Goal: Information Seeking & Learning: Check status

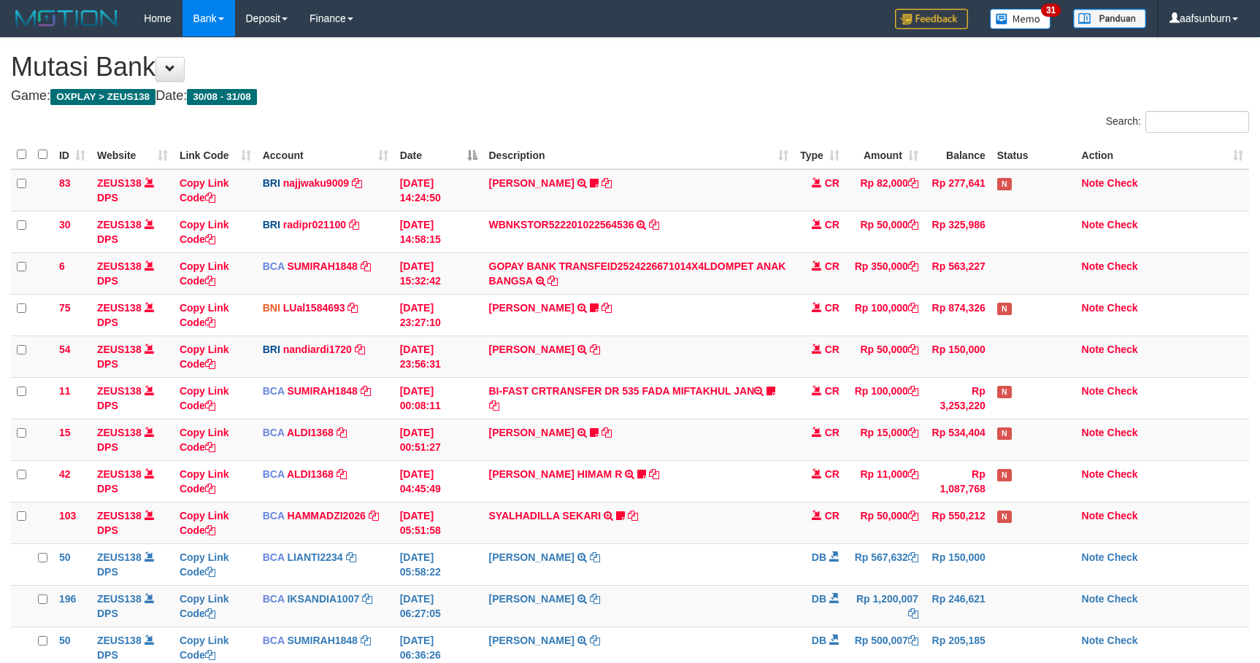
scroll to position [267, 0]
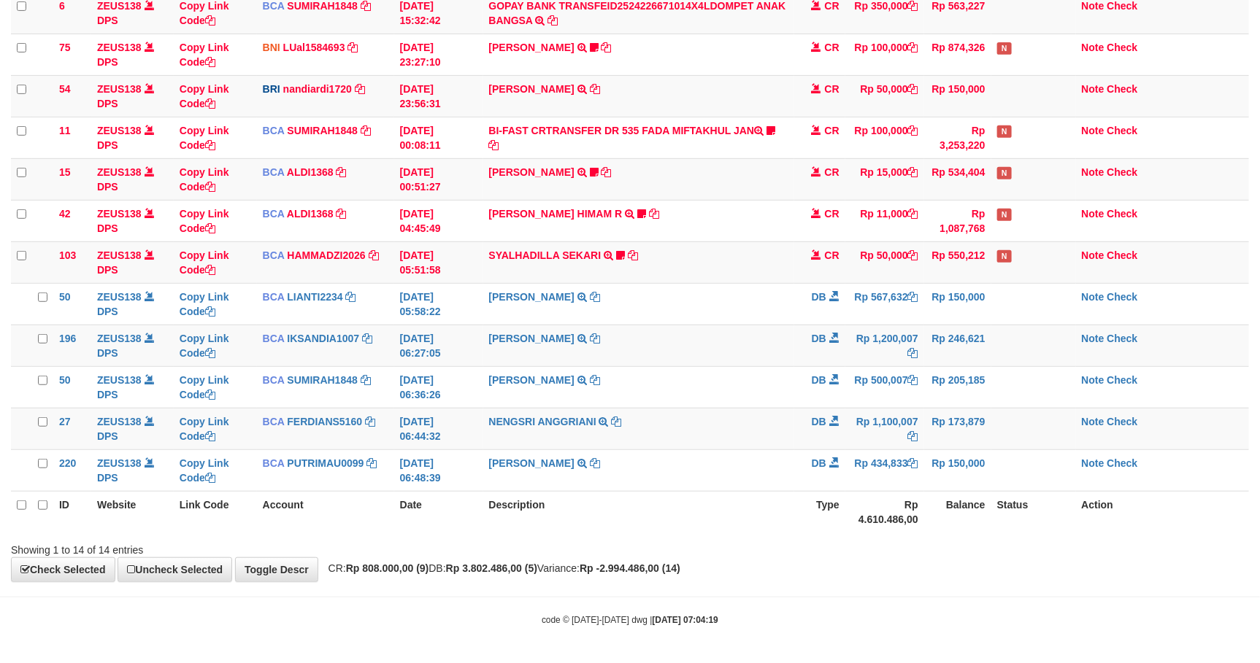
drag, startPoint x: 0, startPoint y: 0, endPoint x: 872, endPoint y: 501, distance: 1005.9
click at [872, 501] on th "Rp 4.610.486,00" at bounding box center [884, 512] width 79 height 42
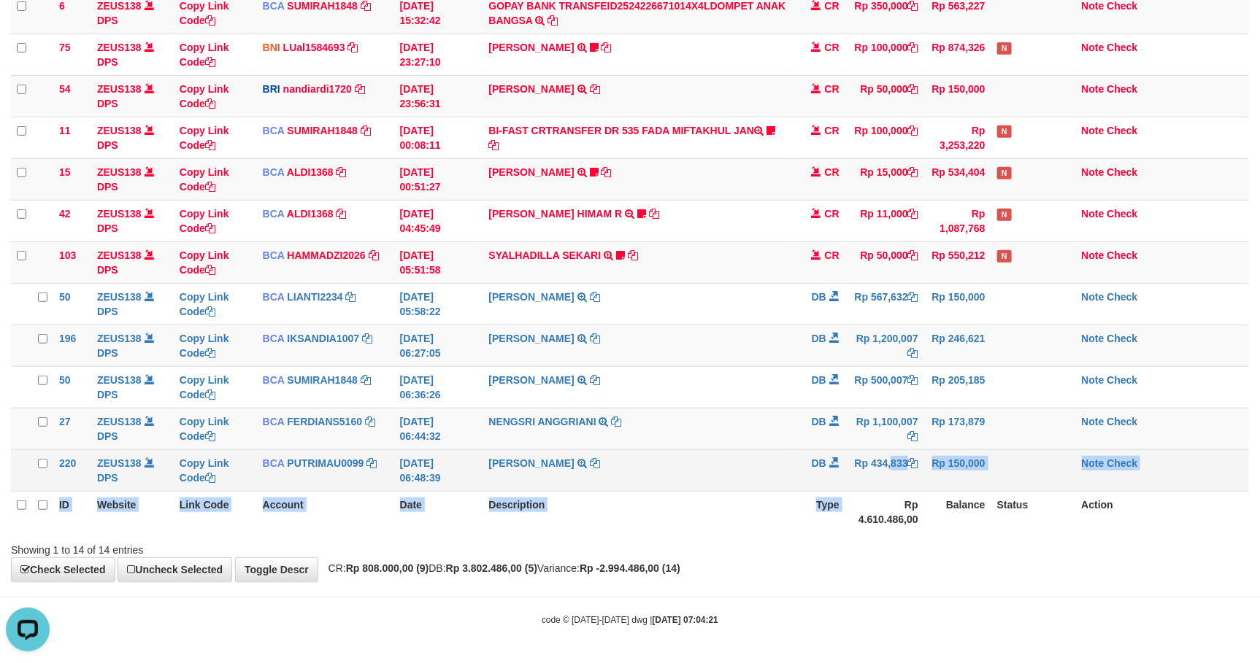
click at [857, 488] on table "ID Website Link Code Account Date Description Type Amount Balance Status Action…" at bounding box center [630, 206] width 1238 height 652
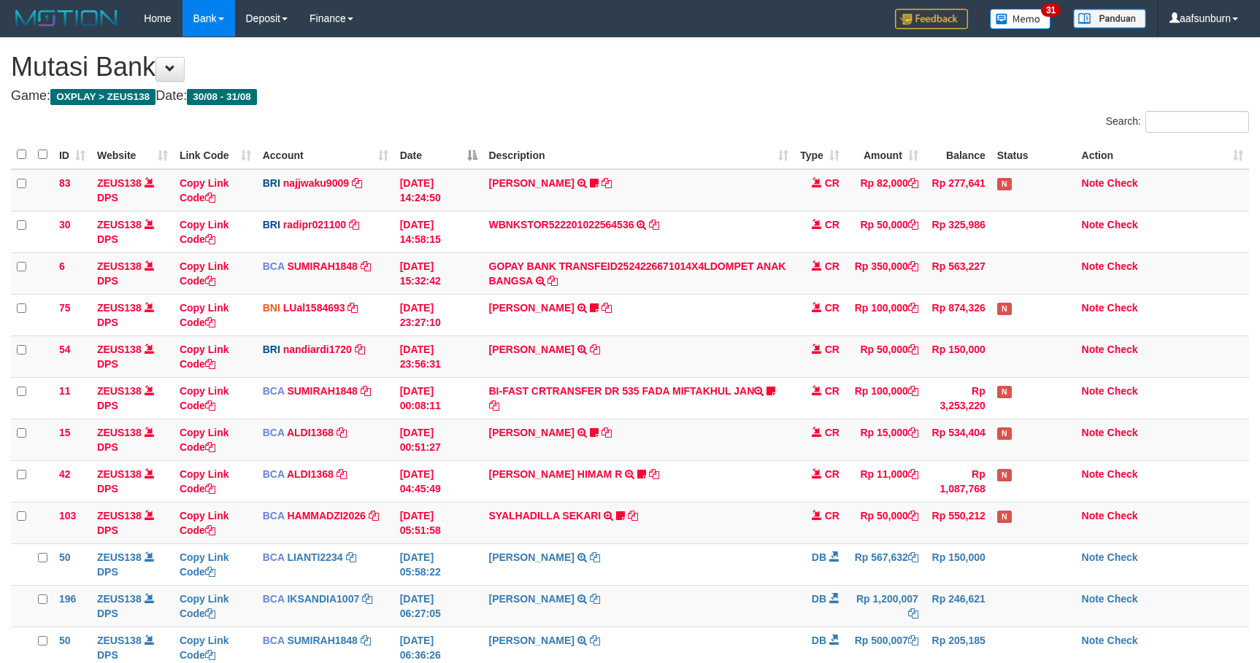
scroll to position [267, 0]
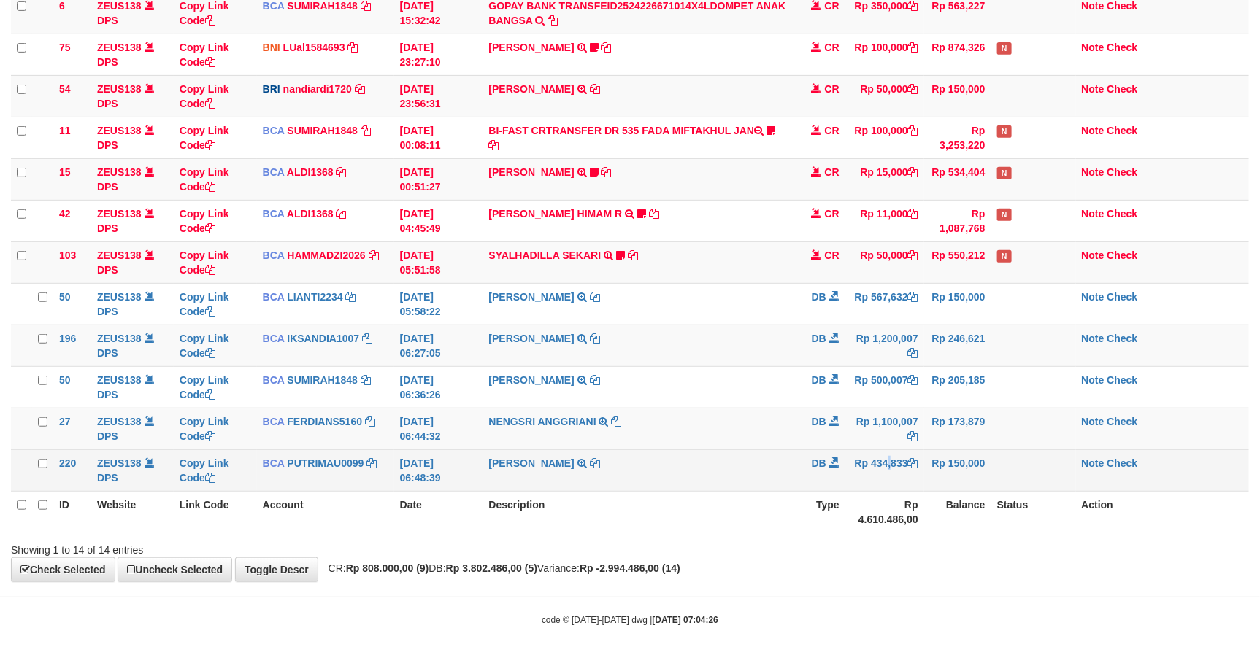
drag, startPoint x: 0, startPoint y: 0, endPoint x: 855, endPoint y: 487, distance: 983.4
click at [855, 487] on td "Rp 434,833" at bounding box center [884, 471] width 79 height 42
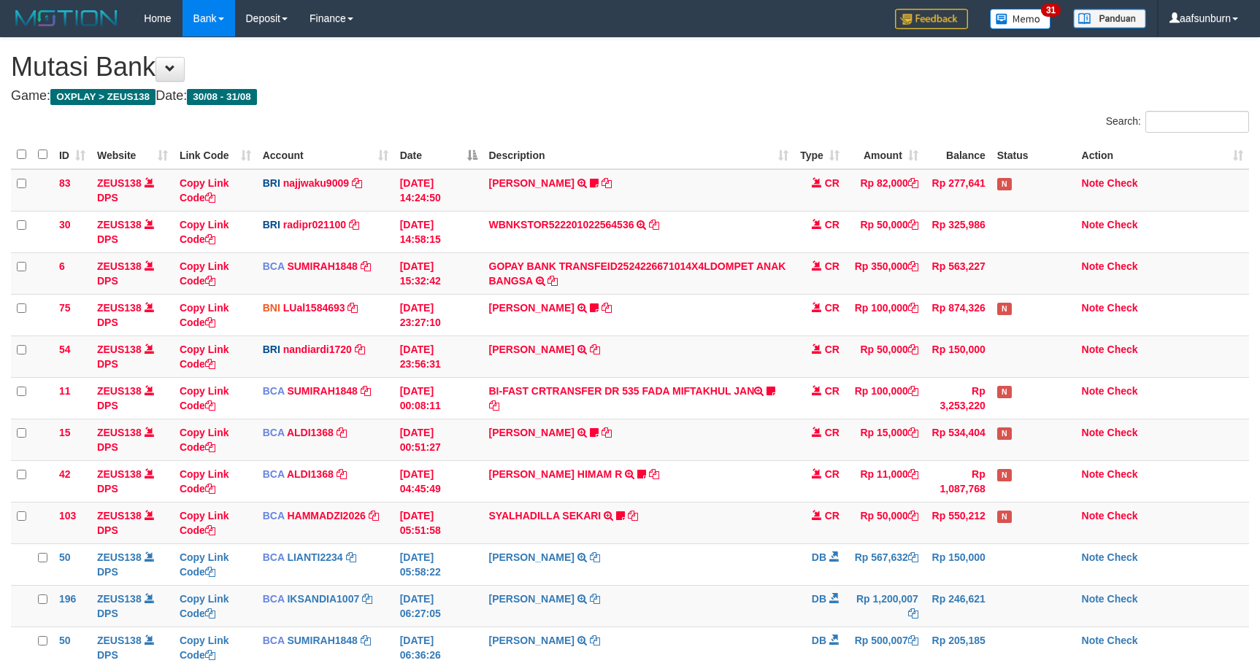
scroll to position [267, 0]
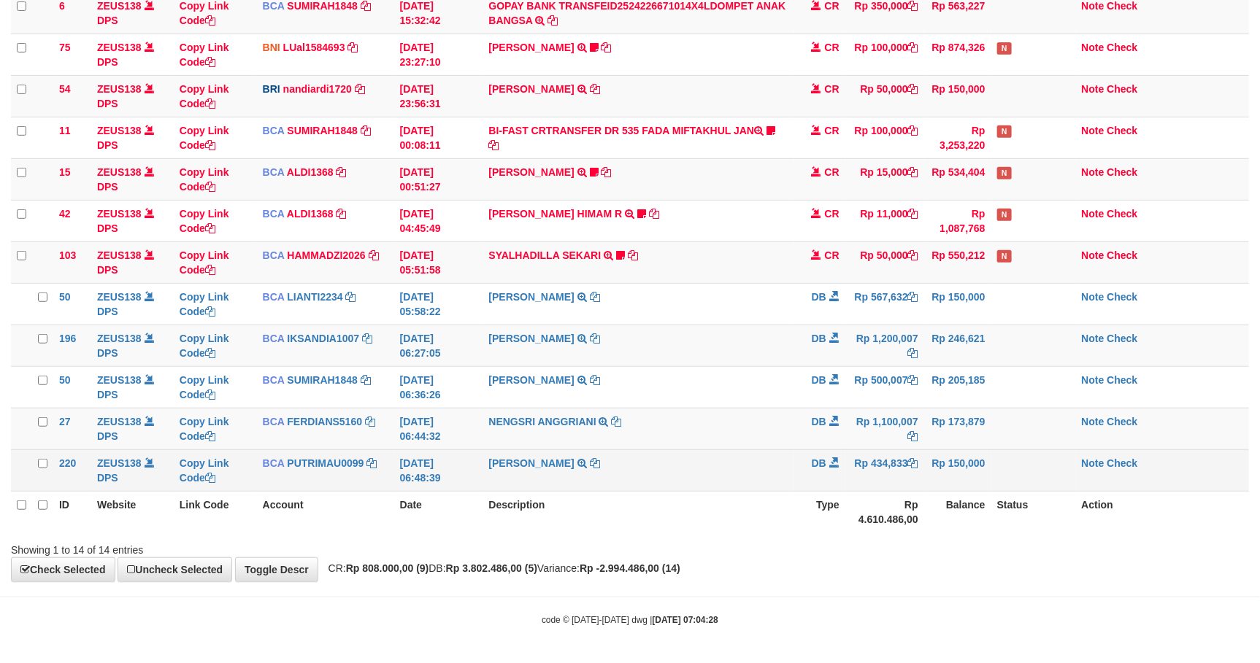
drag, startPoint x: 0, startPoint y: 0, endPoint x: 841, endPoint y: 485, distance: 970.3
click at [841, 485] on td "DB" at bounding box center [819, 471] width 51 height 42
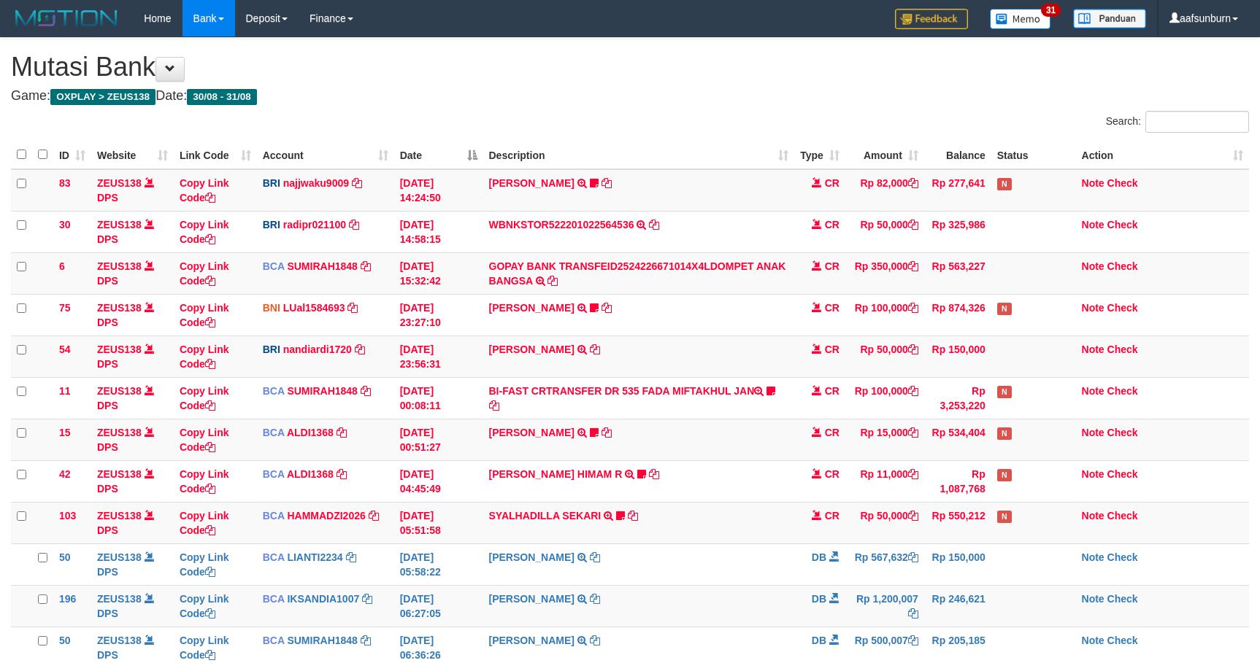
scroll to position [267, 0]
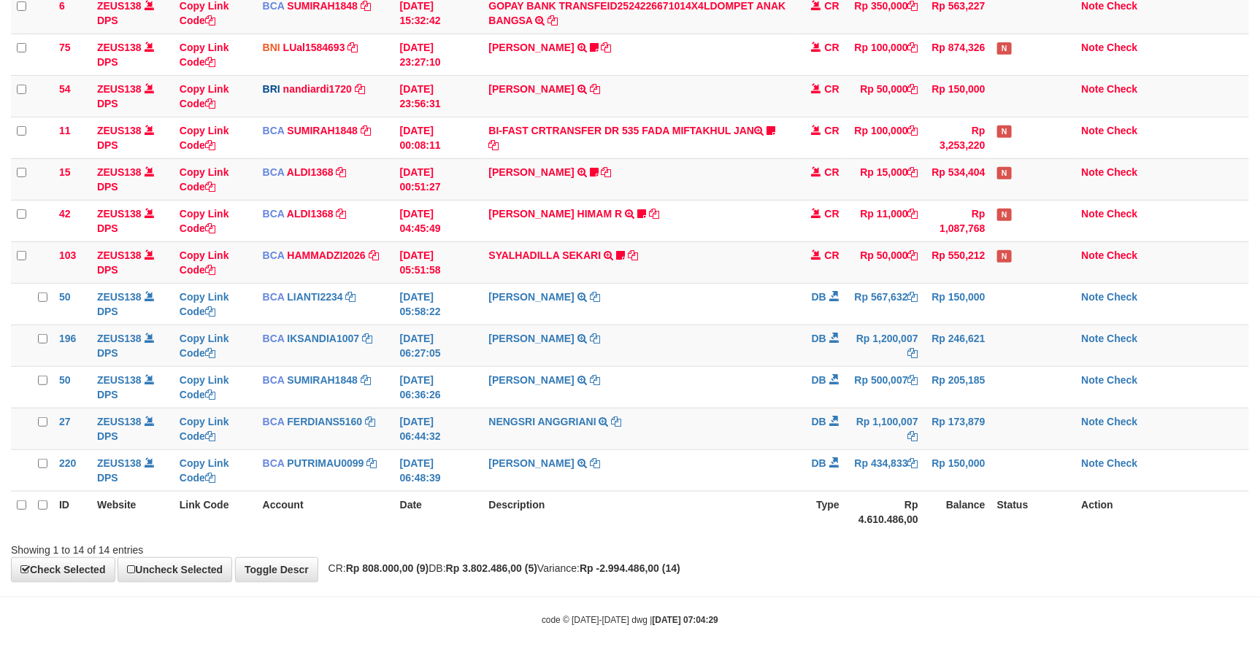
click at [841, 485] on td "DB" at bounding box center [819, 471] width 51 height 42
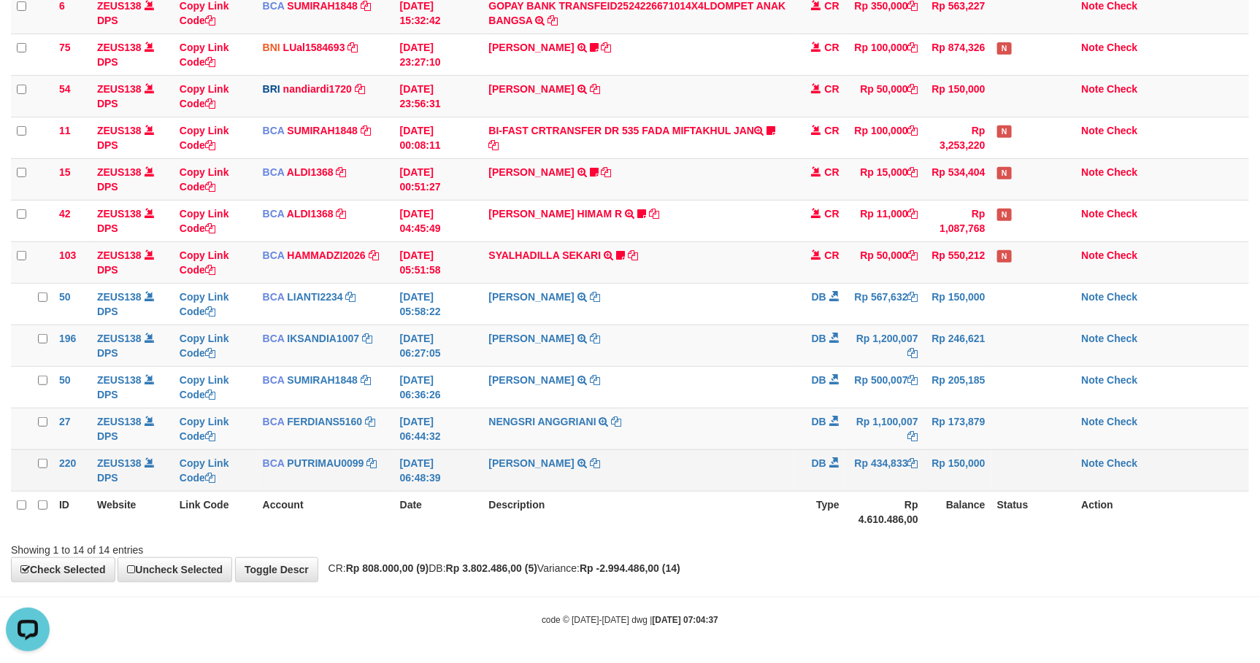
click at [833, 480] on td "DB" at bounding box center [819, 471] width 51 height 42
click at [832, 480] on td "DB" at bounding box center [819, 471] width 51 height 42
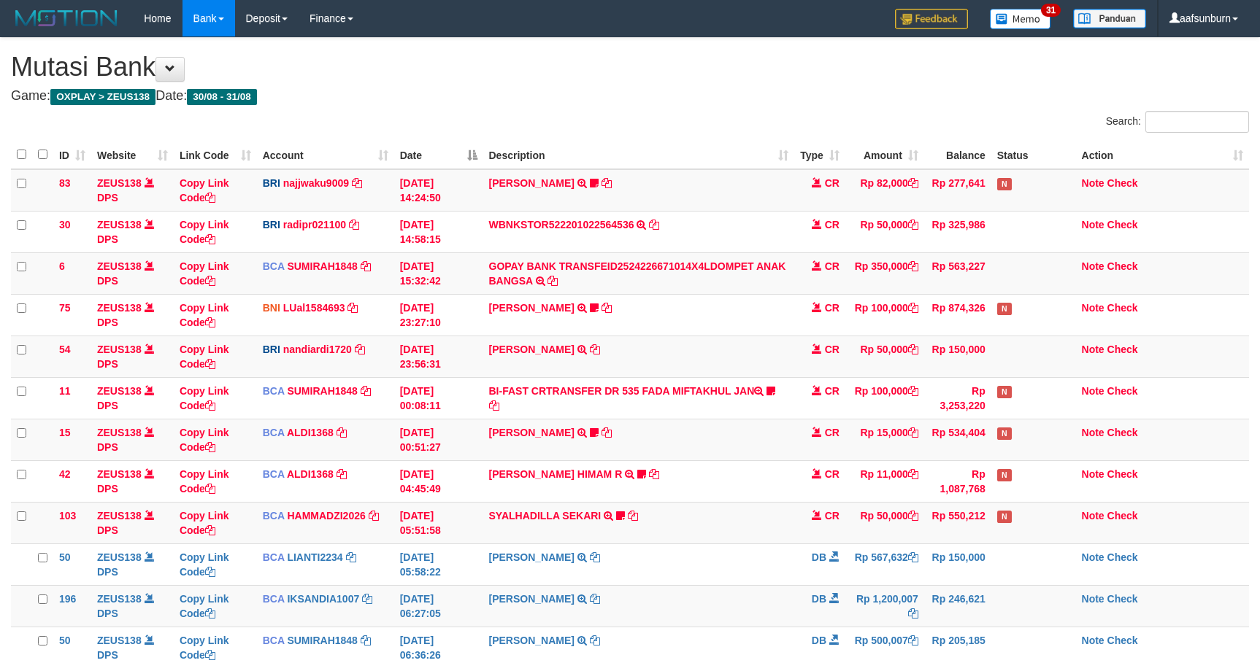
scroll to position [267, 0]
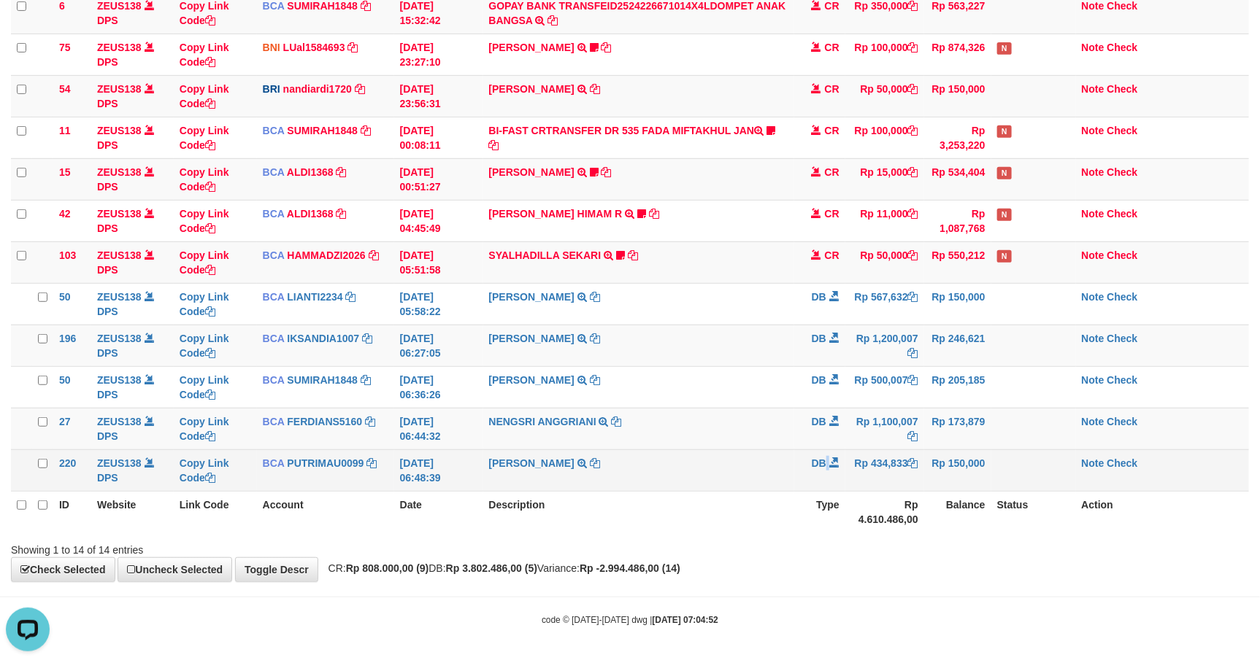
drag, startPoint x: 0, startPoint y: 0, endPoint x: 828, endPoint y: 480, distance: 956.8
click at [828, 480] on td "DB" at bounding box center [819, 471] width 51 height 42
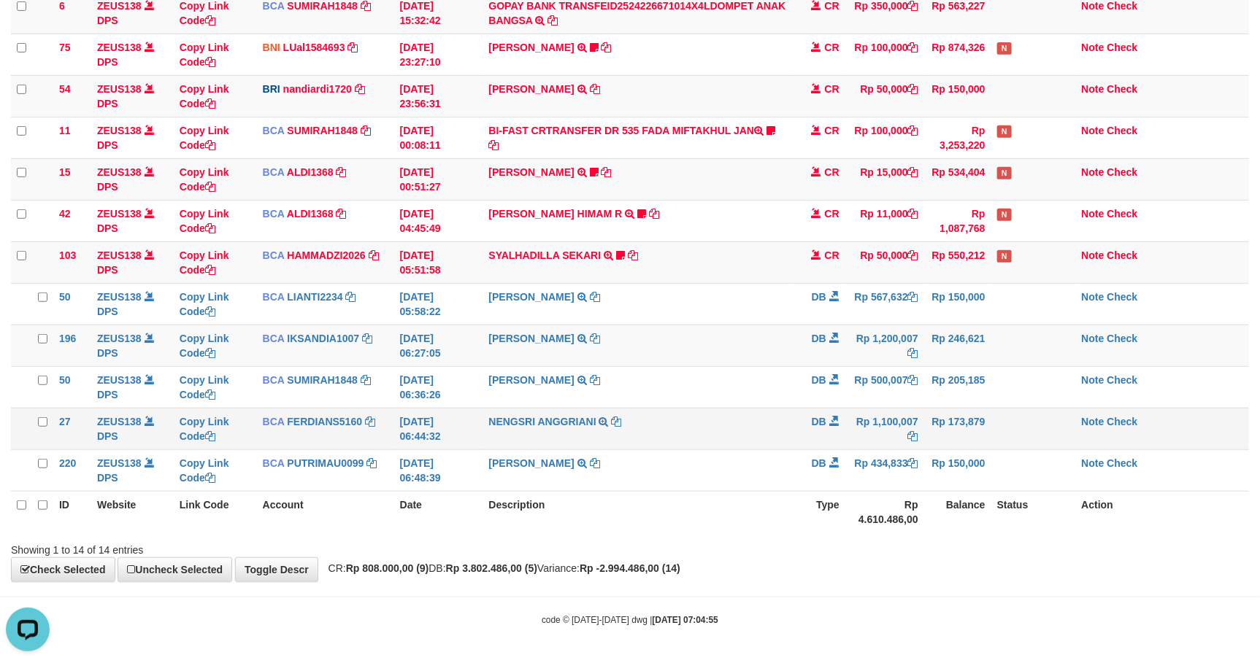
click at [843, 425] on td "DB" at bounding box center [819, 429] width 51 height 42
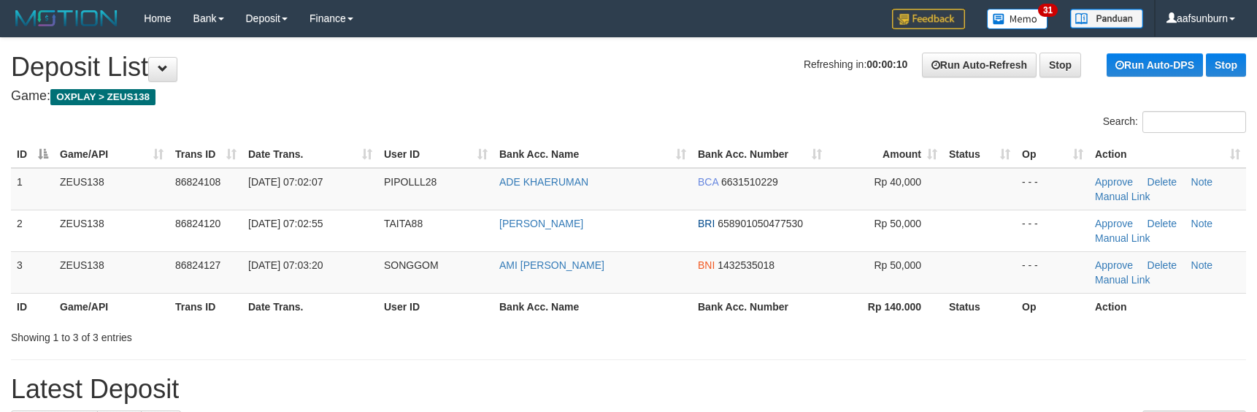
click at [1018, 112] on div "Search:" at bounding box center [942, 124] width 606 height 26
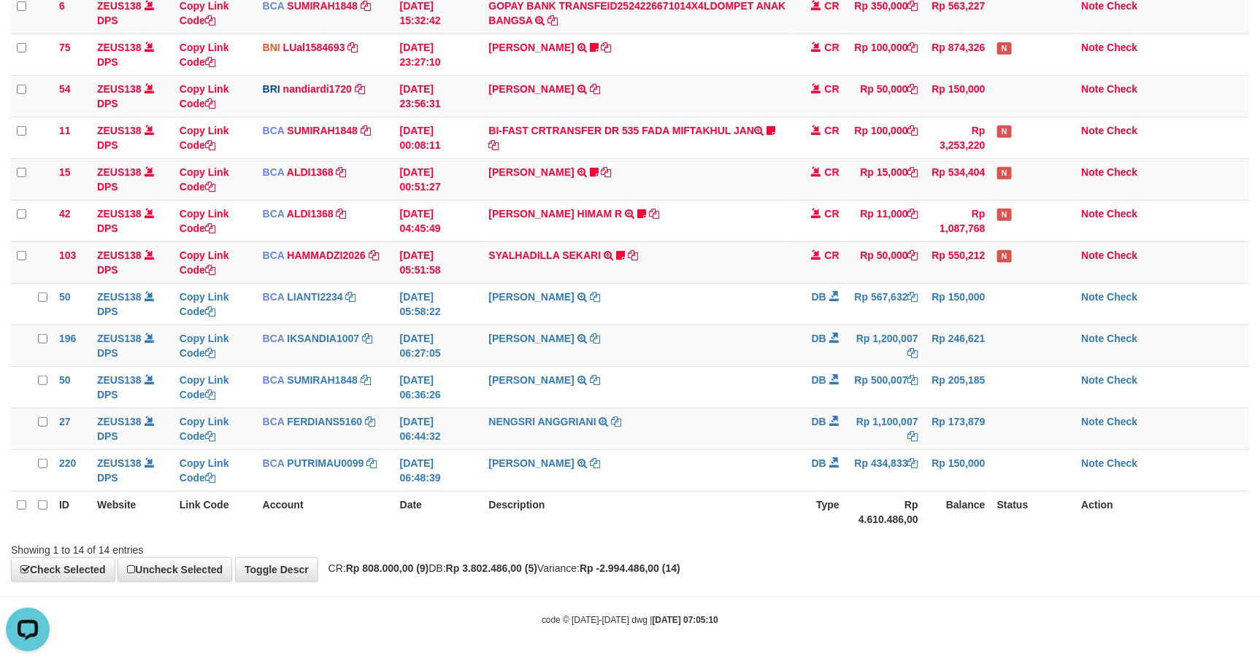
click at [1203, 587] on body "Toggle navigation Home Bank Account List Load By Website Group [OXPLAY] ZEUS138…" at bounding box center [630, 201] width 1260 height 924
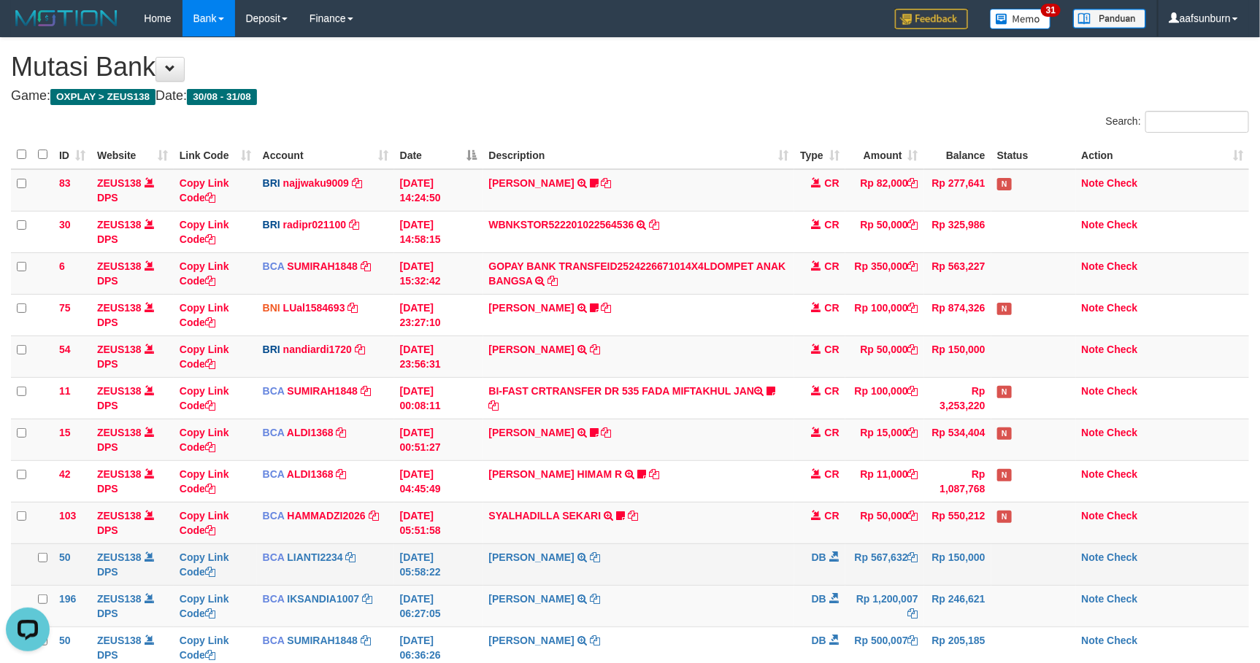
click at [1200, 571] on td "Note Check" at bounding box center [1162, 565] width 173 height 42
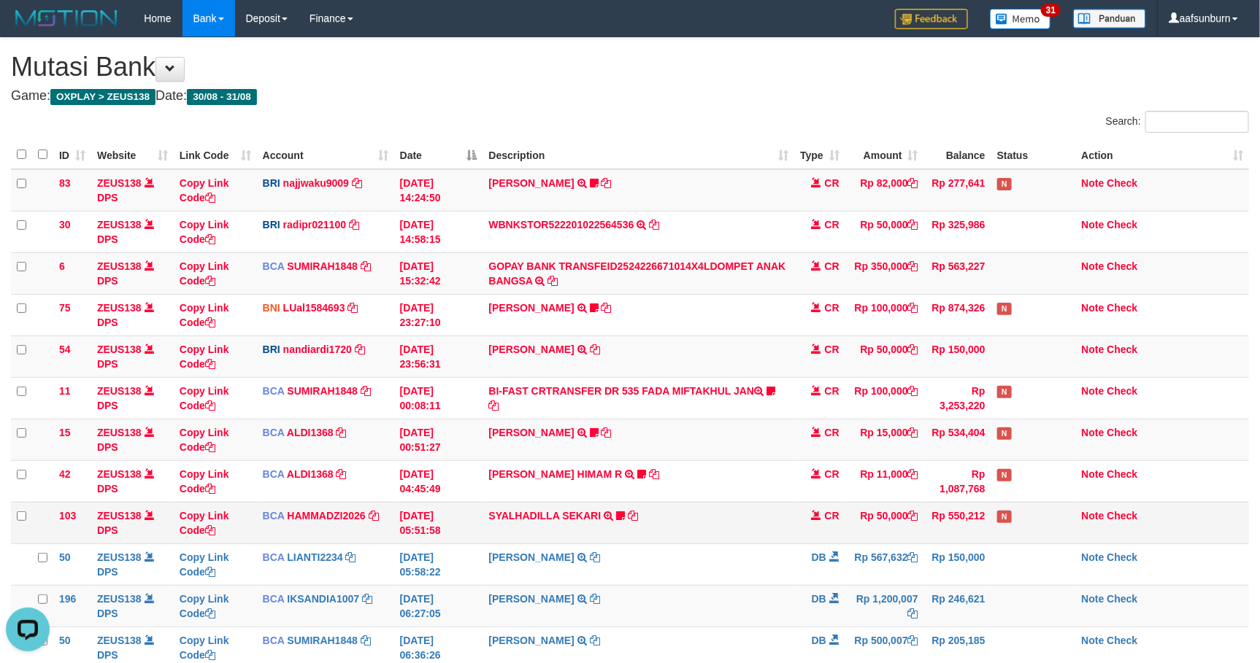
click at [1194, 534] on td "Note Check" at bounding box center [1162, 523] width 173 height 42
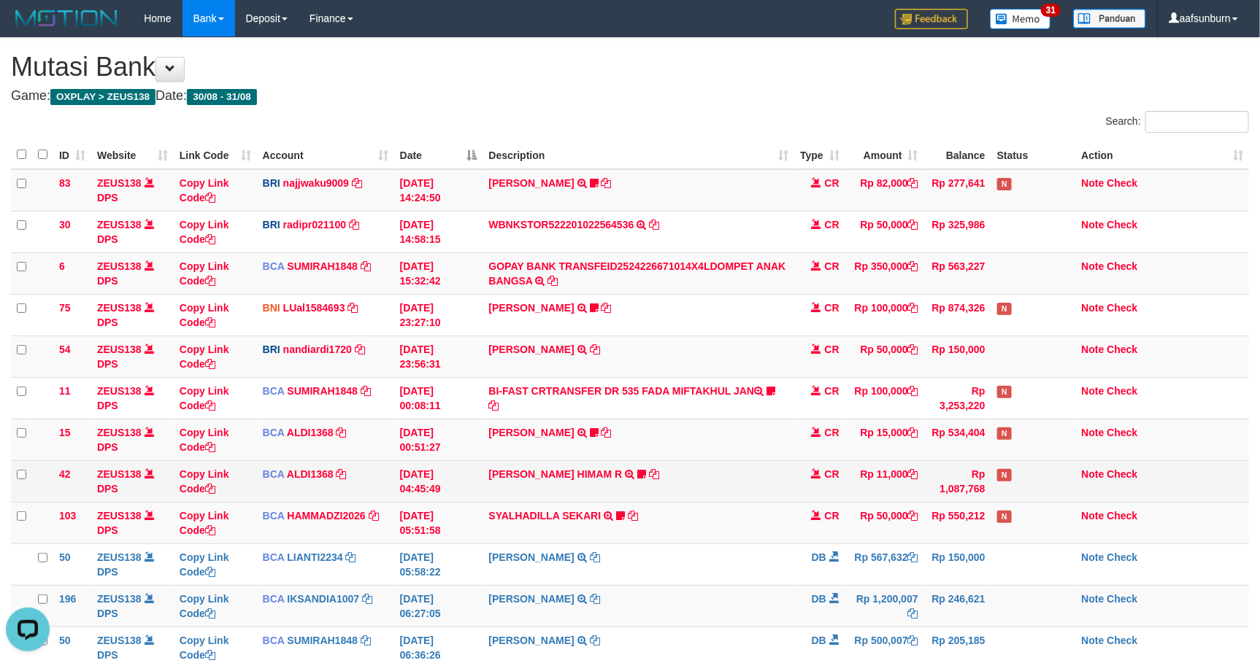
drag, startPoint x: 1073, startPoint y: 517, endPoint x: 1062, endPoint y: 498, distance: 22.5
click at [1071, 517] on td "N" at bounding box center [1033, 523] width 85 height 42
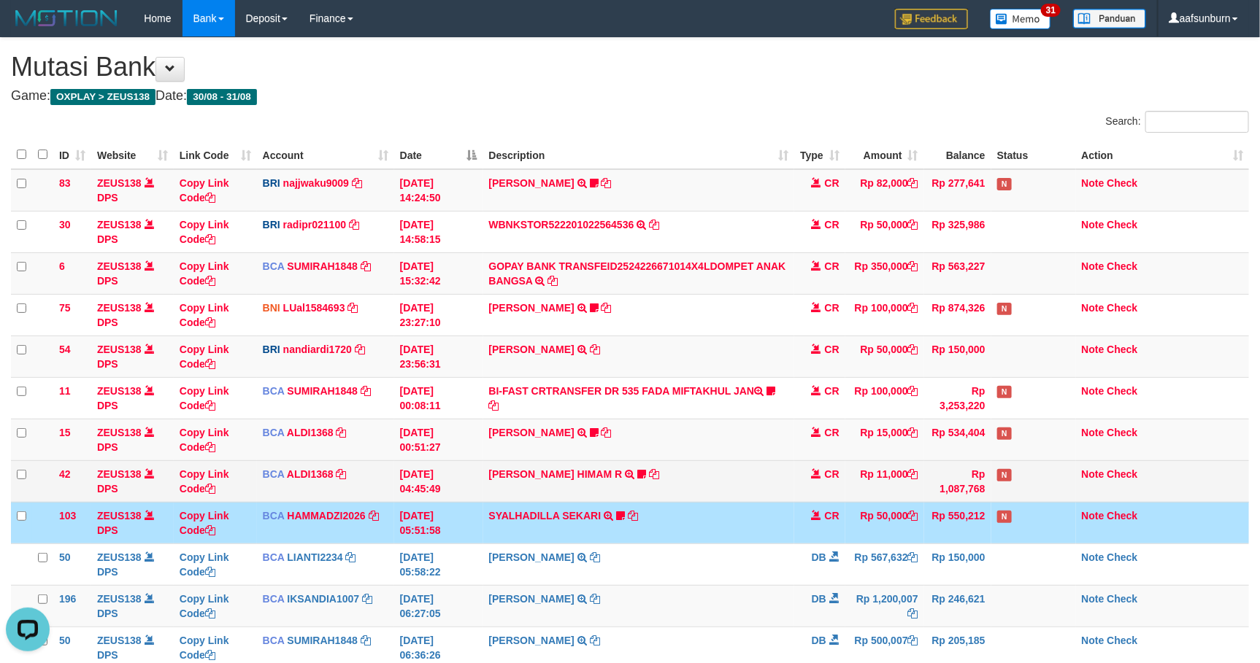
drag, startPoint x: 1058, startPoint y: 490, endPoint x: 1055, endPoint y: 465, distance: 25.7
click at [1058, 488] on td "N" at bounding box center [1033, 481] width 85 height 42
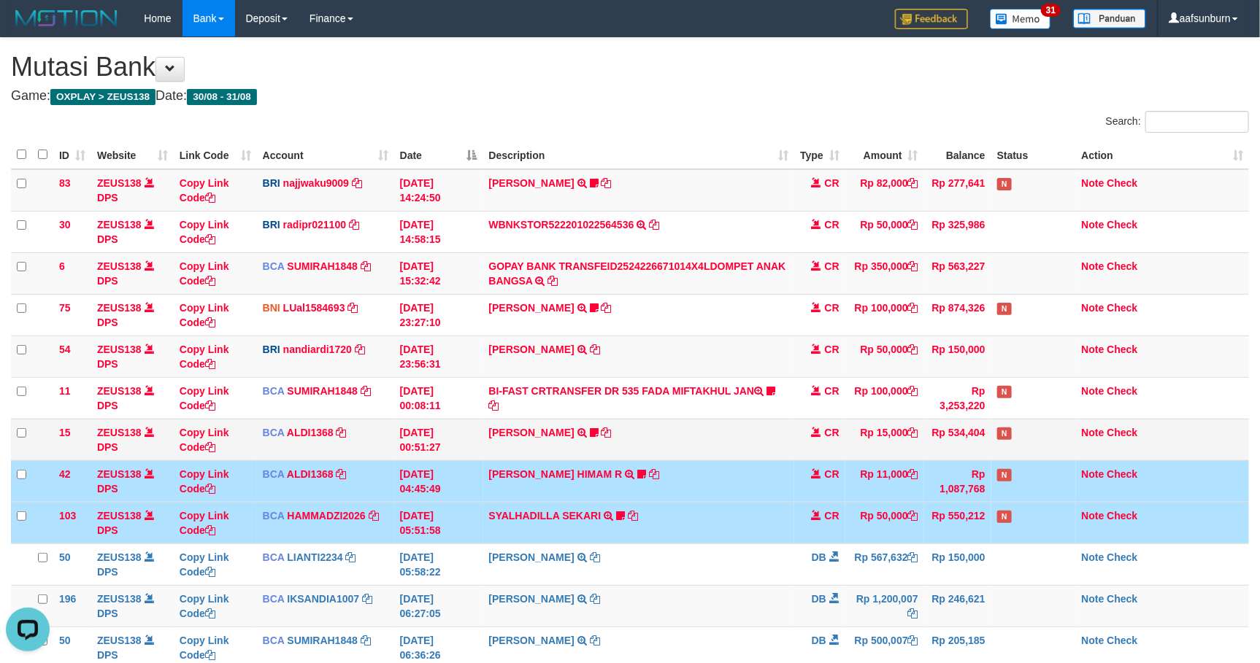
click at [1053, 447] on td "N" at bounding box center [1033, 440] width 85 height 42
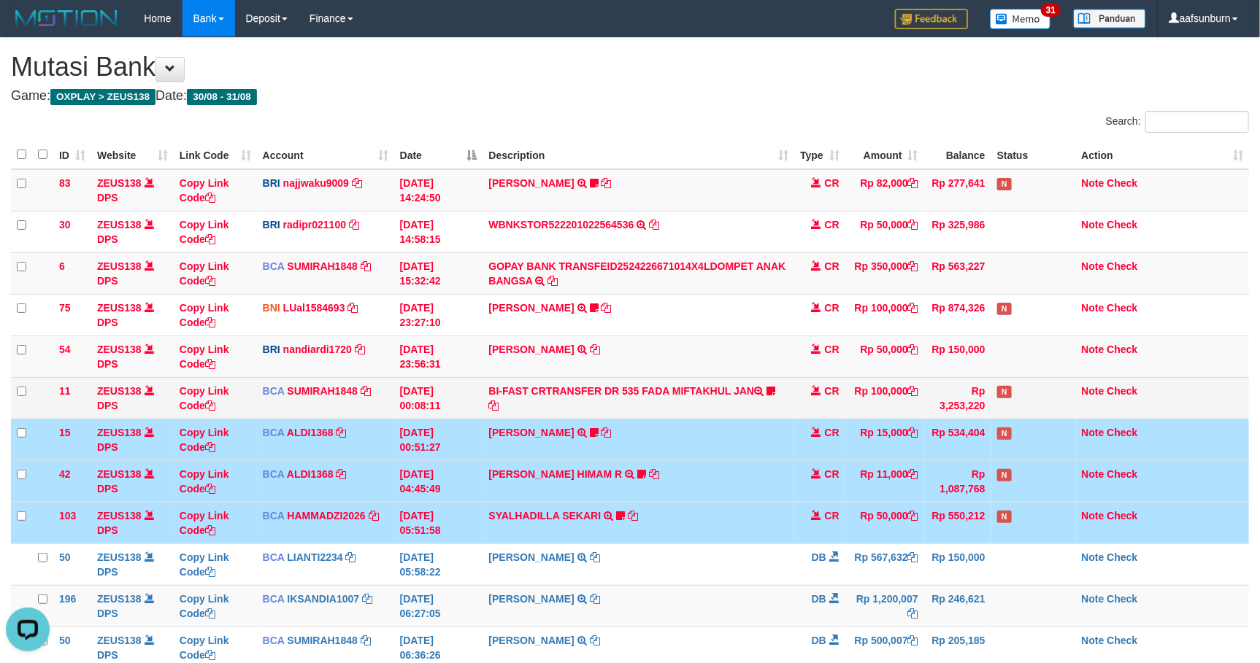
click at [1049, 408] on td "N" at bounding box center [1033, 398] width 85 height 42
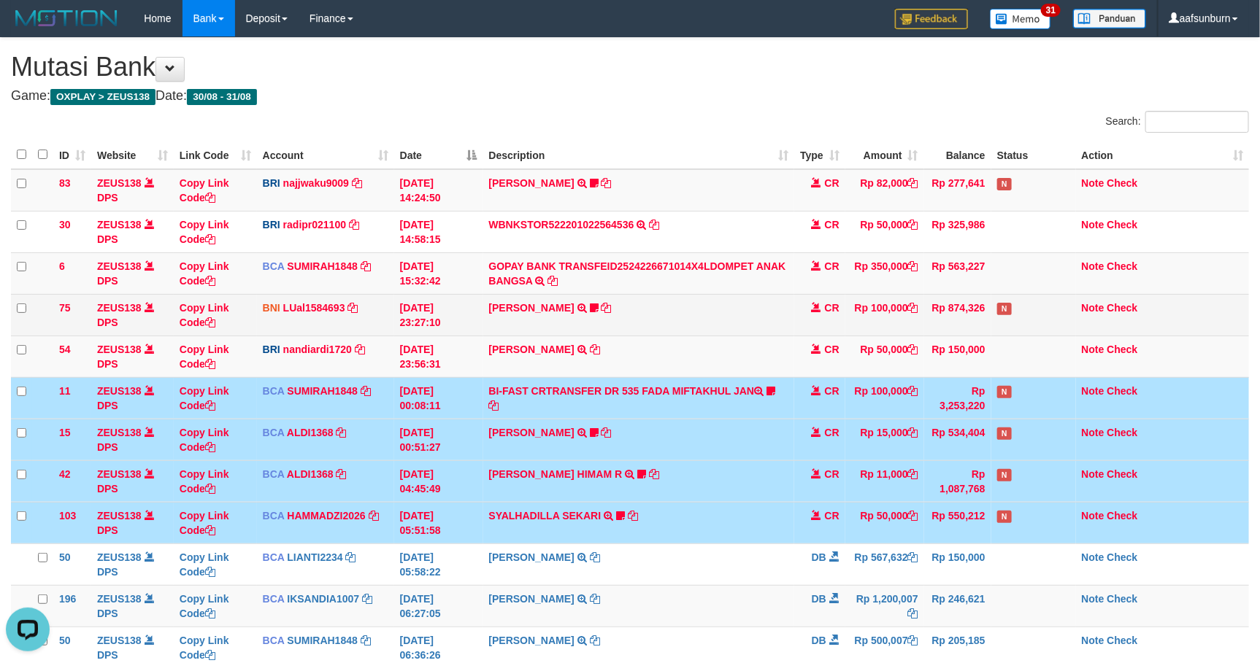
click at [1053, 318] on td "N" at bounding box center [1033, 315] width 85 height 42
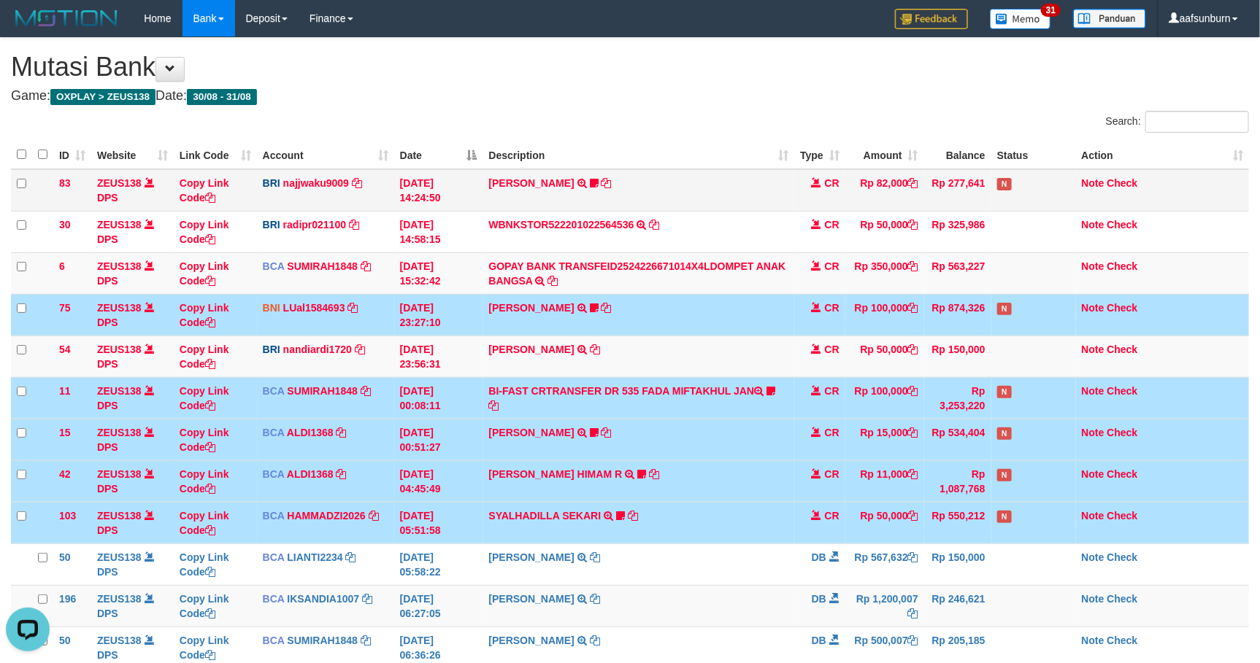
click at [1049, 173] on td "N" at bounding box center [1033, 190] width 85 height 42
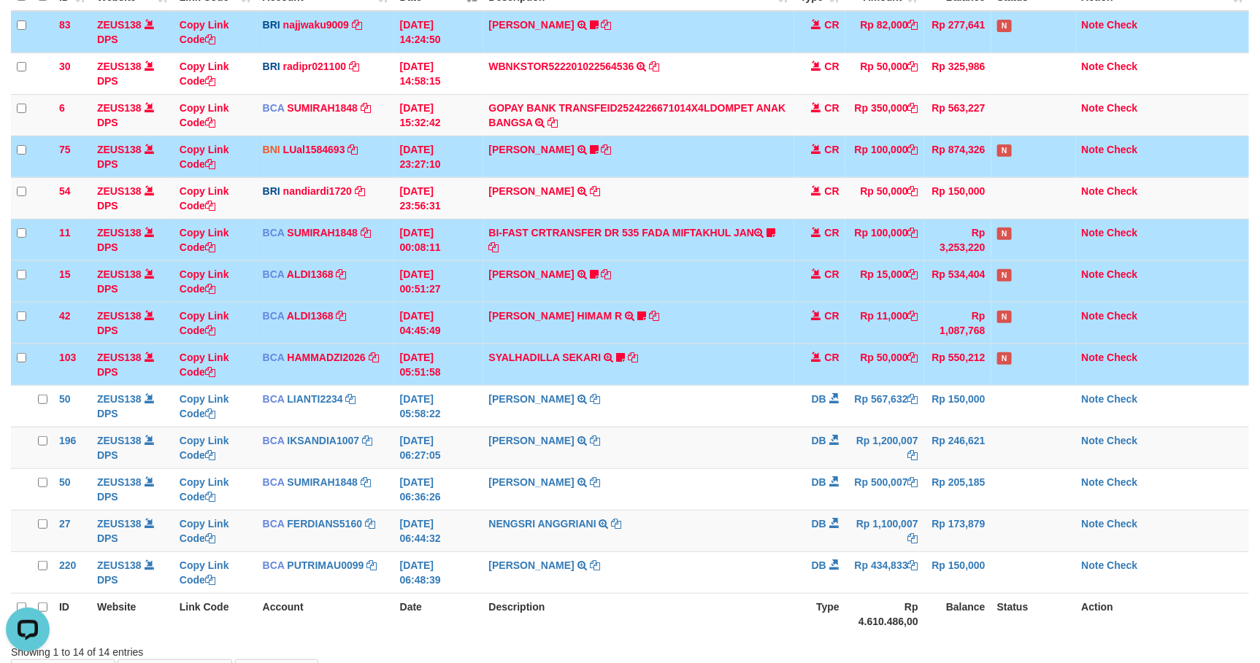
scroll to position [267, 0]
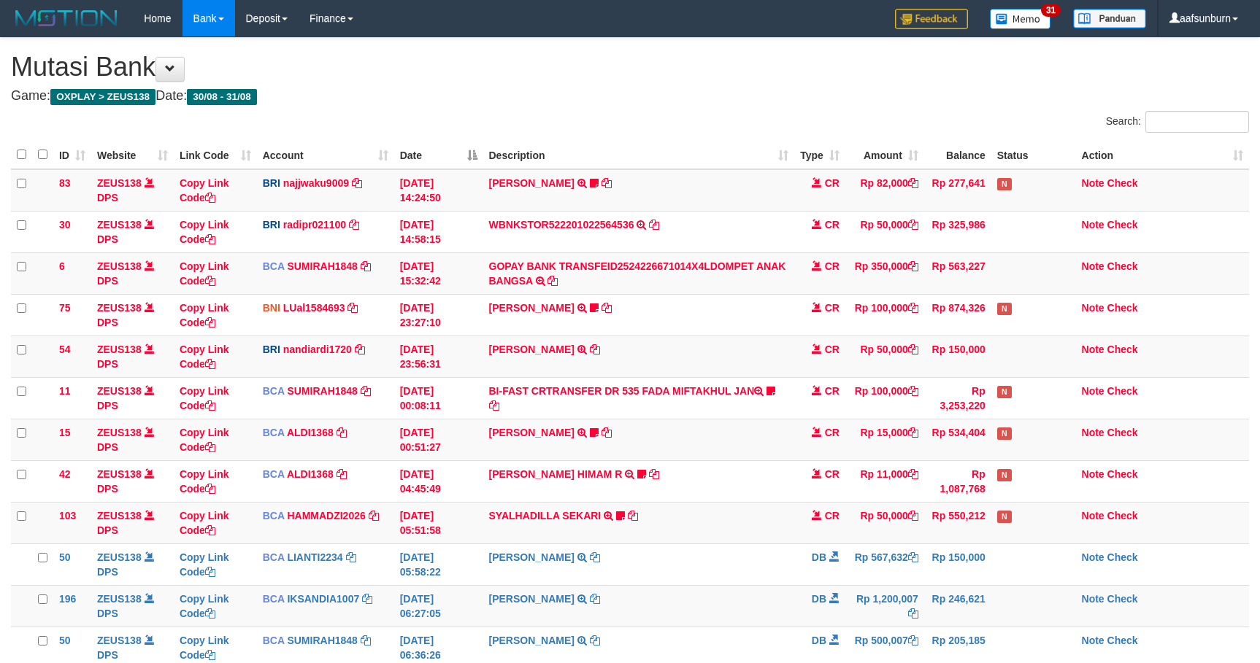
scroll to position [267, 0]
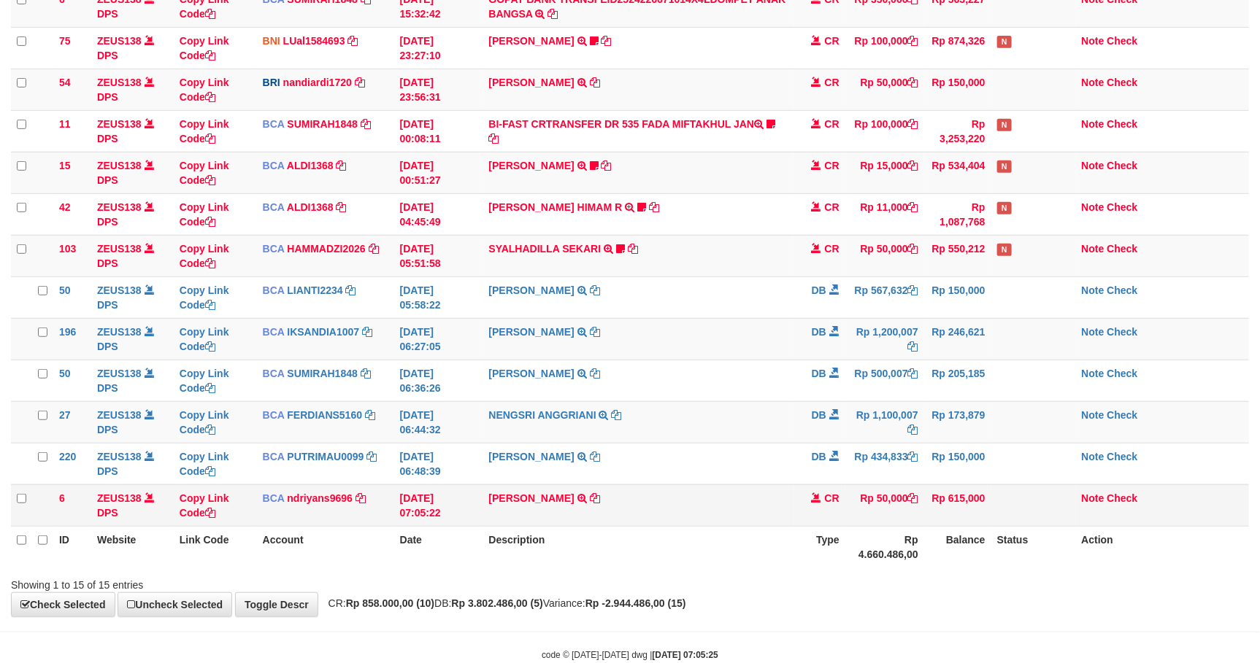
click at [896, 493] on td "Rp 50,000" at bounding box center [884, 506] width 79 height 42
drag, startPoint x: 900, startPoint y: 432, endPoint x: 901, endPoint y: 443, distance: 11.0
click at [901, 443] on td "Rp 1,100,007" at bounding box center [884, 422] width 79 height 42
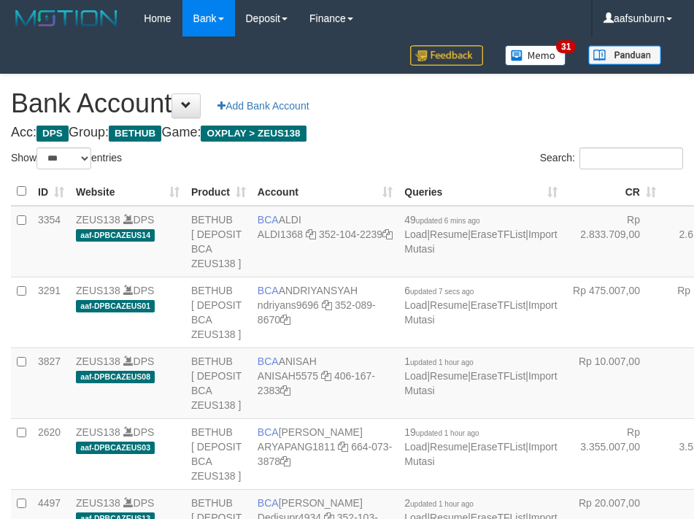
select select "***"
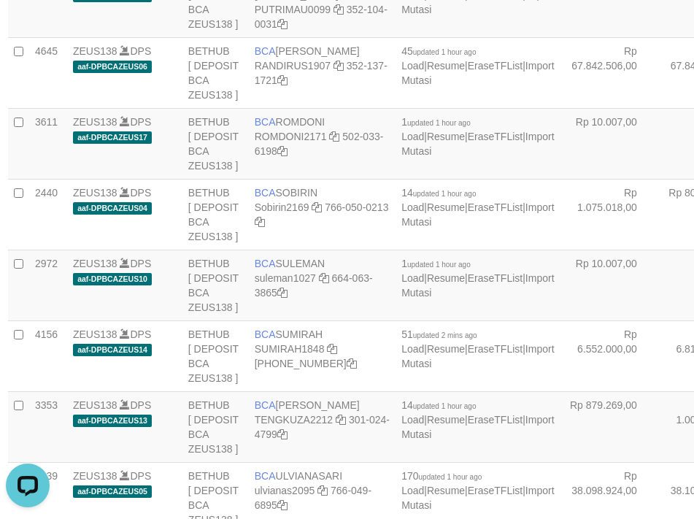
drag, startPoint x: 541, startPoint y: 223, endPoint x: 522, endPoint y: 228, distance: 19.5
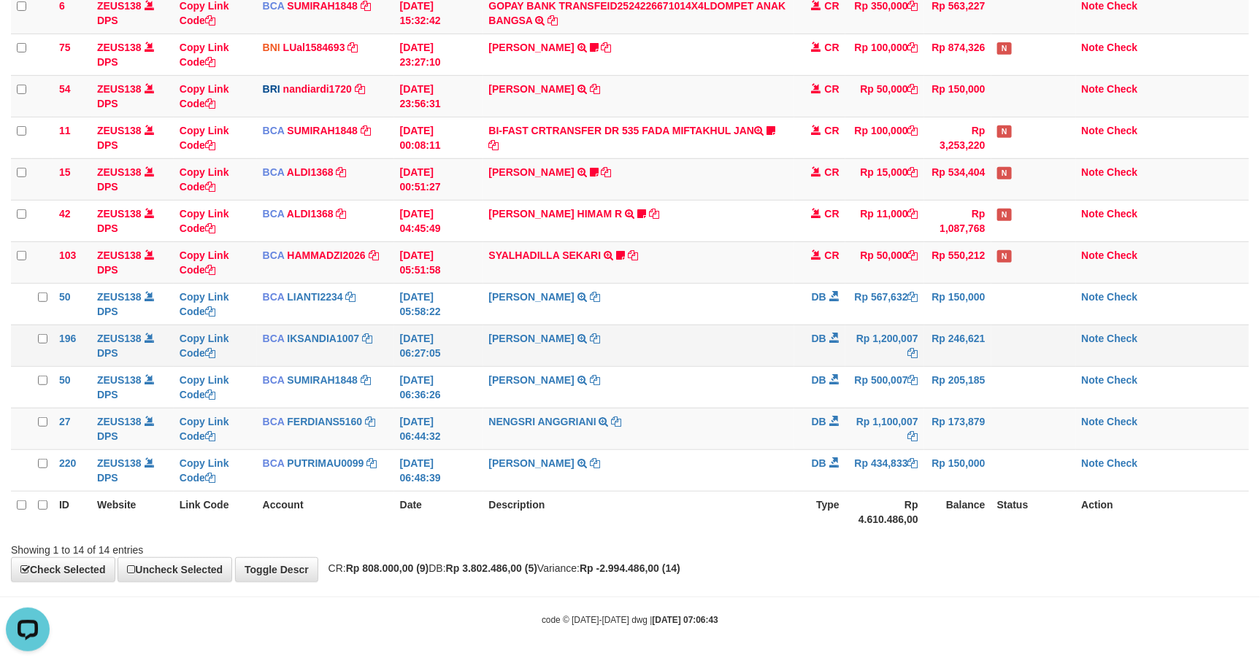
click at [852, 333] on td "Rp 1,200,007" at bounding box center [884, 346] width 79 height 42
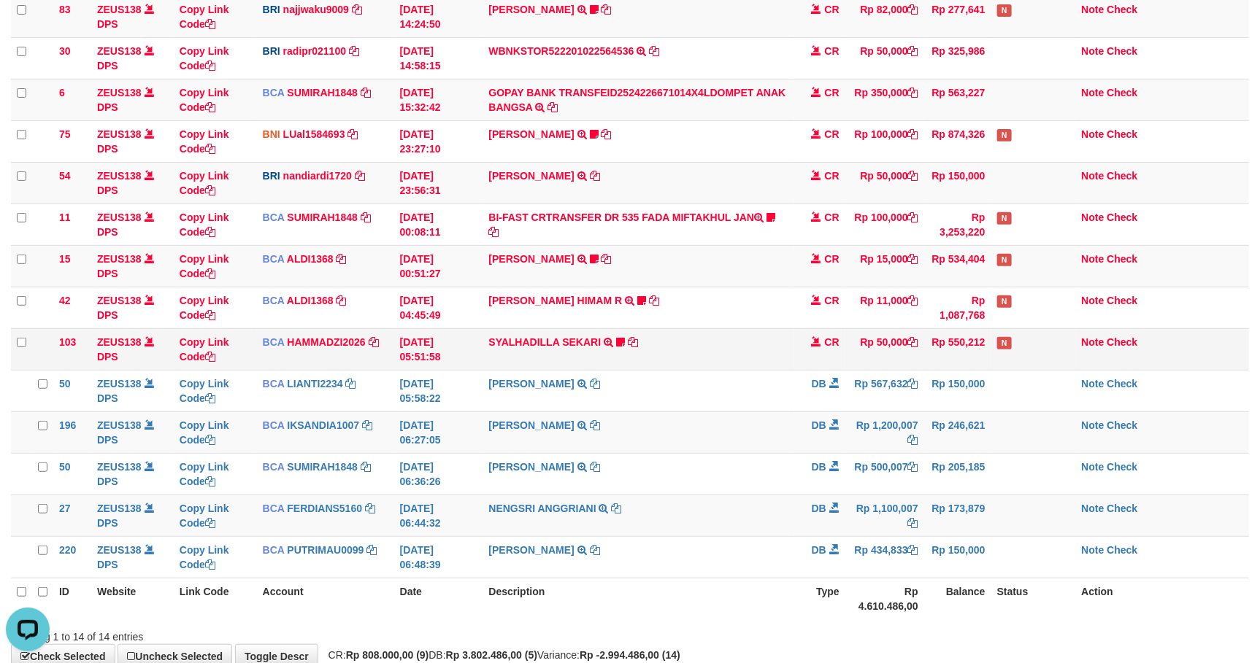
click at [701, 337] on td "SYALHADILLA SEKARI TRSF E-BANKING CR 08/31 ZAP41 SYALHADILLA SEKARI youreyes" at bounding box center [638, 349] width 311 height 42
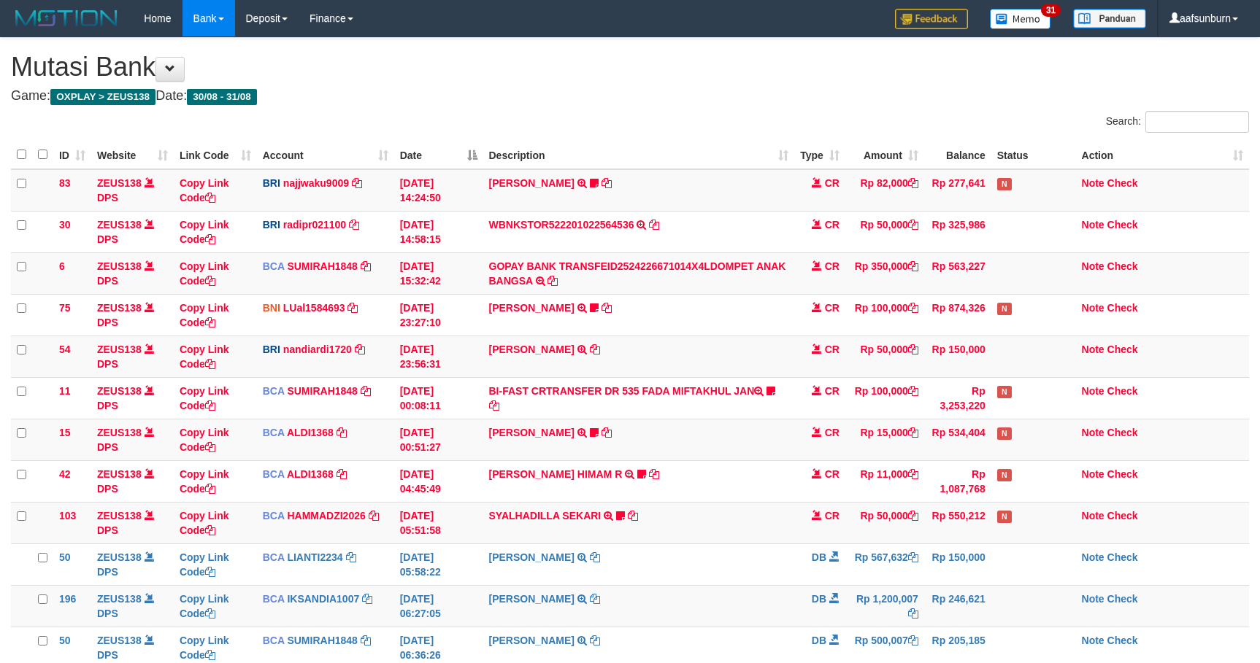
scroll to position [187, 0]
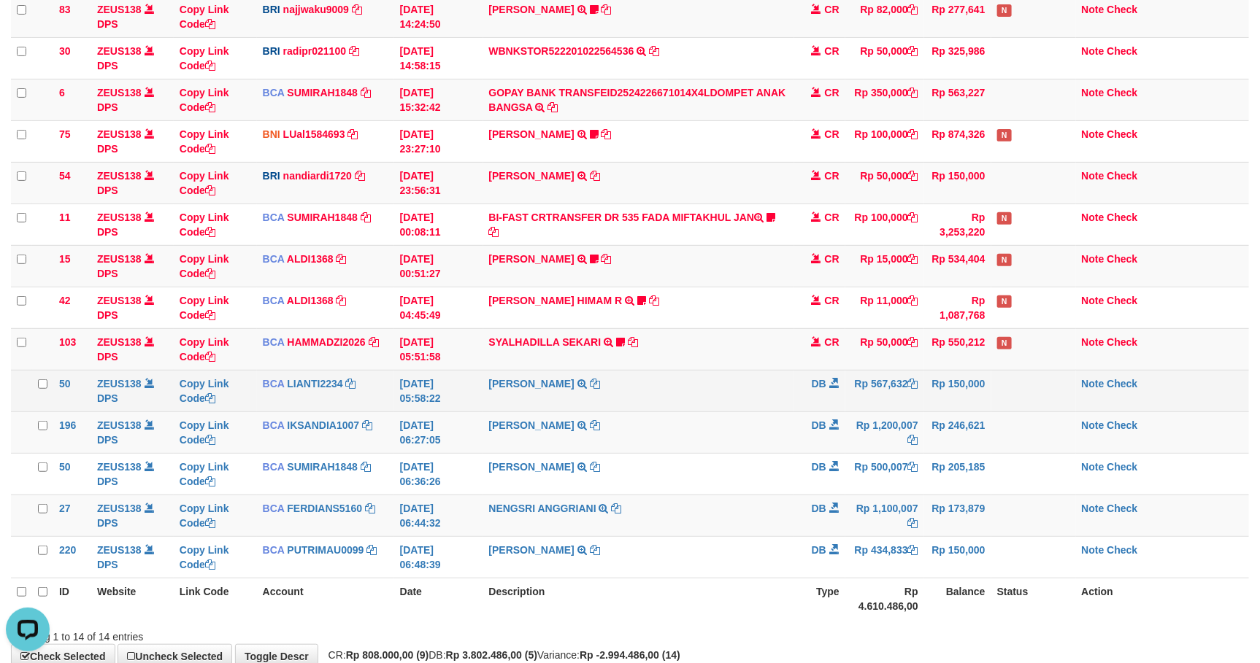
click at [931, 379] on td "Rp 150,000" at bounding box center [957, 391] width 67 height 42
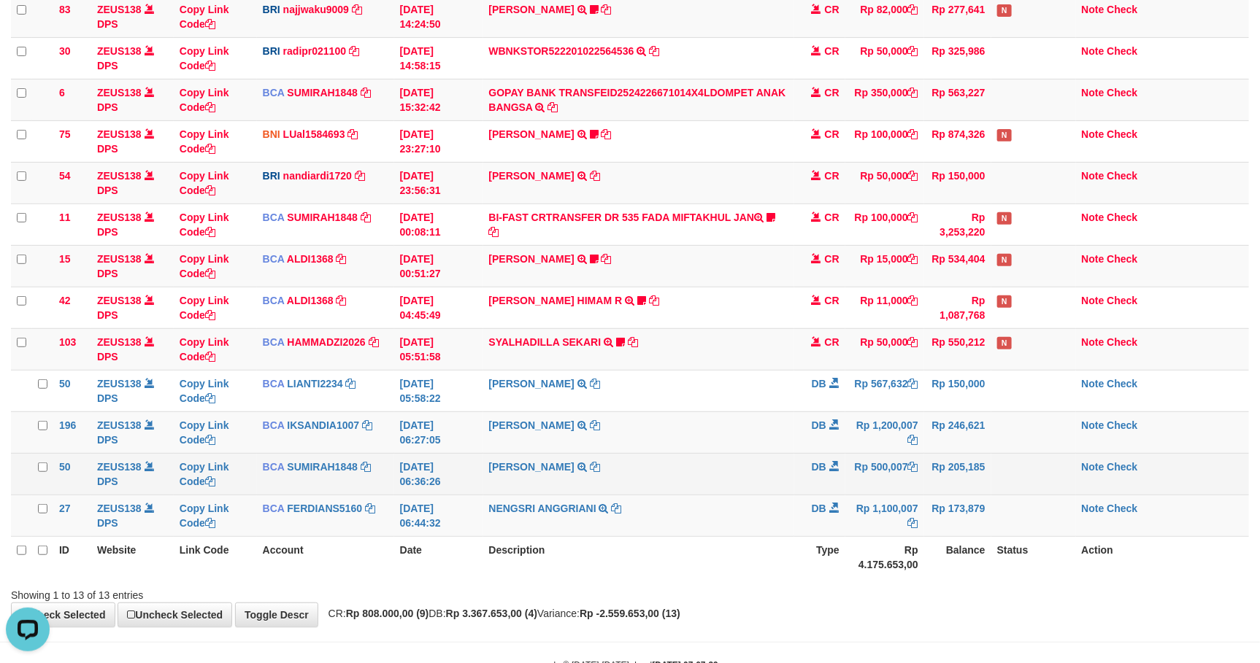
click at [865, 480] on td "Rp 500,007" at bounding box center [884, 474] width 79 height 42
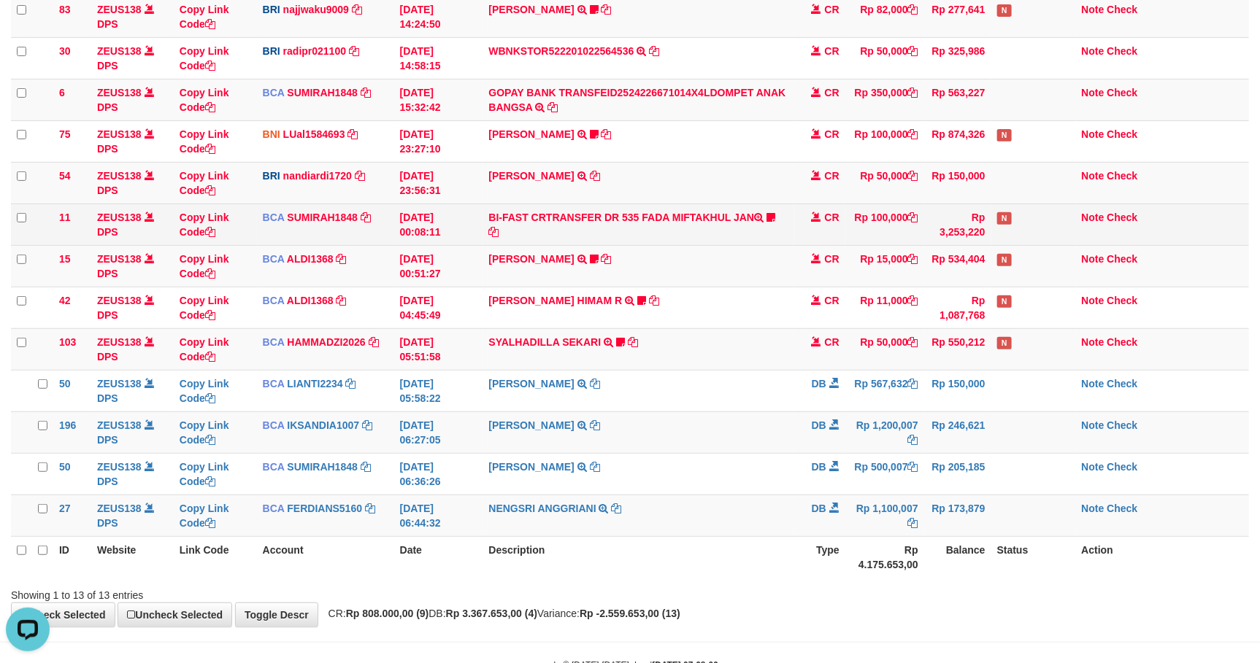
click at [809, 232] on td "CR" at bounding box center [819, 225] width 51 height 42
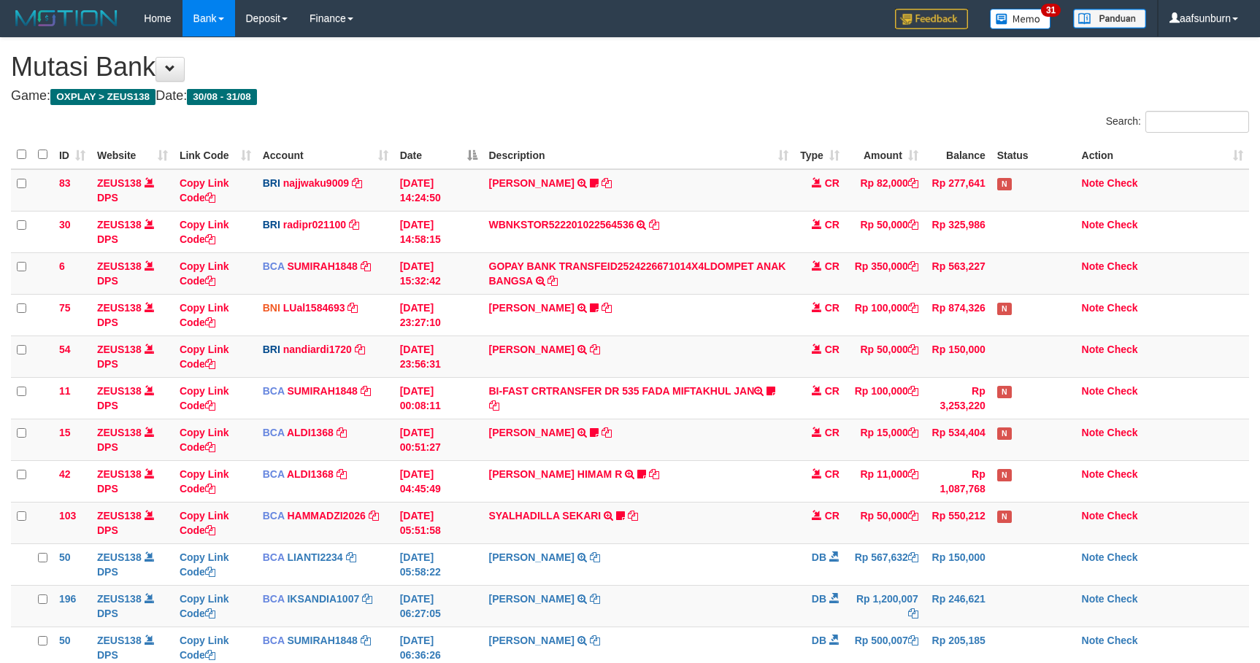
scroll to position [174, 0]
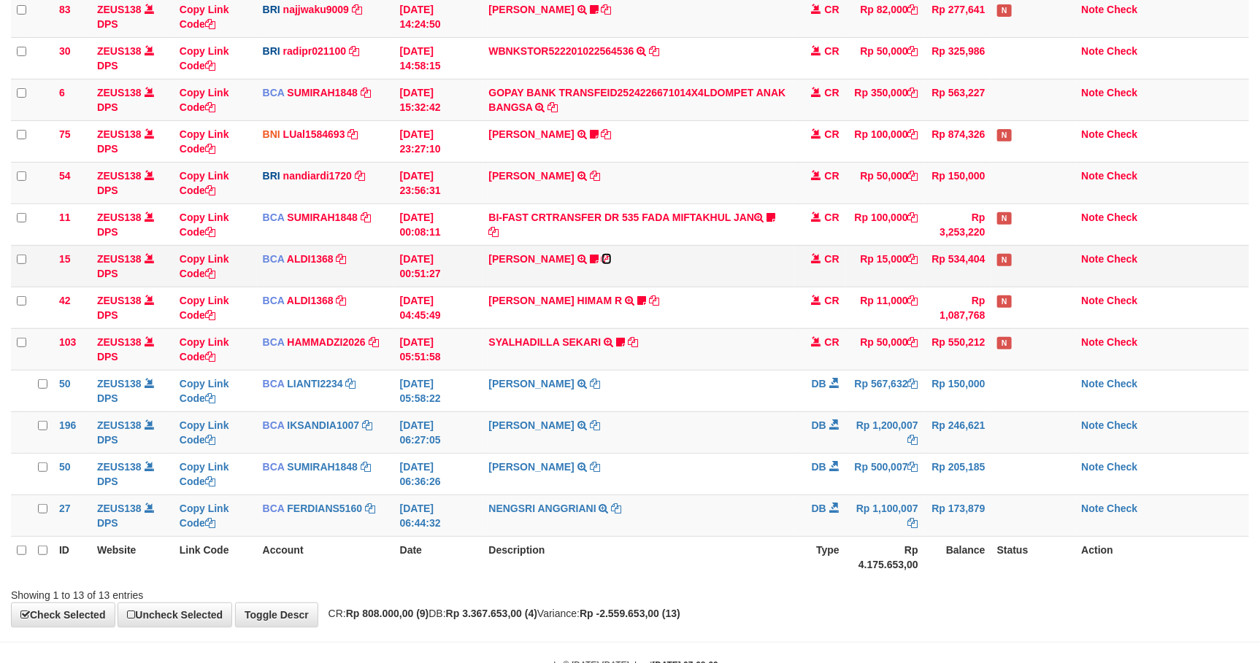
click at [612, 264] on icon at bounding box center [606, 259] width 10 height 10
click at [690, 186] on td "VALENTINO LAHU TRANSFER NBMB VALENTINO LAHU TO NANDI ARDIANSYAH" at bounding box center [638, 183] width 311 height 42
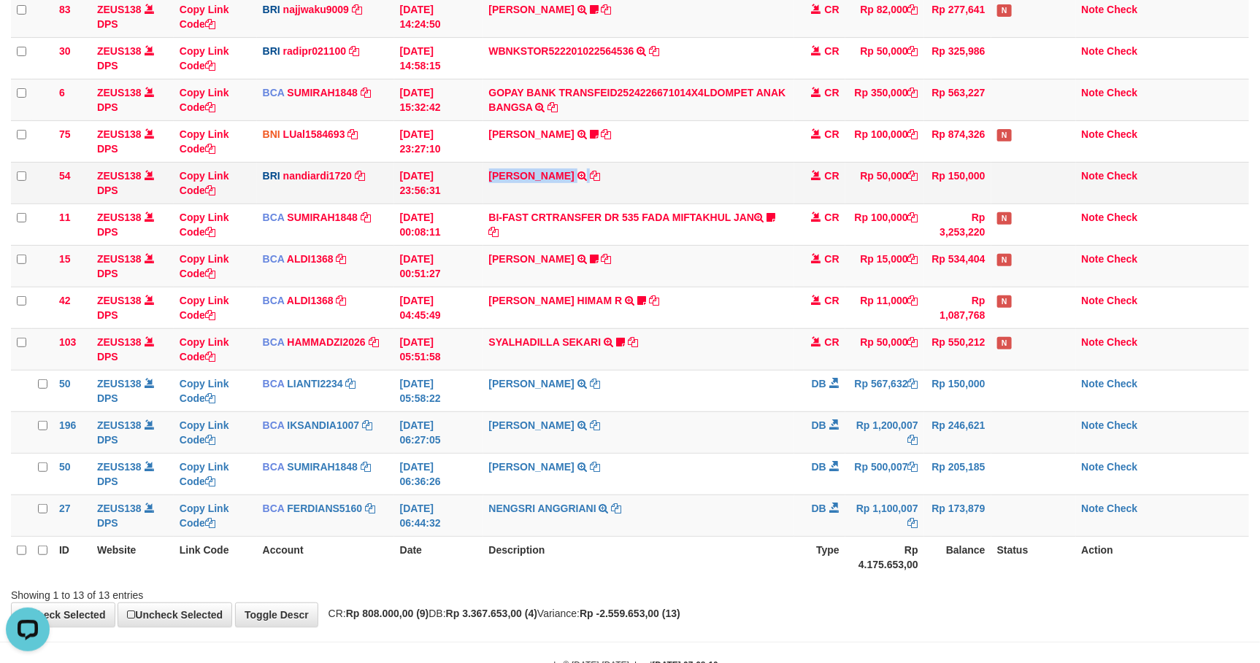
copy tr "VALENTINO LAHU TRANSFER NBMB VALENTINO LAHU TO NANDI ARDIANSYAH"
click at [1020, 178] on td at bounding box center [1033, 183] width 85 height 42
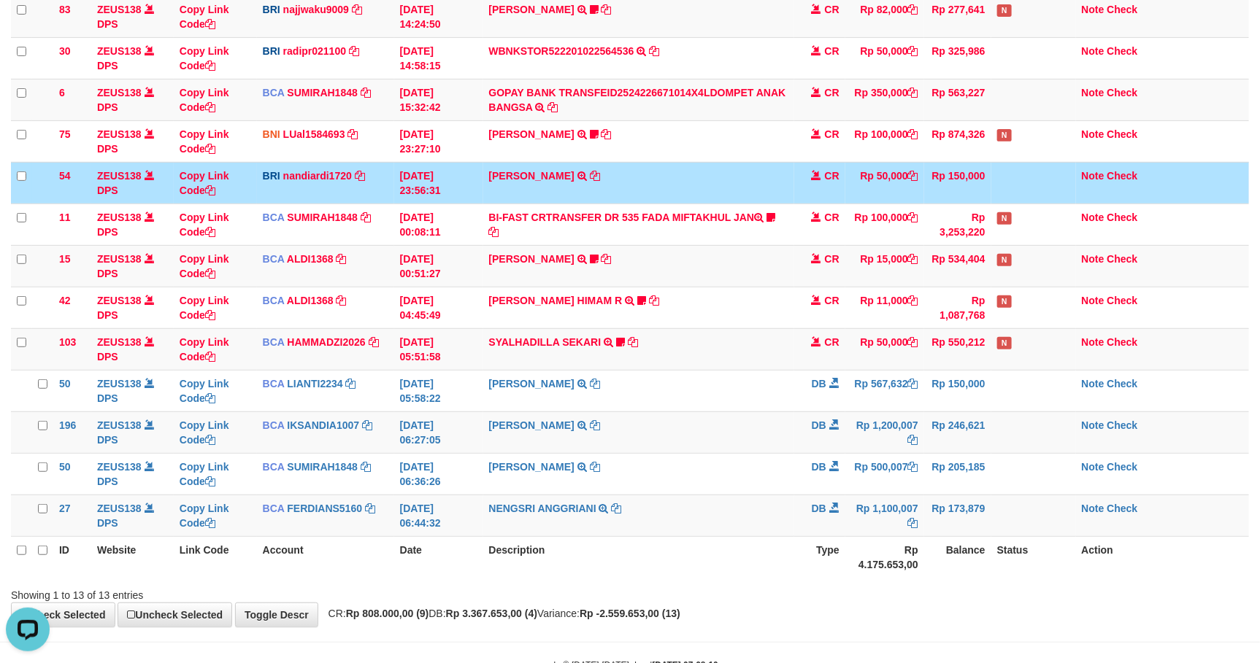
click at [1020, 178] on td at bounding box center [1033, 183] width 85 height 42
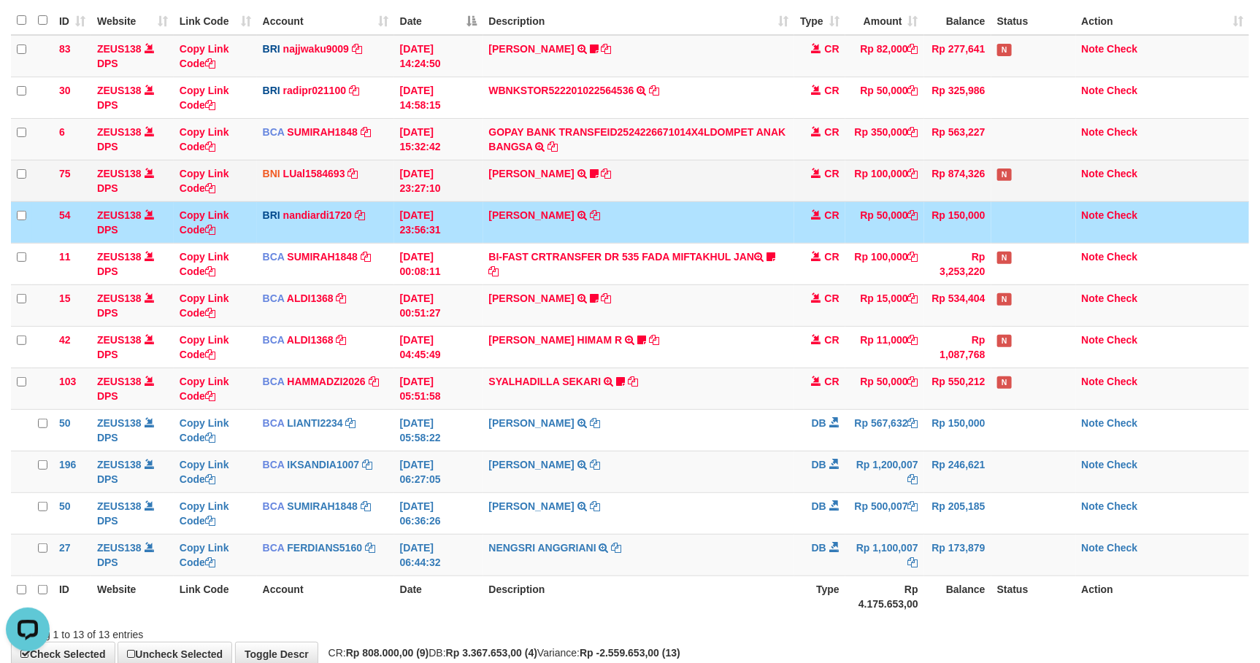
scroll to position [64, 0]
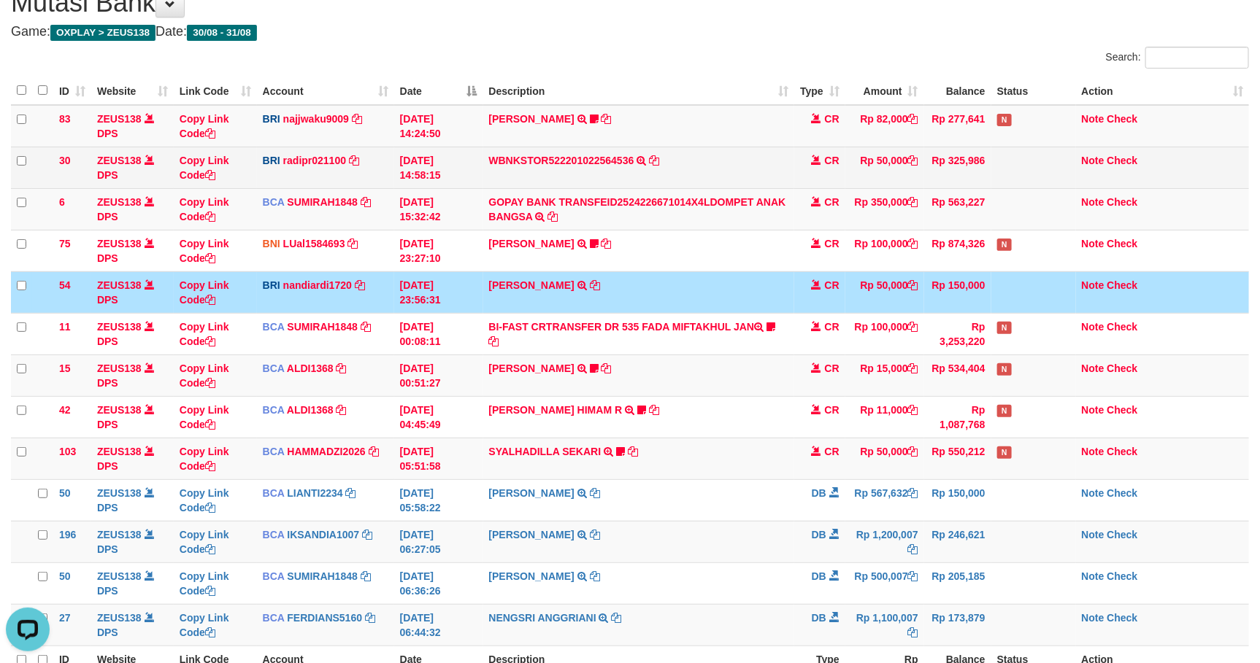
click at [1003, 177] on td at bounding box center [1033, 168] width 85 height 42
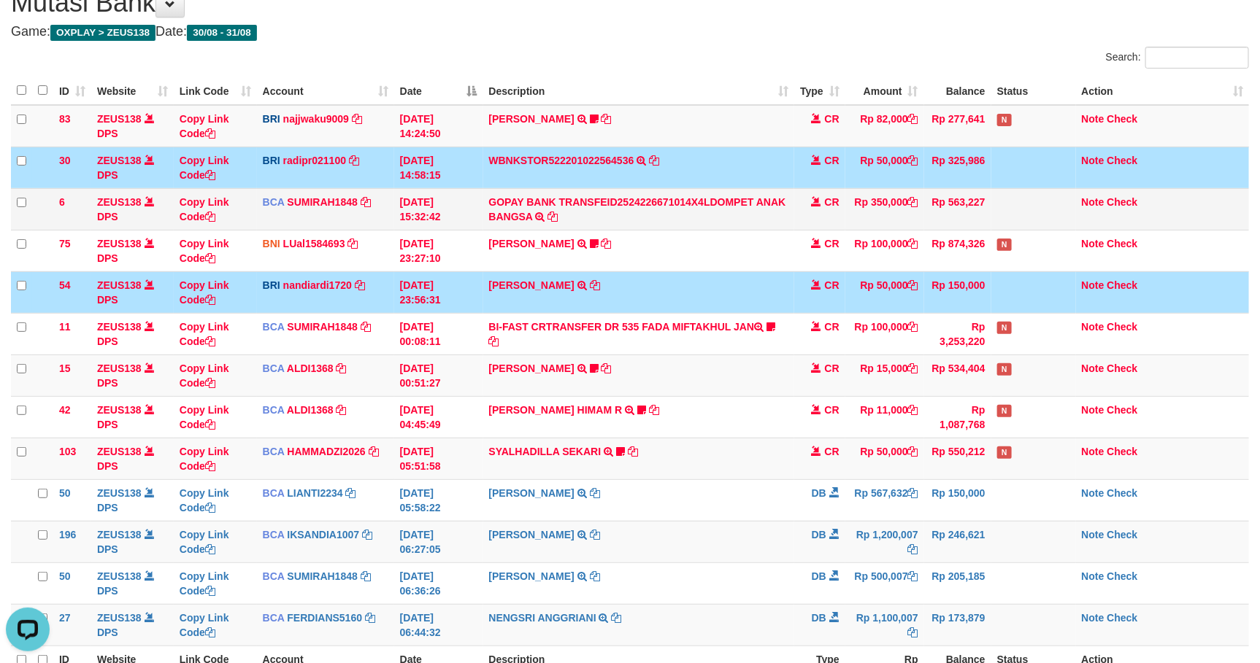
click at [1014, 215] on td at bounding box center [1033, 209] width 85 height 42
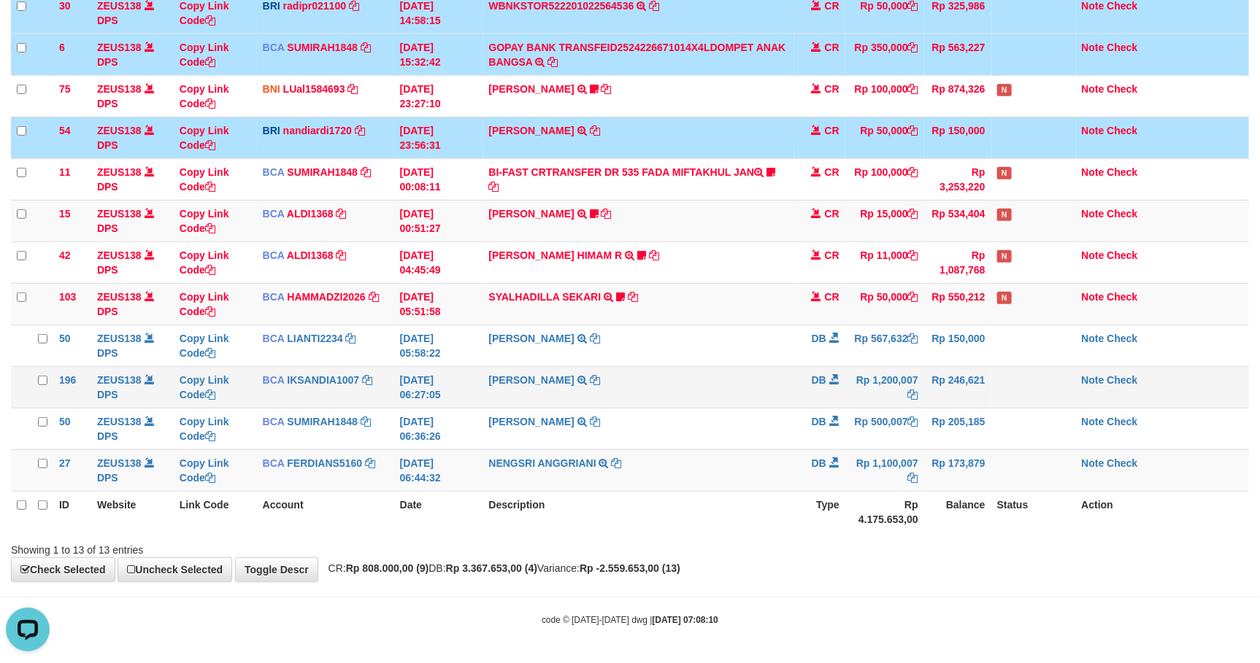
scroll to position [224, 0]
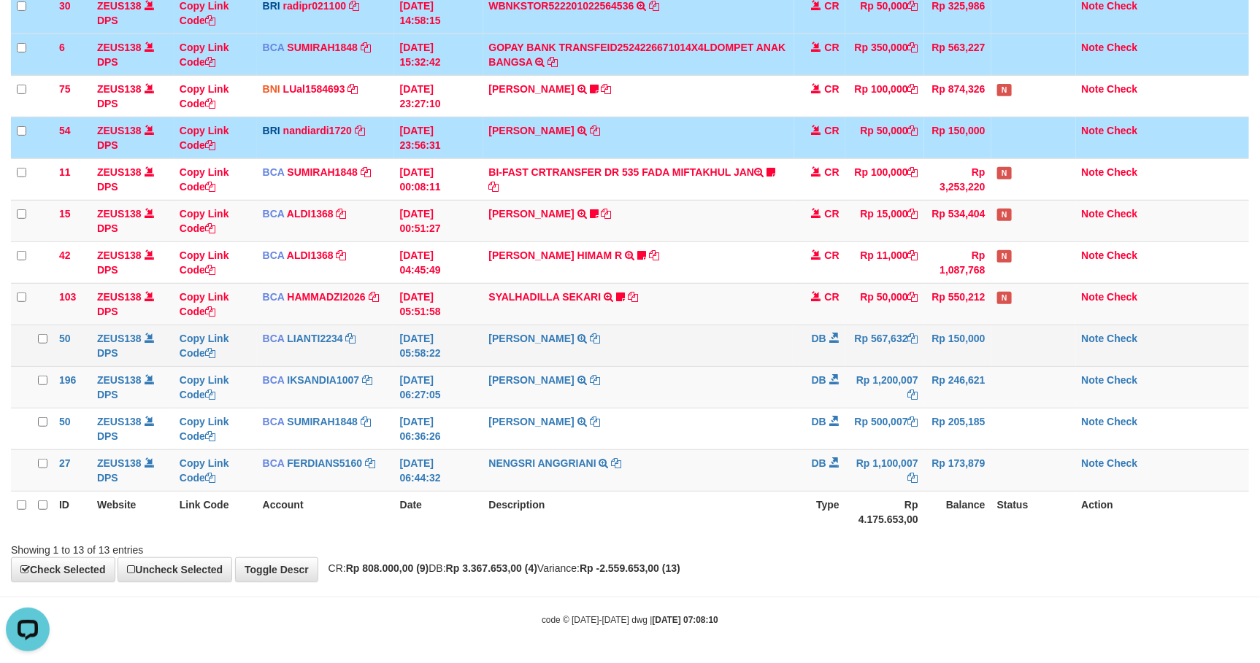
click at [1042, 333] on td at bounding box center [1033, 346] width 85 height 42
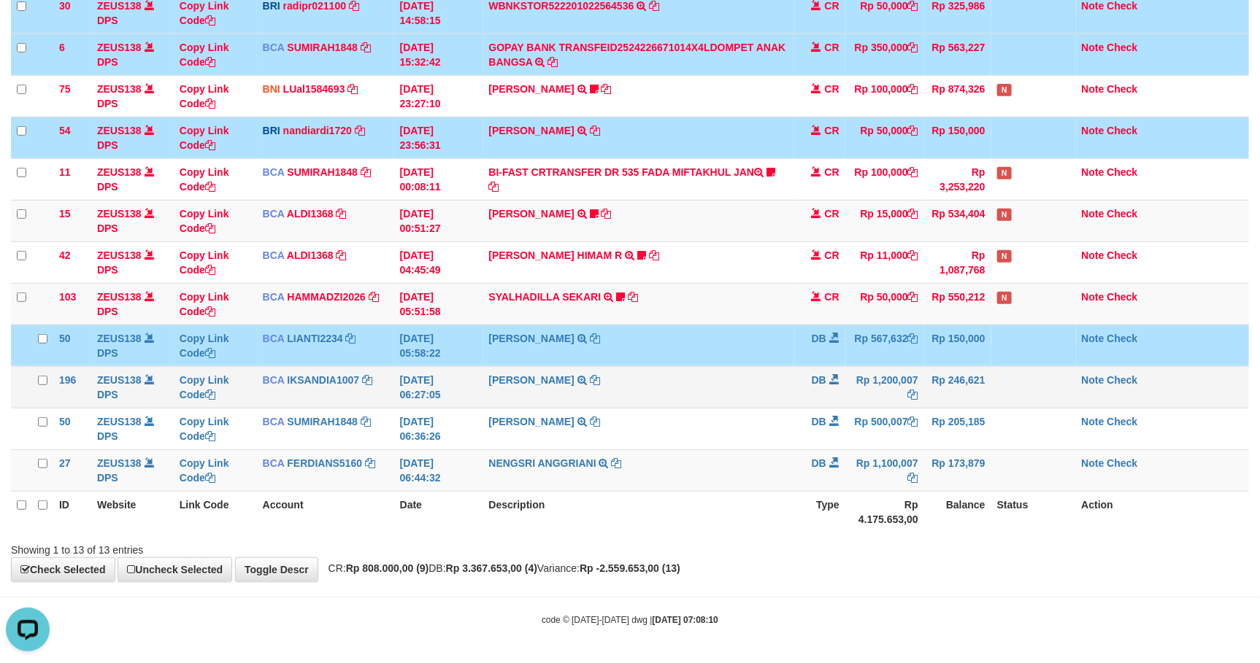
click at [1025, 397] on td at bounding box center [1033, 387] width 85 height 42
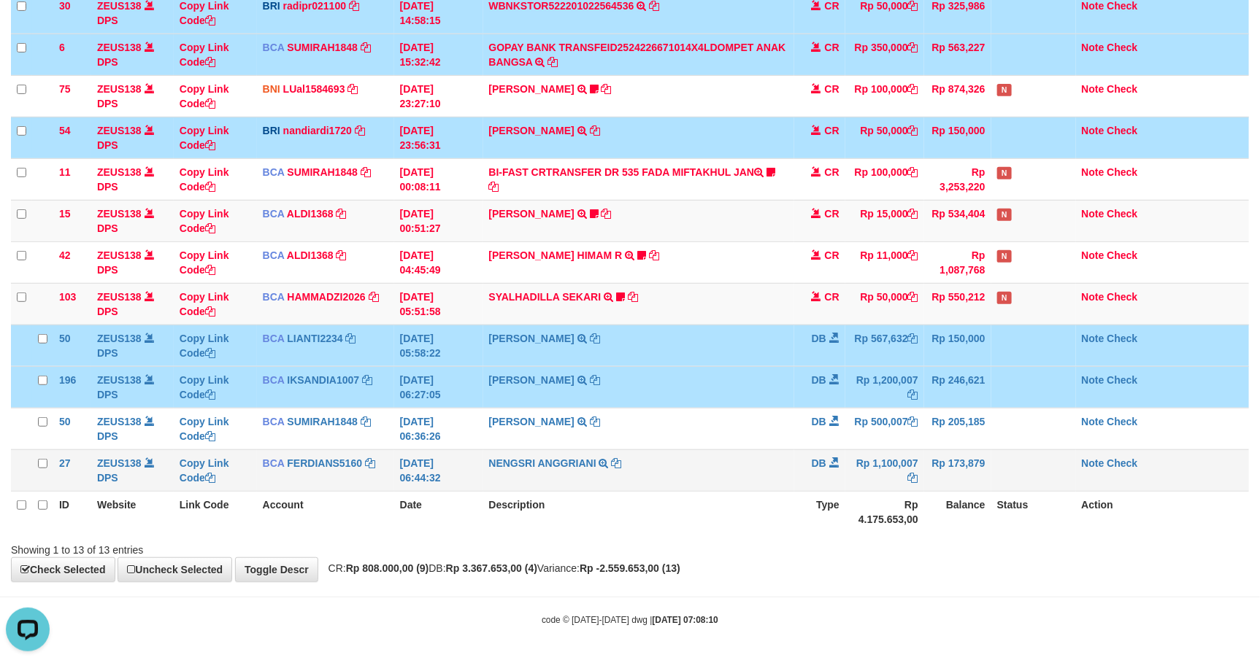
drag, startPoint x: 1021, startPoint y: 431, endPoint x: 1022, endPoint y: 469, distance: 38.0
click at [1021, 436] on td at bounding box center [1033, 429] width 85 height 42
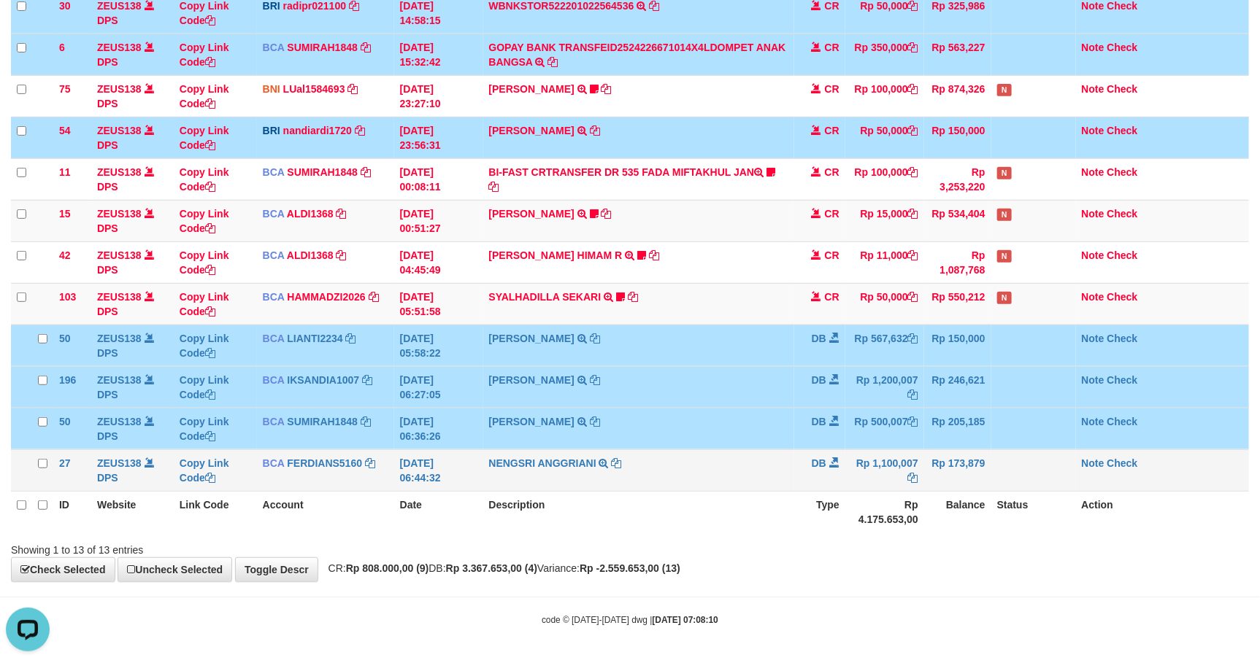
click at [1022, 474] on td at bounding box center [1033, 471] width 85 height 42
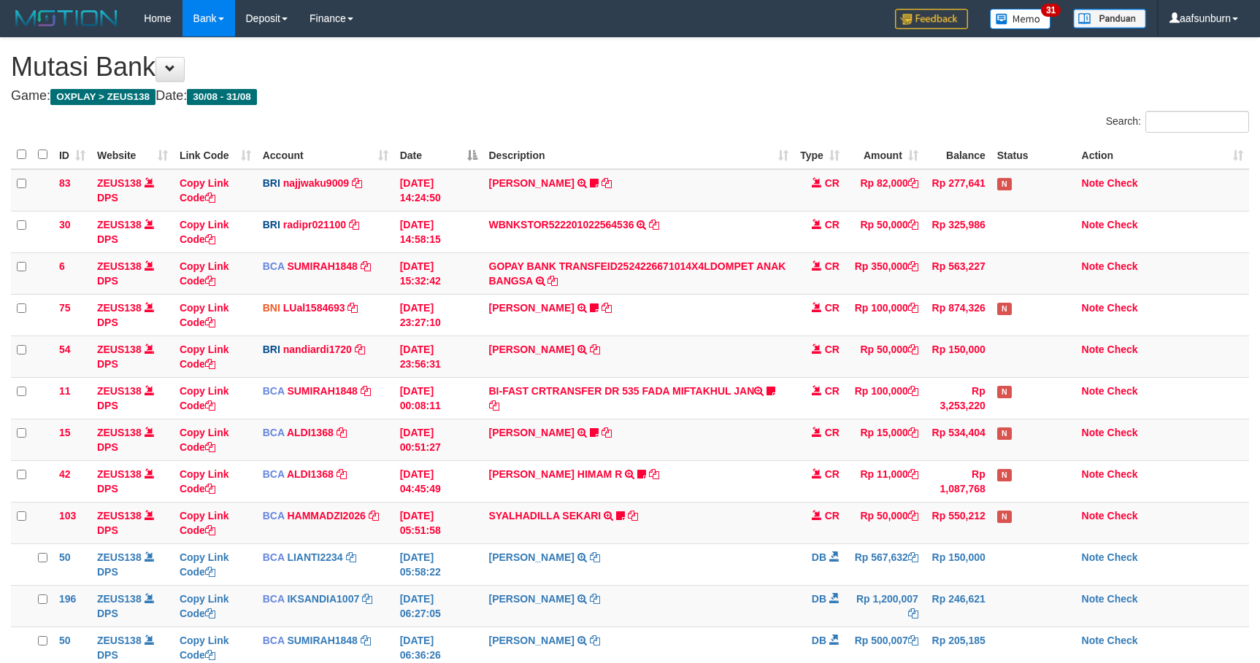
scroll to position [224, 0]
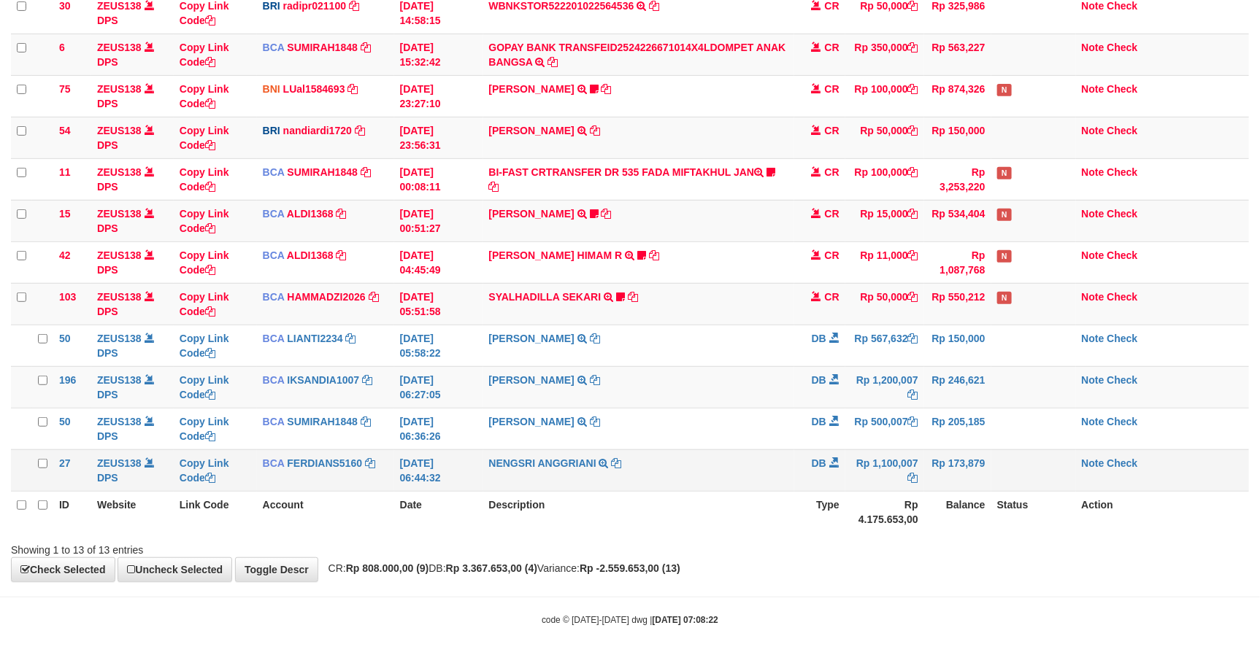
click at [1036, 468] on td at bounding box center [1033, 471] width 85 height 42
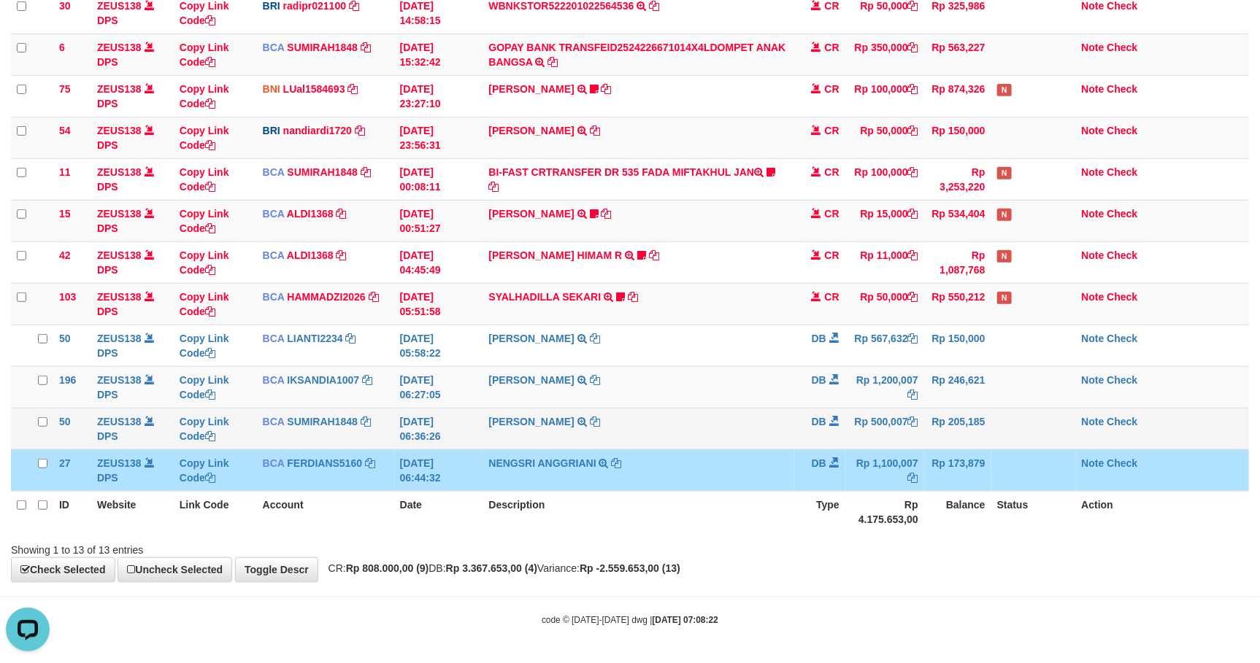
scroll to position [0, 0]
click at [1041, 423] on td at bounding box center [1033, 429] width 85 height 42
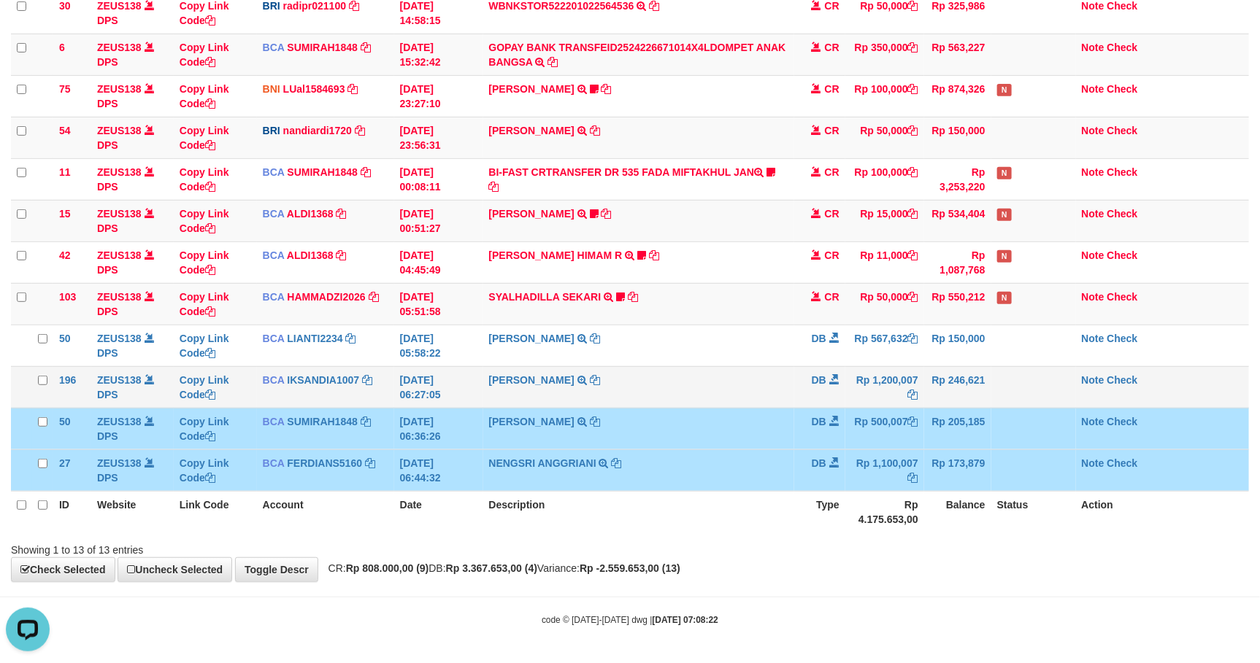
click at [1044, 385] on td at bounding box center [1033, 387] width 85 height 42
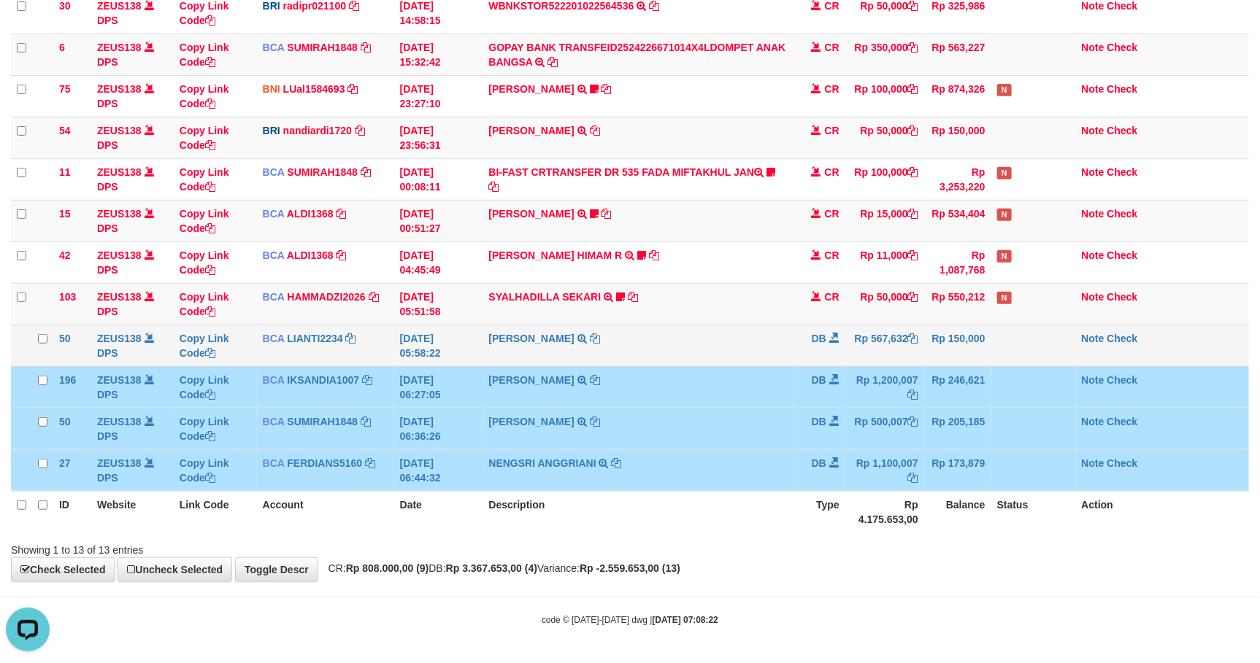
click at [1041, 355] on td at bounding box center [1033, 346] width 85 height 42
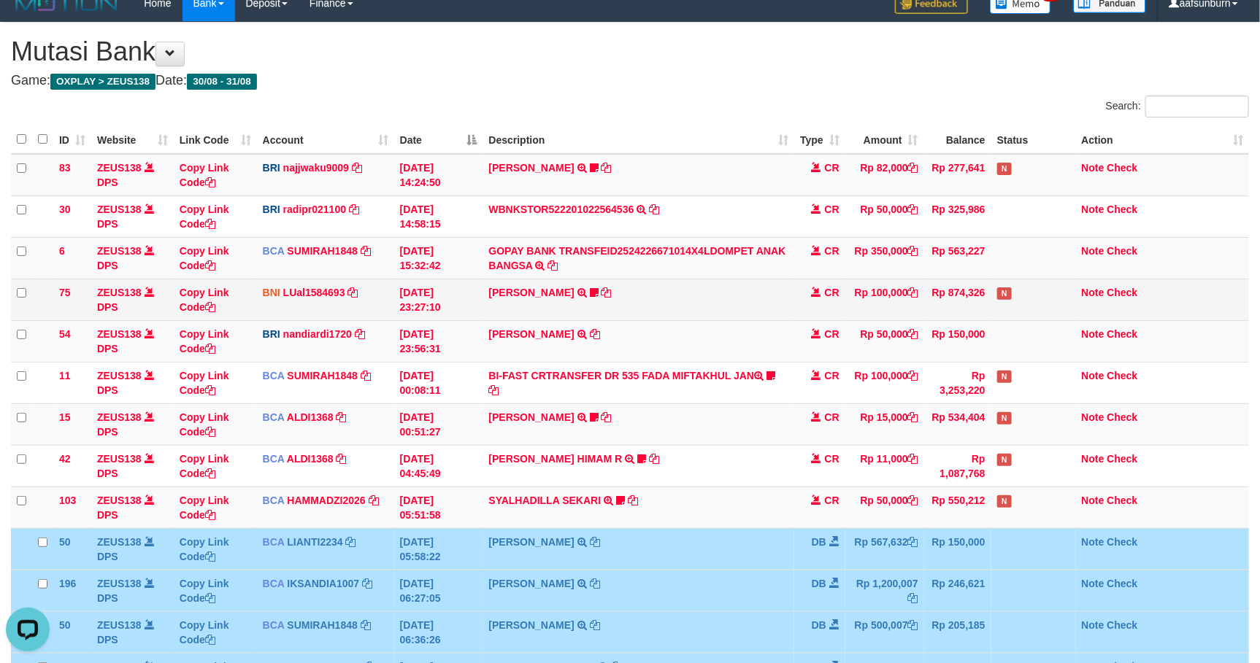
scroll to position [5, 0]
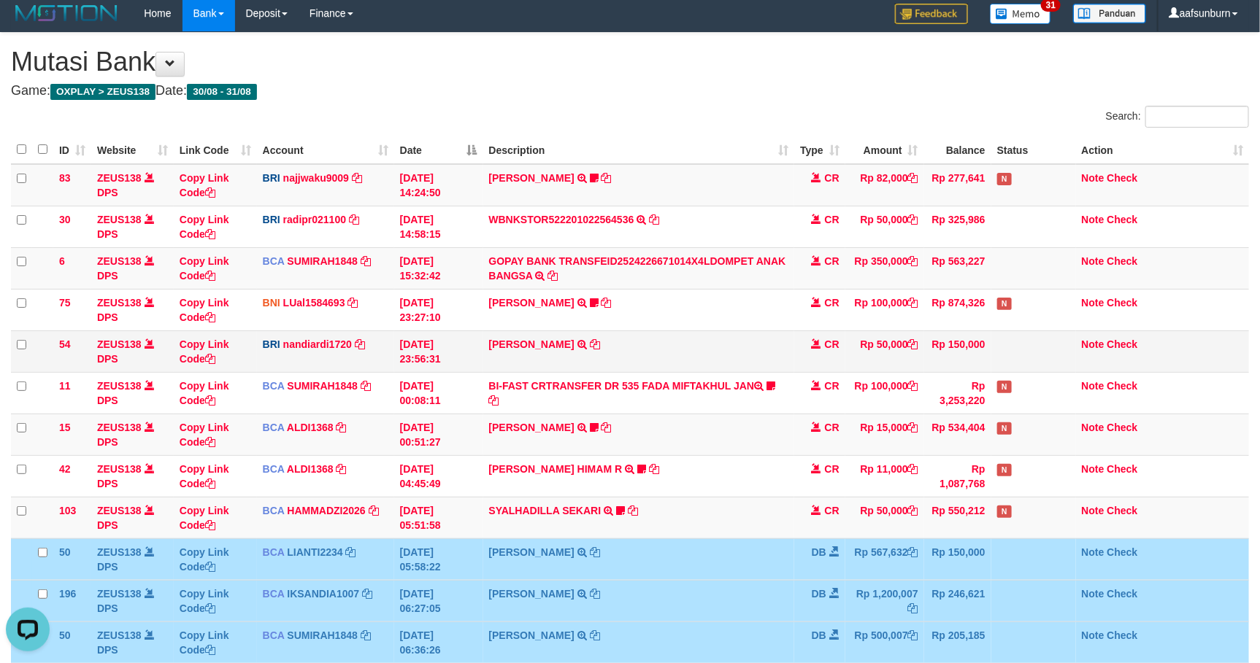
click at [1012, 333] on td at bounding box center [1033, 352] width 85 height 42
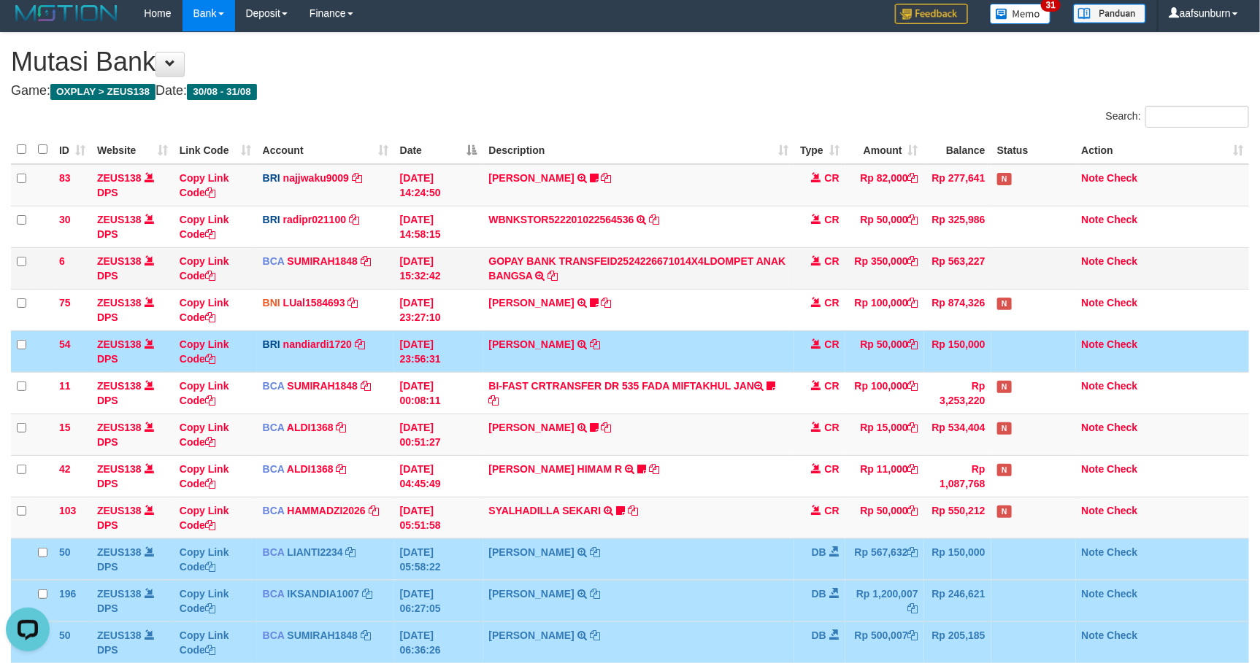
click at [1030, 255] on td at bounding box center [1033, 268] width 85 height 42
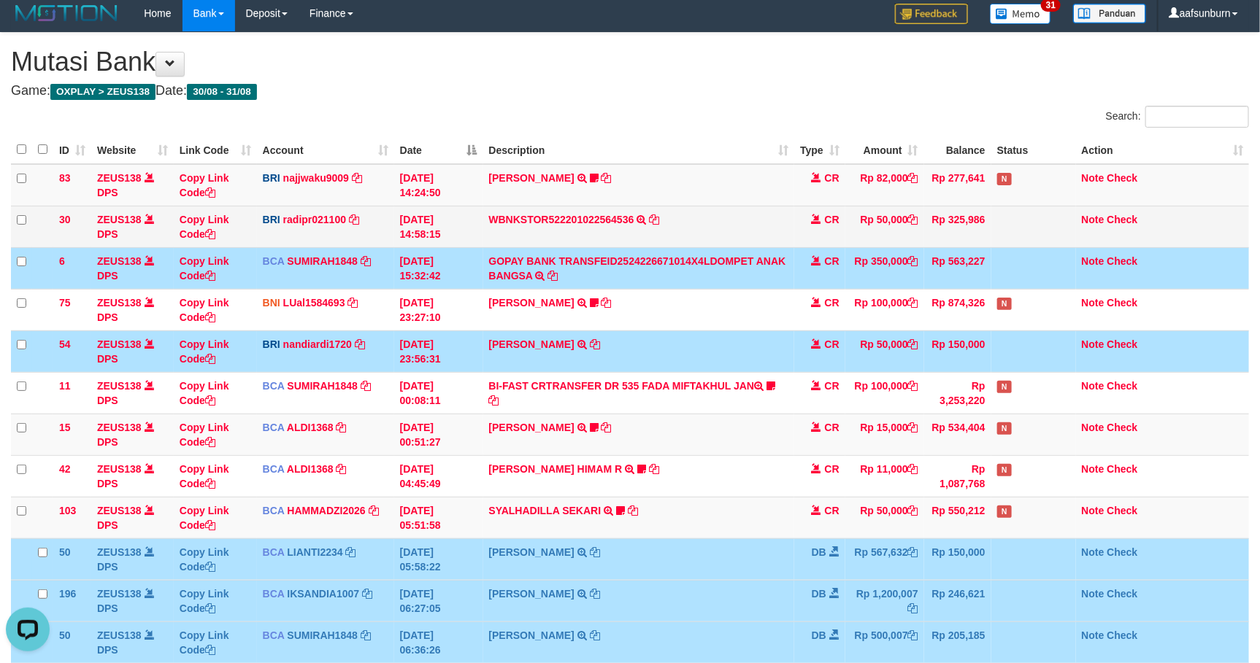
click at [1030, 222] on td at bounding box center [1033, 227] width 85 height 42
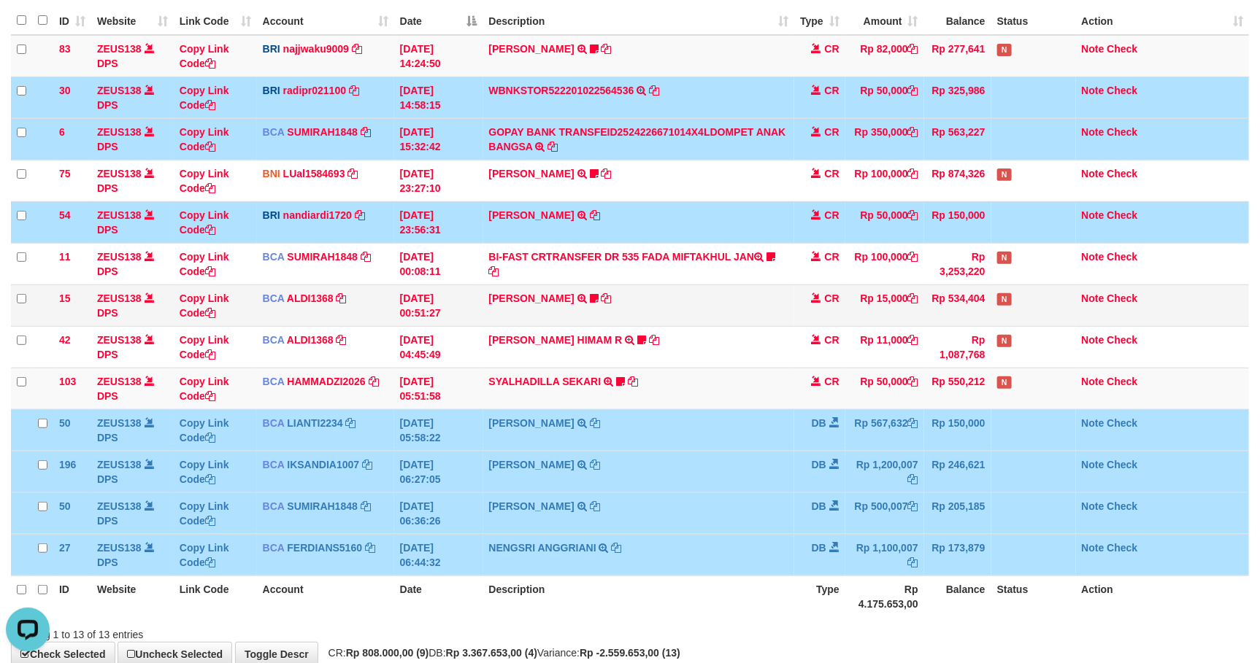
scroll to position [224, 0]
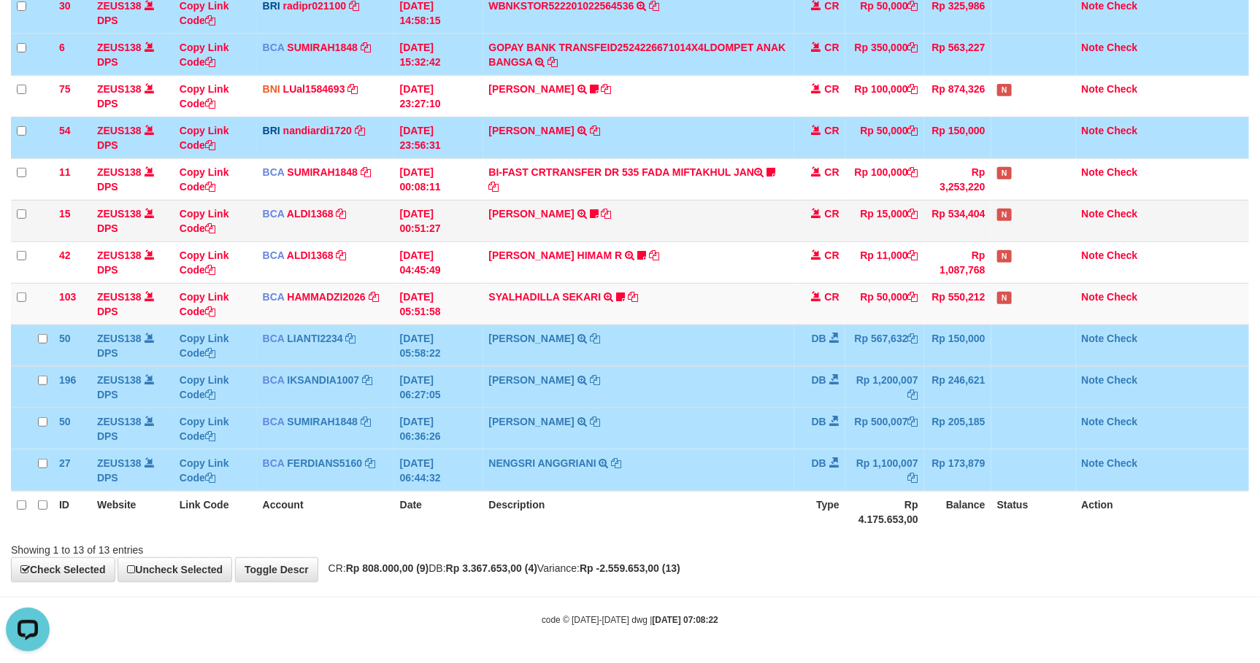
click at [777, 232] on td "INDAH YULITASARI TRSF E-BANKING CR 3108/FTSCY/WS95031 15000.00INDAH YULITASARI …" at bounding box center [638, 221] width 311 height 42
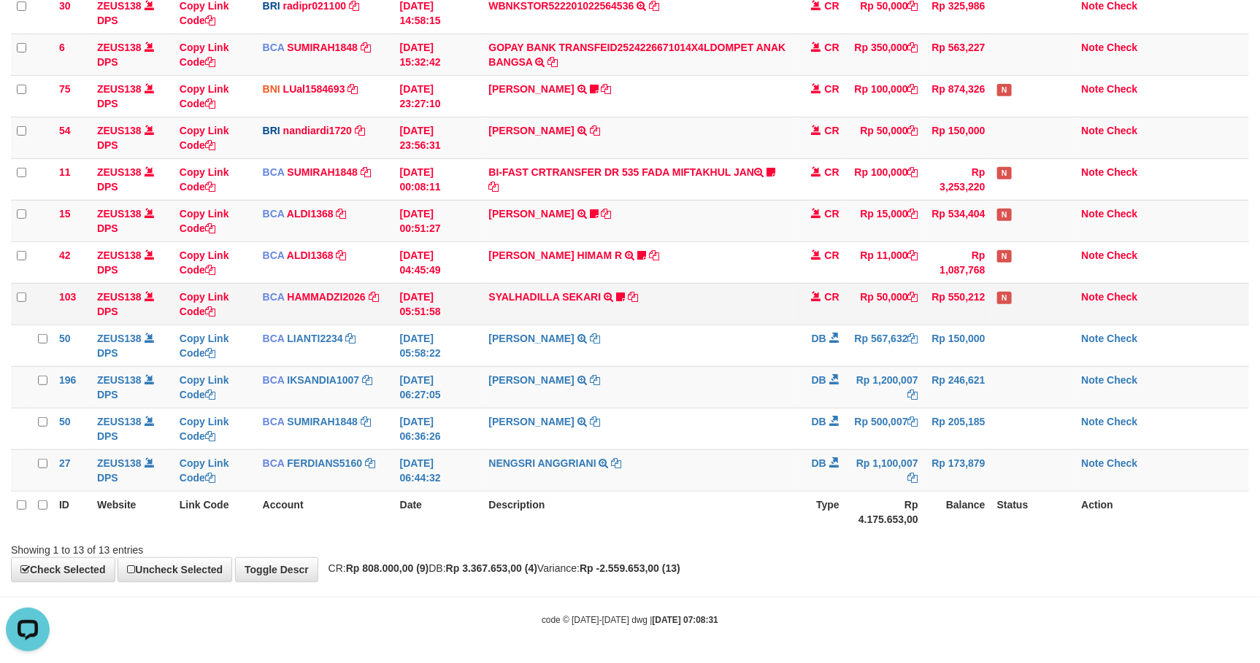
click at [884, 285] on td "Rp 50,000" at bounding box center [884, 304] width 79 height 42
drag, startPoint x: 883, startPoint y: 285, endPoint x: 1275, endPoint y: 453, distance: 426.6
click at [904, 298] on td "Rp 50,000" at bounding box center [884, 304] width 79 height 42
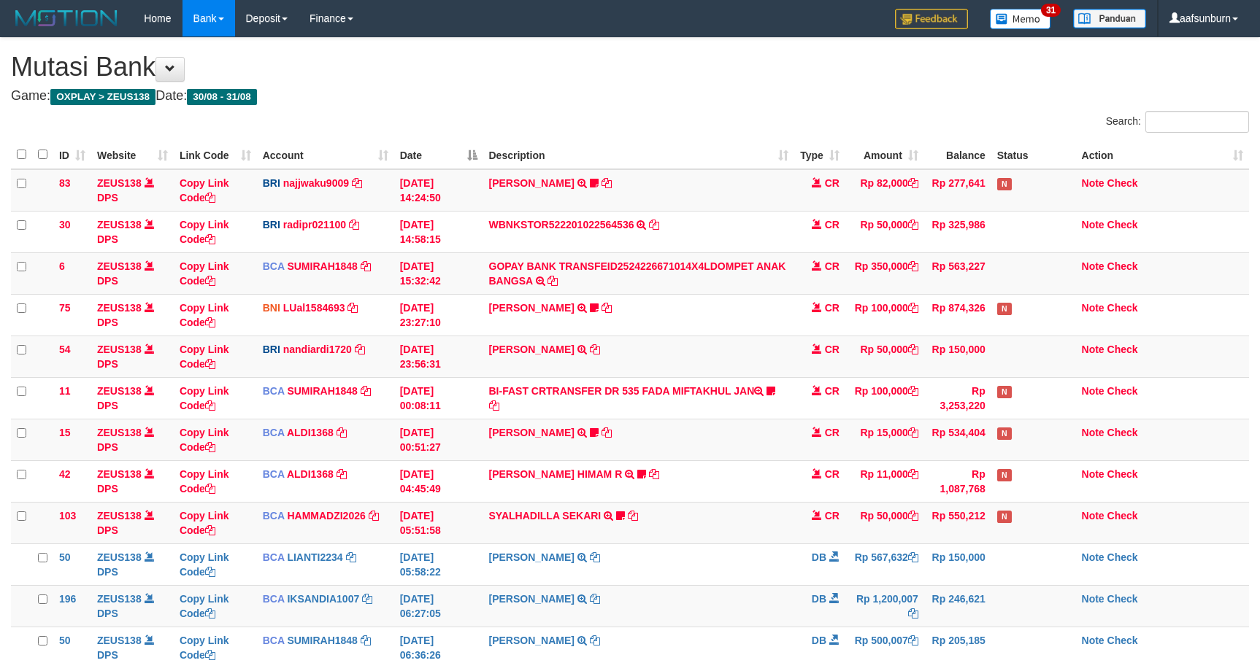
scroll to position [224, 0]
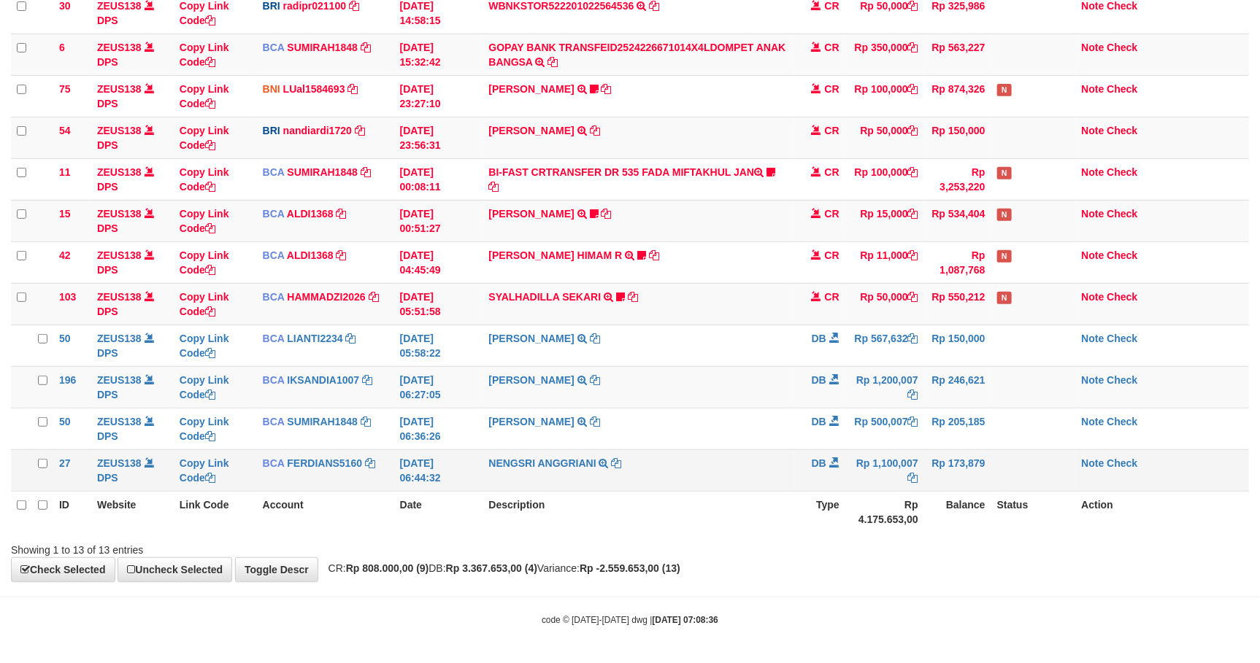
click at [1019, 487] on td at bounding box center [1033, 471] width 85 height 42
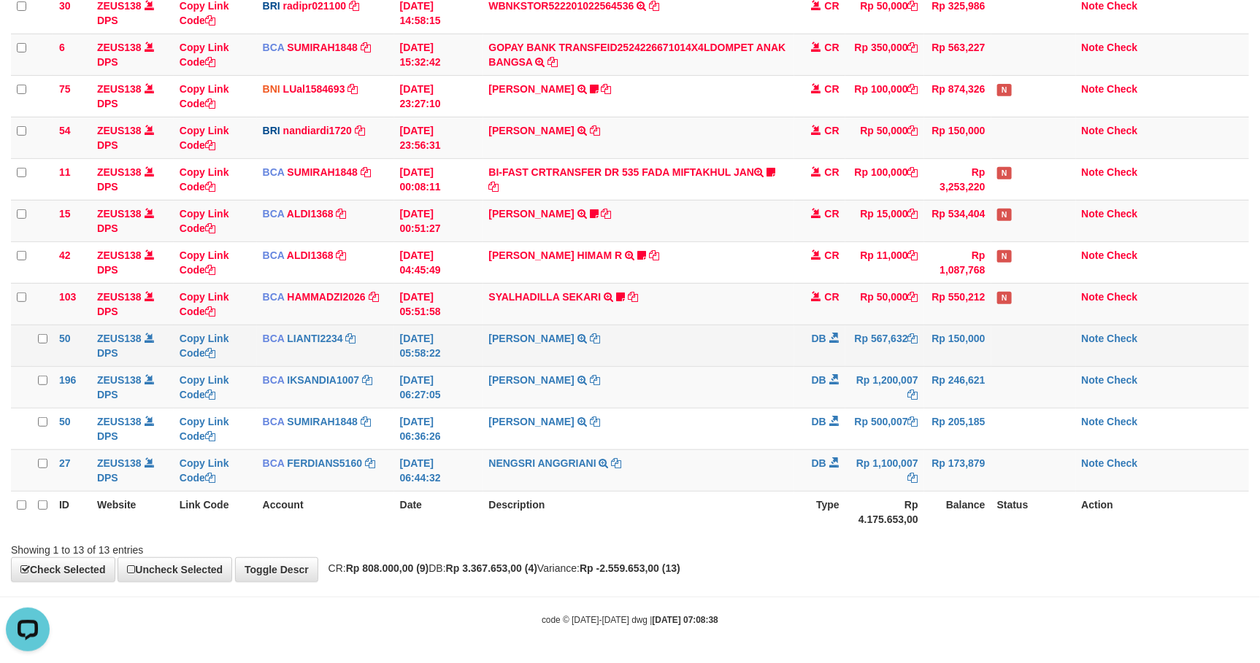
drag, startPoint x: 902, startPoint y: 335, endPoint x: 1111, endPoint y: 329, distance: 208.8
click at [905, 336] on td "Rp 567,632" at bounding box center [884, 346] width 79 height 42
click at [874, 347] on td "Rp 567,632" at bounding box center [884, 346] width 79 height 42
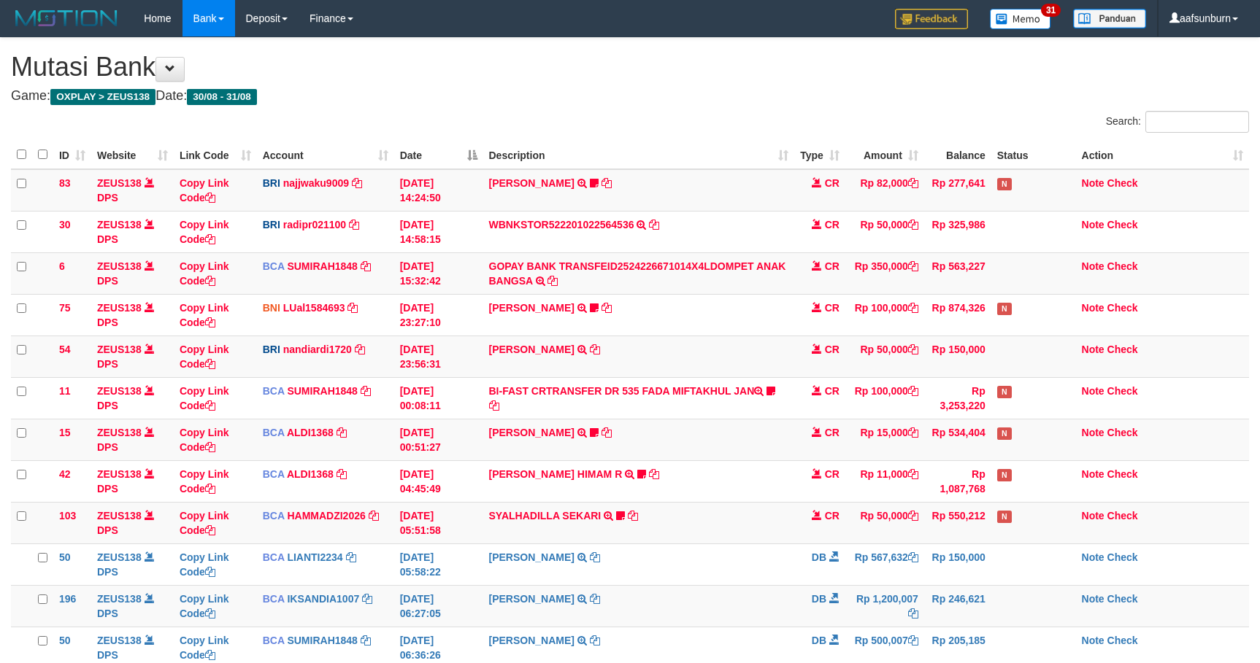
scroll to position [224, 0]
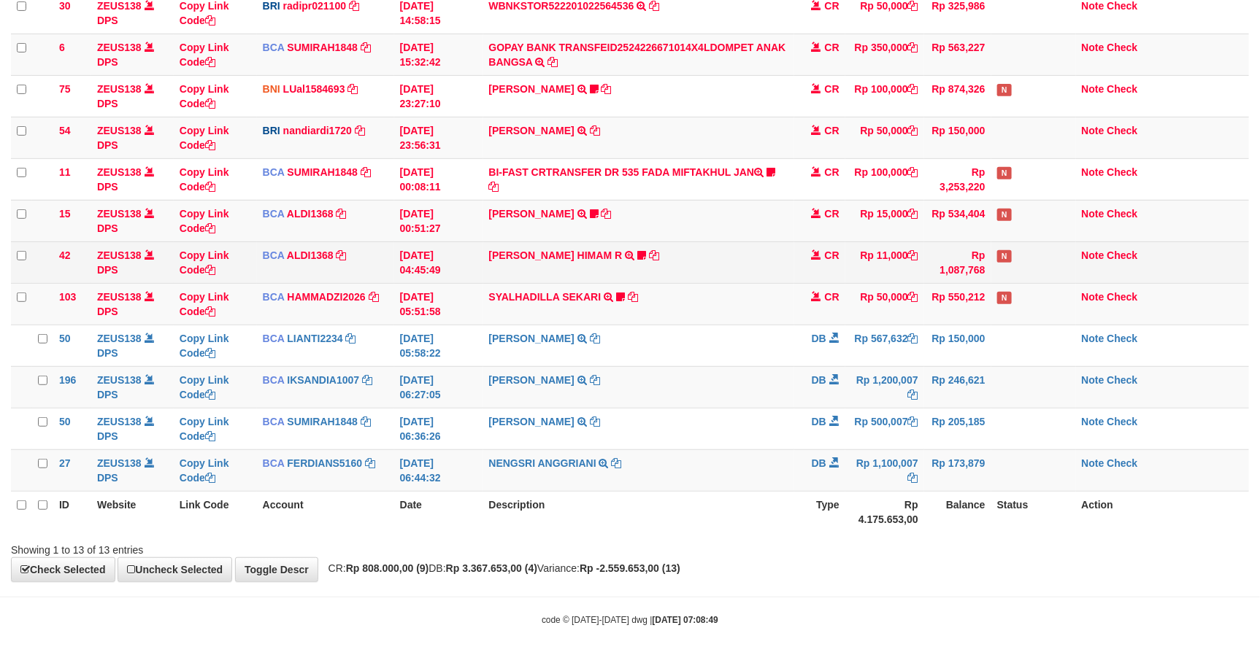
click at [787, 250] on td "ALVA HIMAM R TRSF E-BANKING CR 3108/FTSCY/WS95051 11000.002025083151411092 TRFD…" at bounding box center [638, 263] width 311 height 42
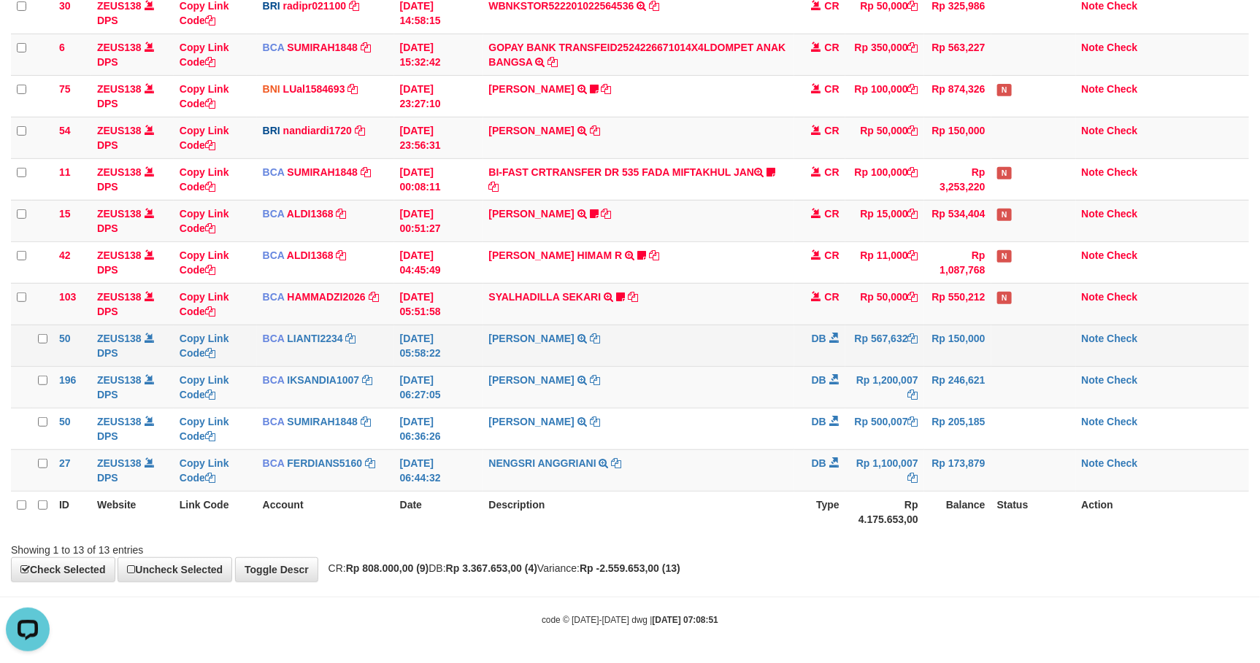
click at [926, 329] on td "Rp 150,000" at bounding box center [957, 346] width 67 height 42
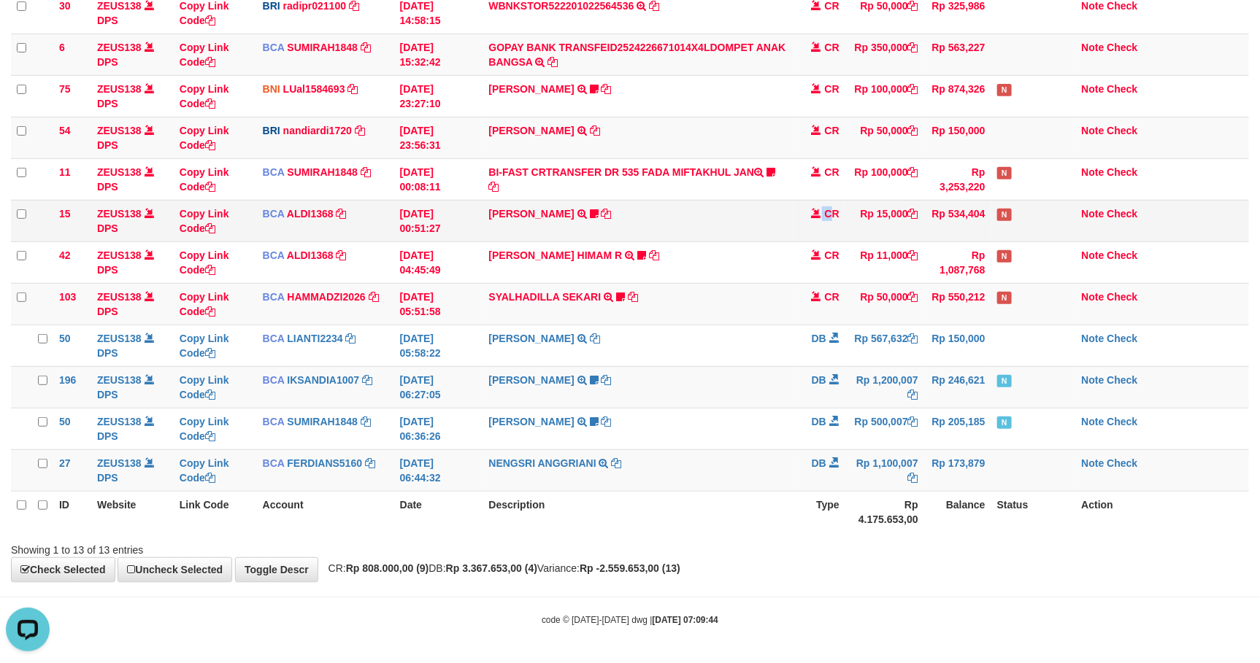
drag, startPoint x: 819, startPoint y: 219, endPoint x: 836, endPoint y: 224, distance: 18.2
click at [833, 224] on td "CR" at bounding box center [819, 221] width 51 height 42
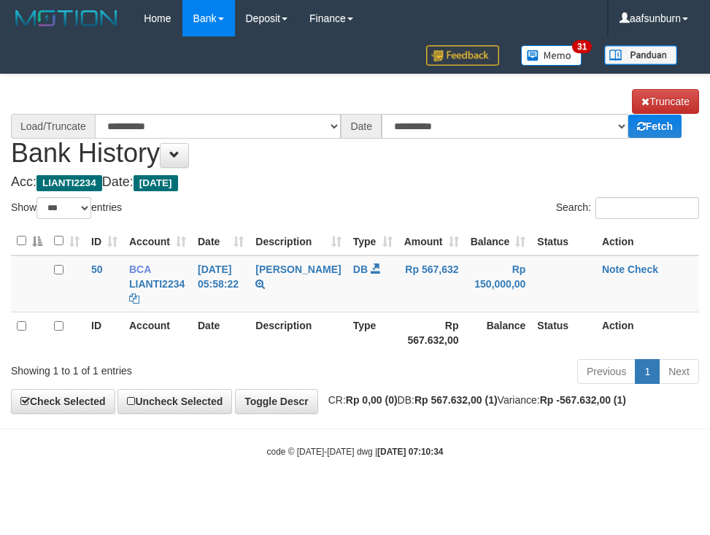
select select "***"
click at [164, 166] on h1 "**********" at bounding box center [355, 128] width 688 height 78
click at [180, 163] on button at bounding box center [174, 155] width 29 height 25
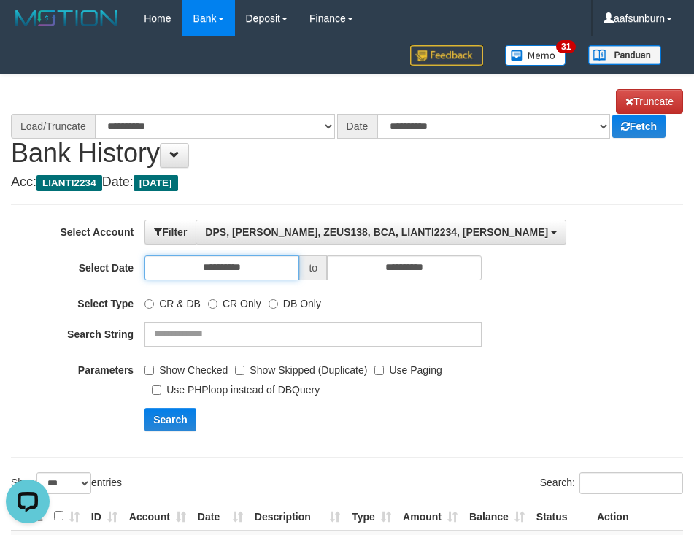
click at [243, 274] on input "**********" at bounding box center [221, 267] width 155 height 25
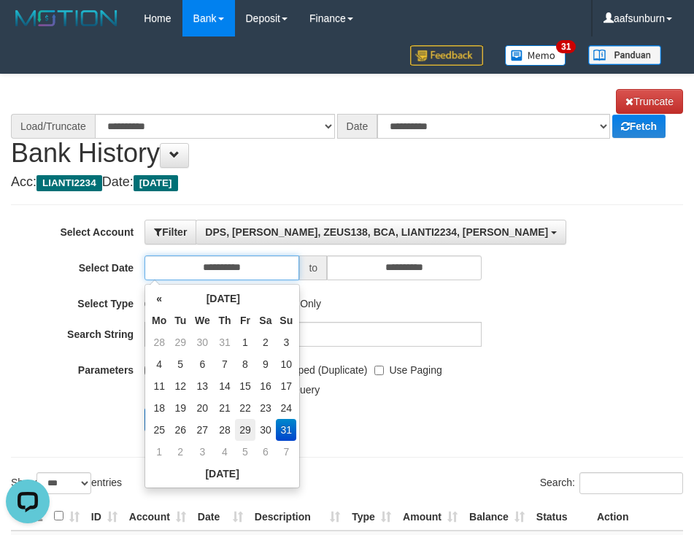
select select "****"
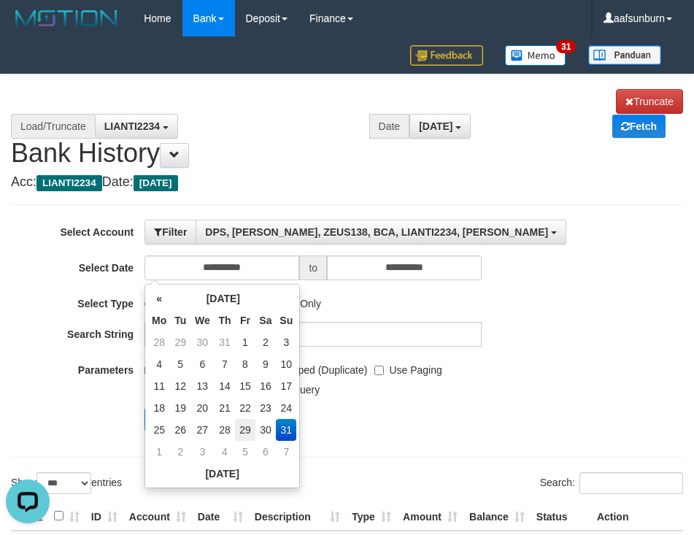
click at [252, 425] on td "29" at bounding box center [245, 430] width 20 height 22
drag, startPoint x: 263, startPoint y: 427, endPoint x: 301, endPoint y: 433, distance: 38.5
click at [263, 427] on td "30" at bounding box center [265, 431] width 21 height 22
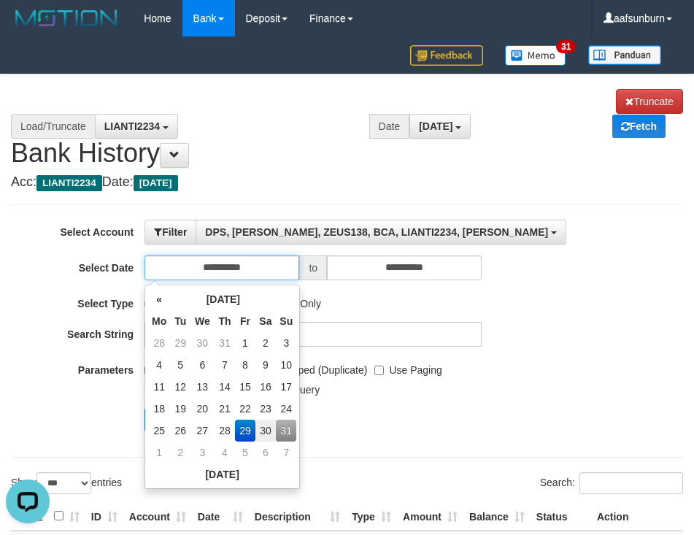
type input "**********"
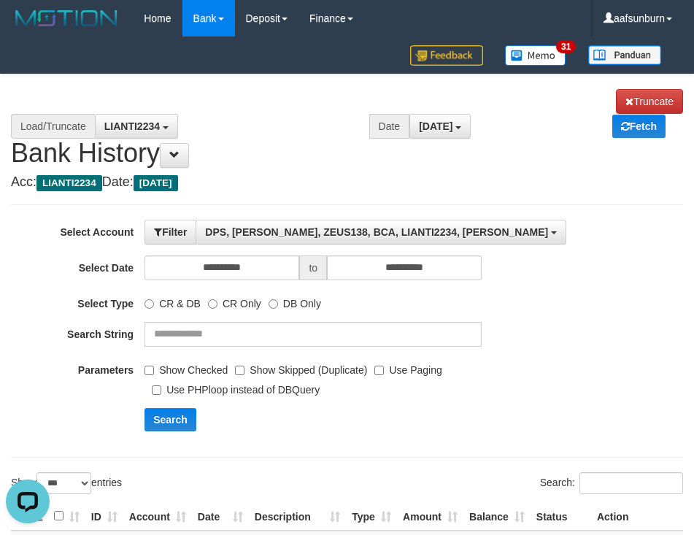
click at [393, 443] on div "**********" at bounding box center [347, 330] width 672 height 253
click at [393, 394] on div "Show Checked Show Skipped (Duplicate) Use Paging Use PHPloop instead of DBQuery" at bounding box center [312, 377] width 337 height 39
click at [385, 377] on label "Use Paging" at bounding box center [407, 368] width 67 height 20
click at [176, 369] on label "Show Checked" at bounding box center [185, 368] width 83 height 20
click at [173, 414] on button "Search" at bounding box center [170, 419] width 52 height 23
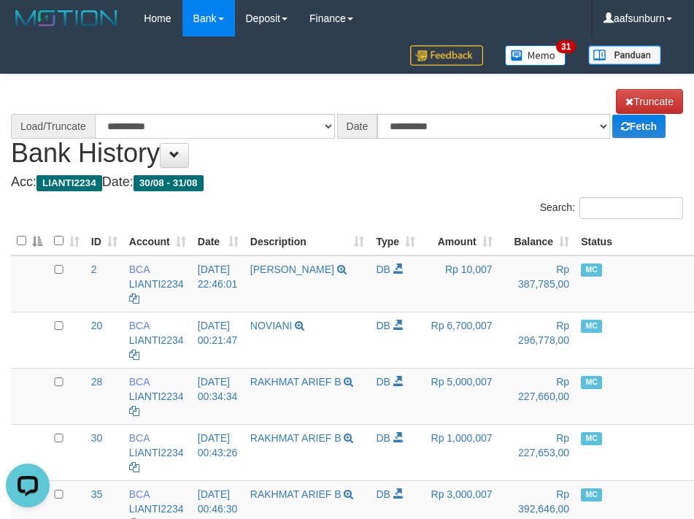
select select "****"
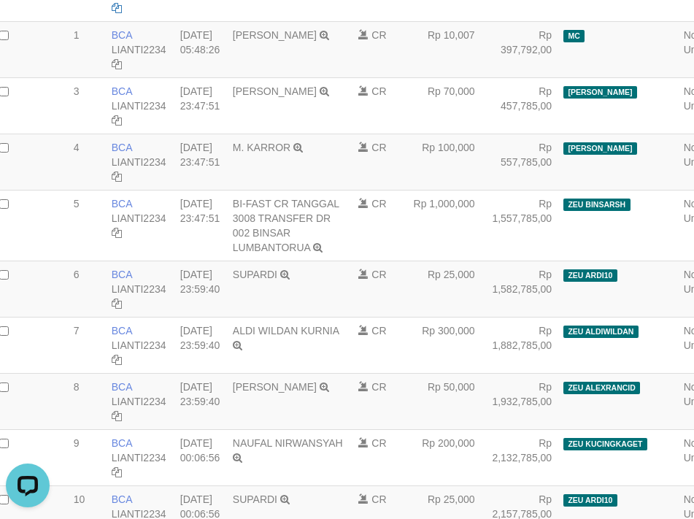
scroll to position [684, 25]
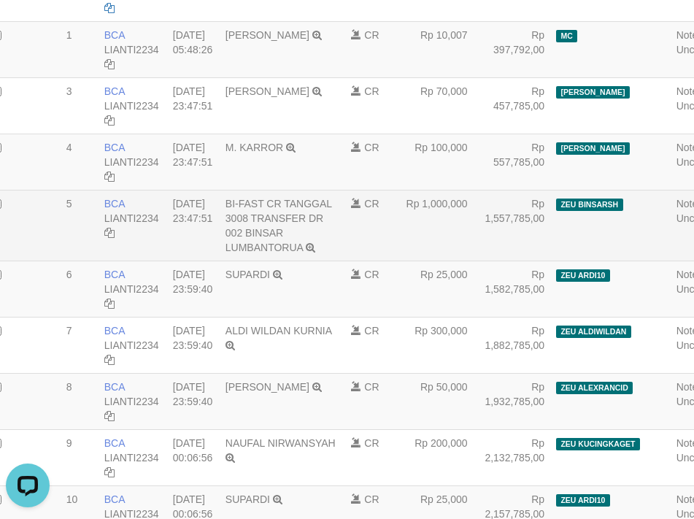
click at [563, 209] on span "ZEU BINSARSH" at bounding box center [589, 204] width 66 height 12
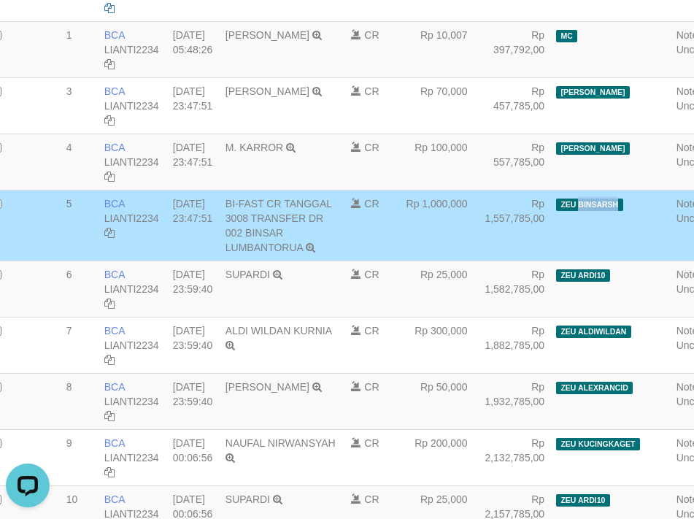
click at [563, 209] on span "ZEU BINSARSH" at bounding box center [589, 204] width 66 height 12
copy span "BINSARSH"
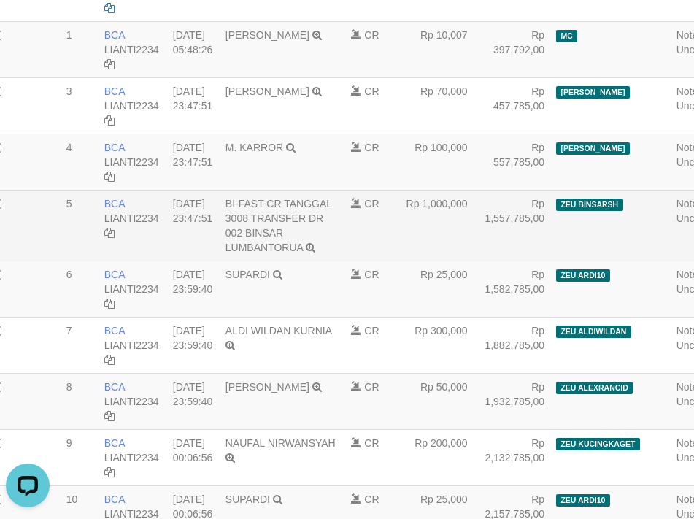
click at [550, 247] on td "ZEU BINSARSH" at bounding box center [610, 225] width 120 height 71
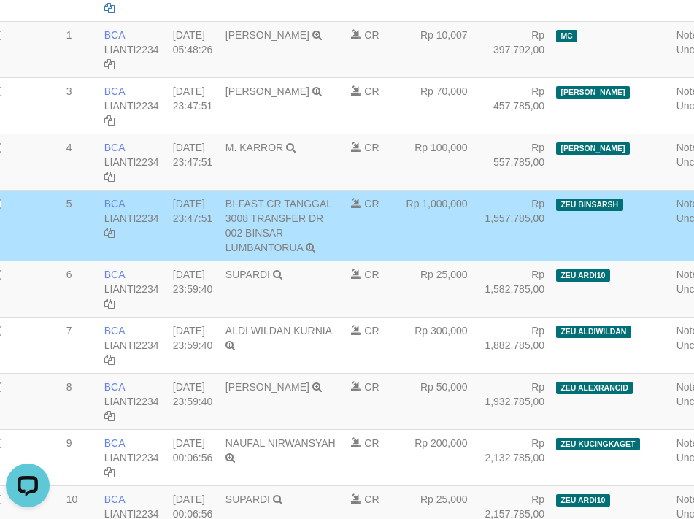
click at [574, 211] on span "ZEU BINSARSH" at bounding box center [589, 204] width 66 height 12
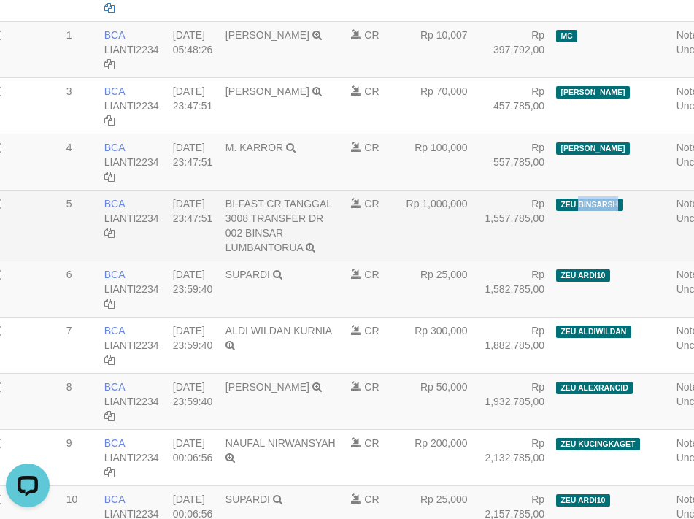
click at [574, 211] on span "ZEU BINSARSH" at bounding box center [589, 204] width 66 height 12
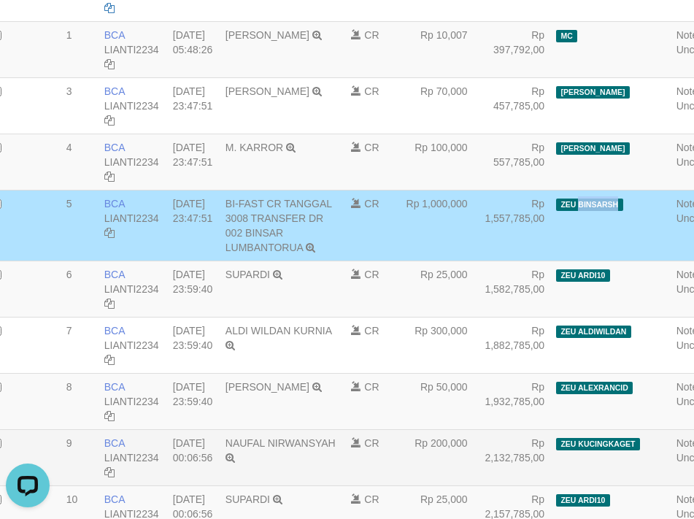
copy span "BINSARSH"
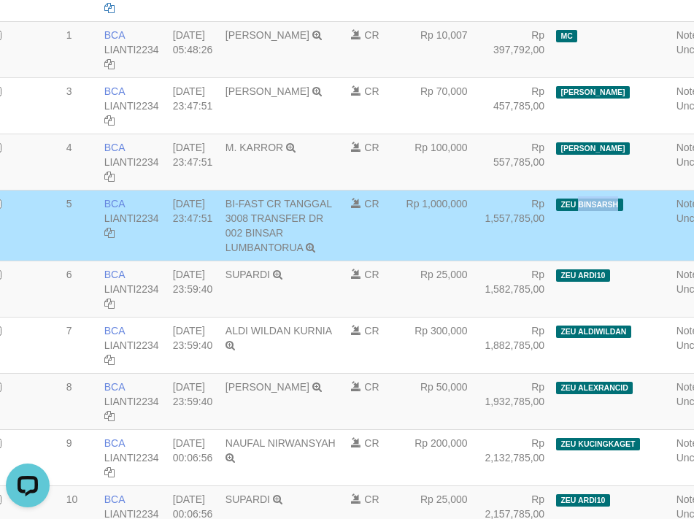
click at [568, 242] on td "ZEU BINSARSH" at bounding box center [610, 225] width 120 height 71
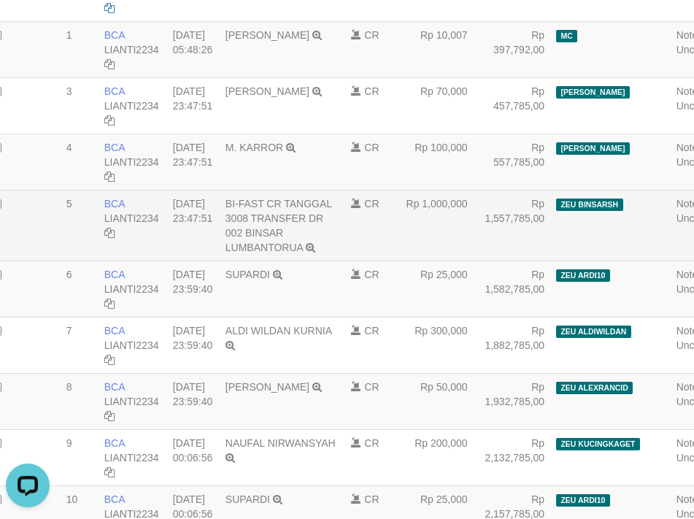
click at [423, 258] on td "Rp 1,000,000" at bounding box center [434, 225] width 77 height 71
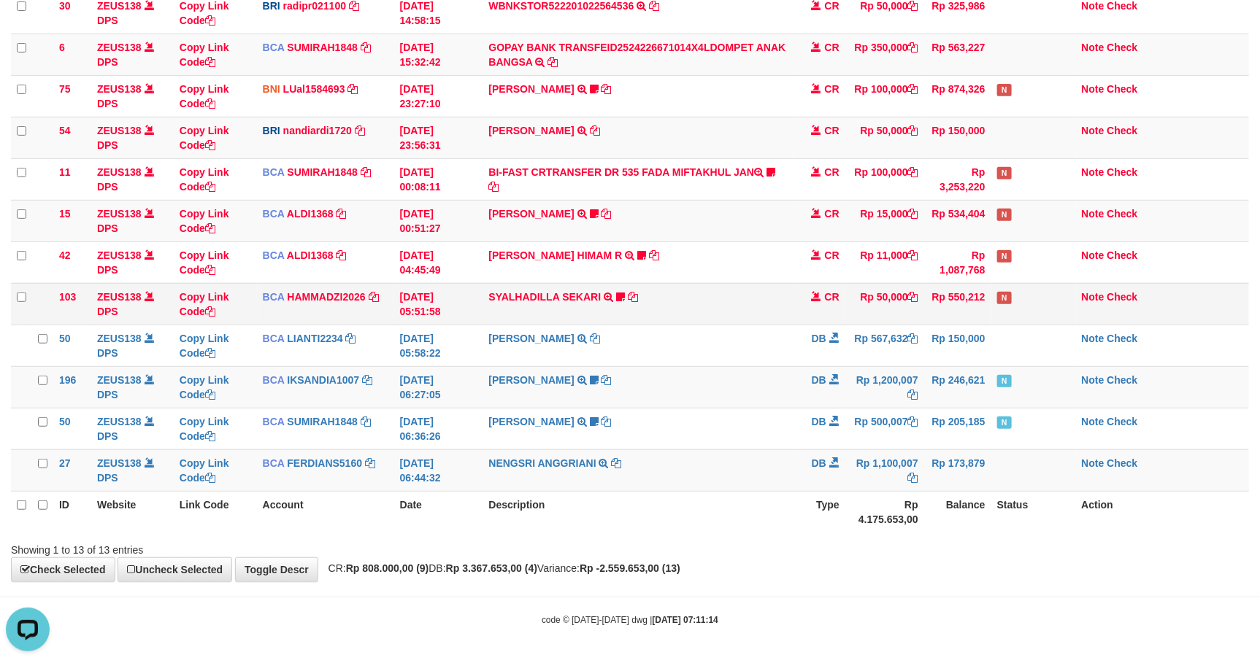
click at [856, 283] on td "Rp 50,000" at bounding box center [884, 304] width 79 height 42
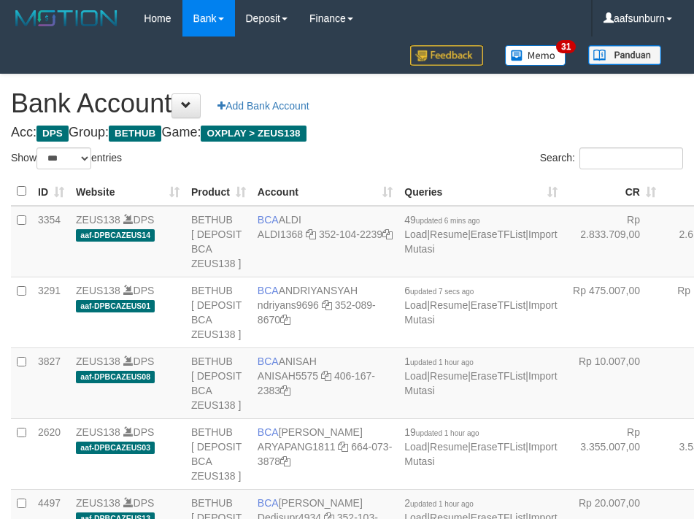
select select "***"
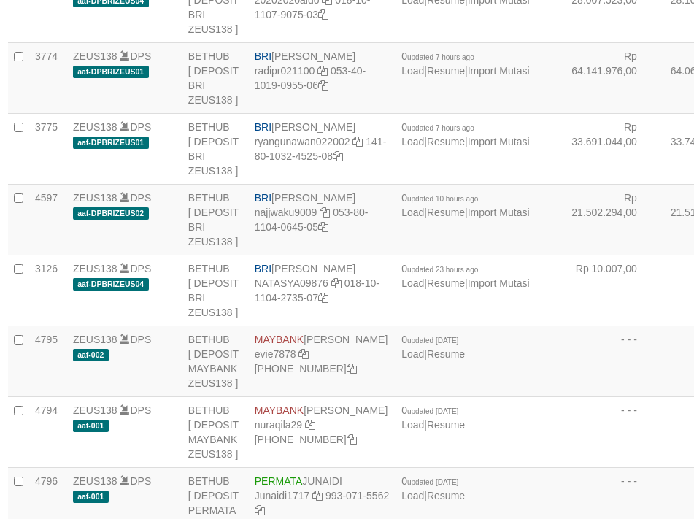
scroll to position [2601, 3]
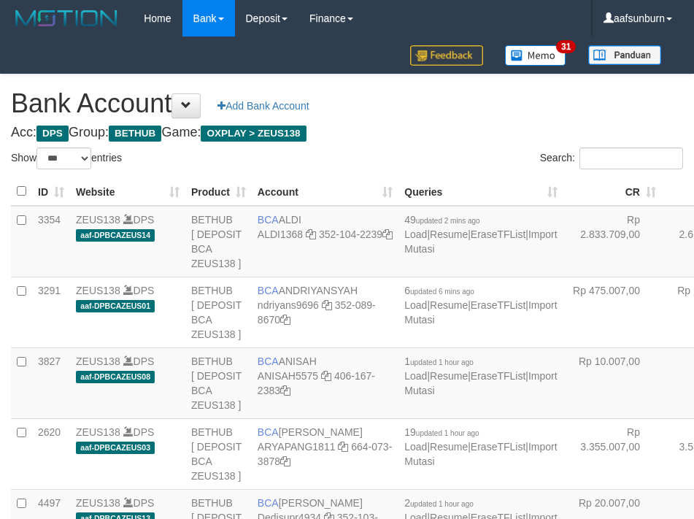
select select "***"
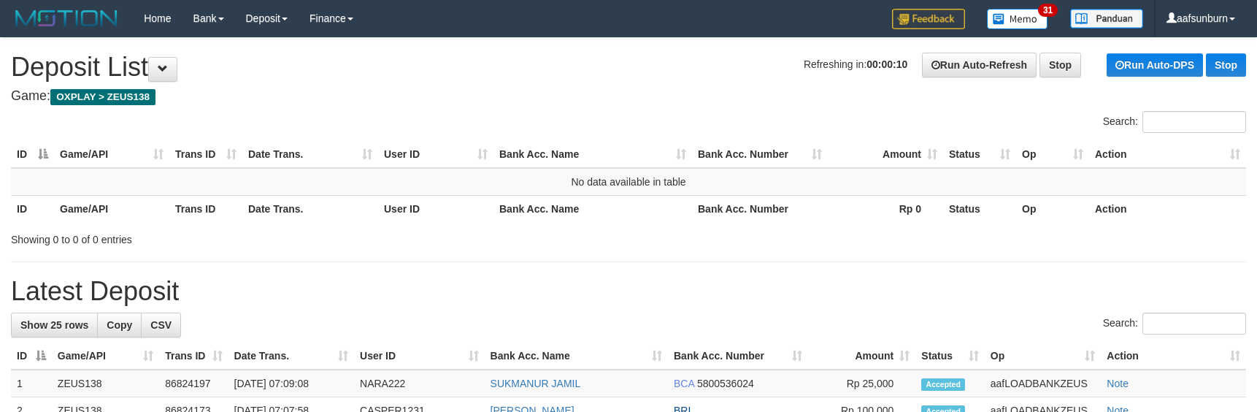
drag, startPoint x: 725, startPoint y: 162, endPoint x: 739, endPoint y: 151, distance: 17.7
click at [718, 158] on th "Bank Acc. Number" at bounding box center [760, 154] width 136 height 27
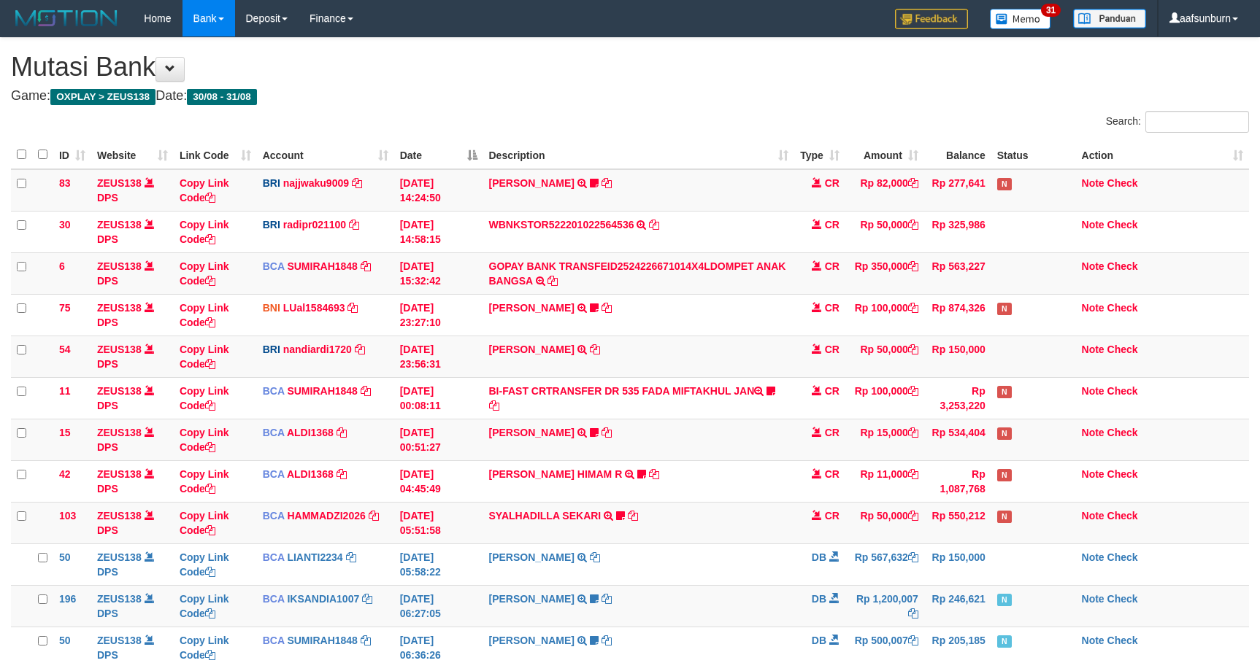
scroll to position [224, 0]
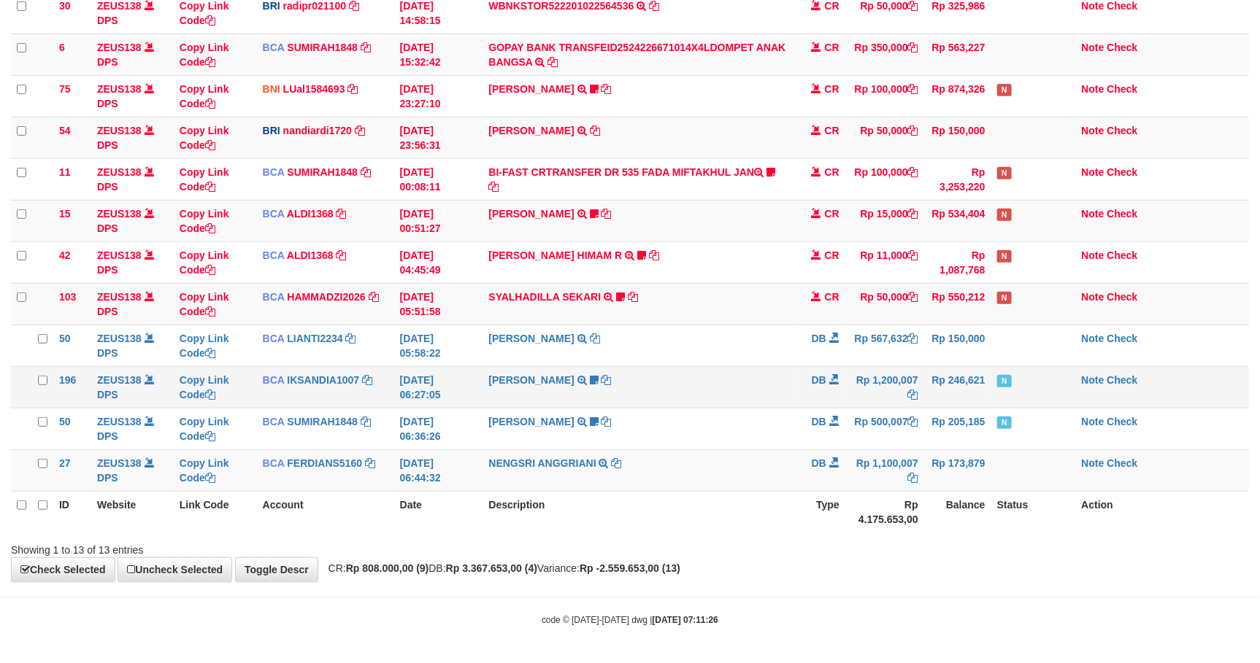
click at [708, 393] on td "SADAM HAPIPI TRSF E-BANKING DB 3108/FTSCY/WS95271 1200007.00SADAM HAPIPI WD BCA…" at bounding box center [638, 387] width 311 height 42
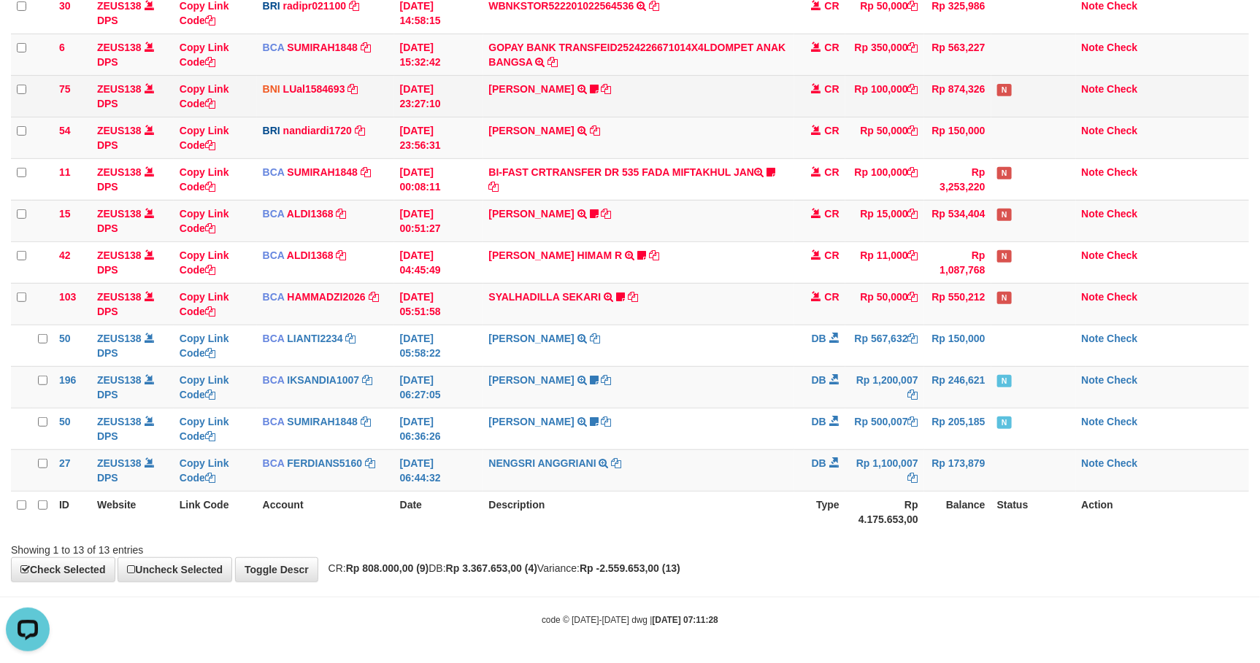
click at [751, 108] on td "NOFAN MOHAMAD SAPUTRA TRF/PAY/TOP-UP ECHANNEL SDR NOFAN MOHAMAD SAPUTRA NOPET13…" at bounding box center [638, 96] width 311 height 42
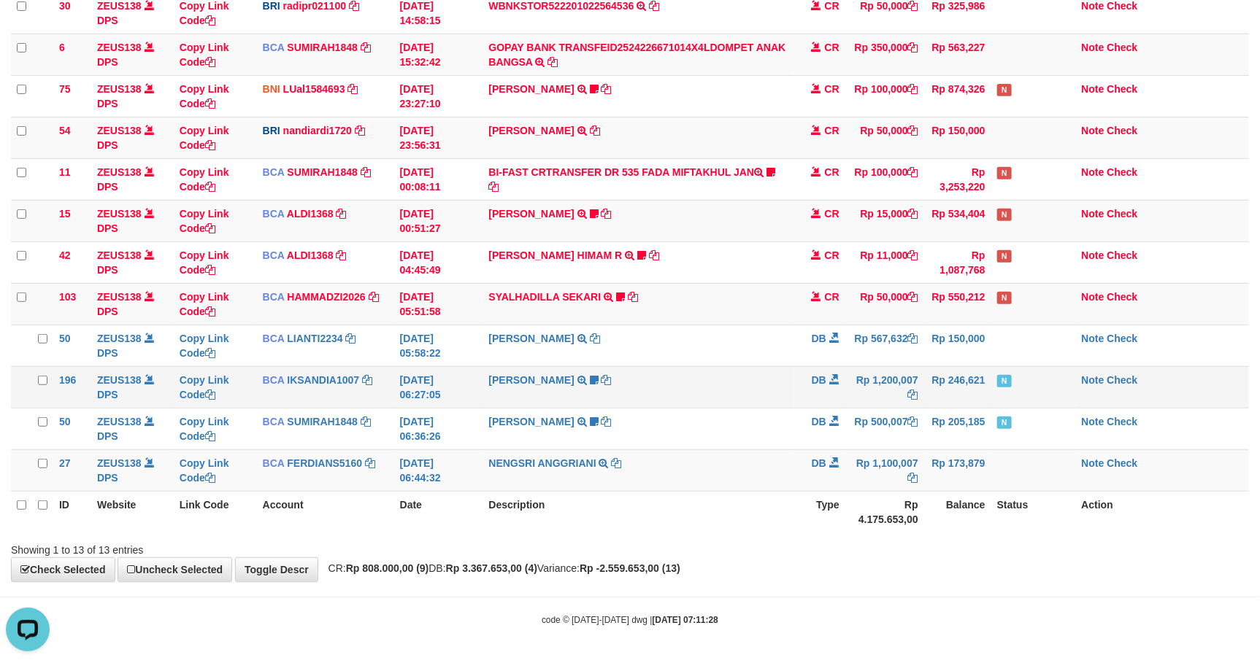
click at [846, 388] on td "Rp 1,200,007" at bounding box center [884, 387] width 79 height 42
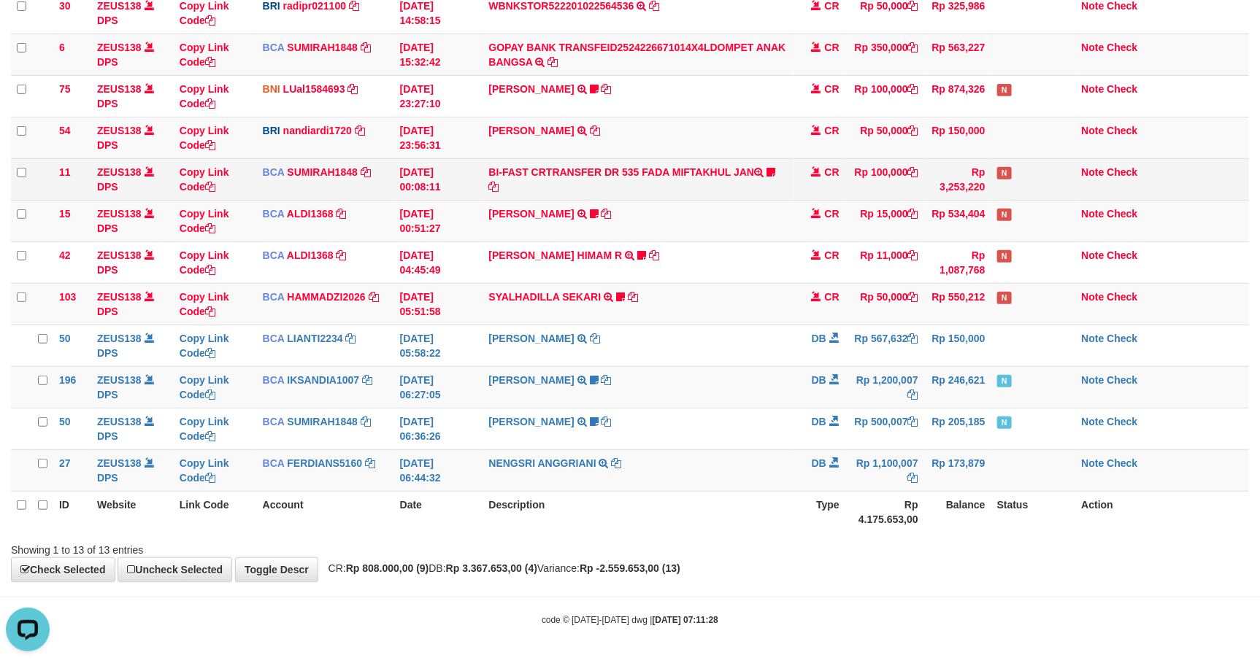
drag, startPoint x: 454, startPoint y: 158, endPoint x: 469, endPoint y: 165, distance: 17.0
click at [454, 158] on td "31/08/2025 00:08:11" at bounding box center [438, 179] width 89 height 42
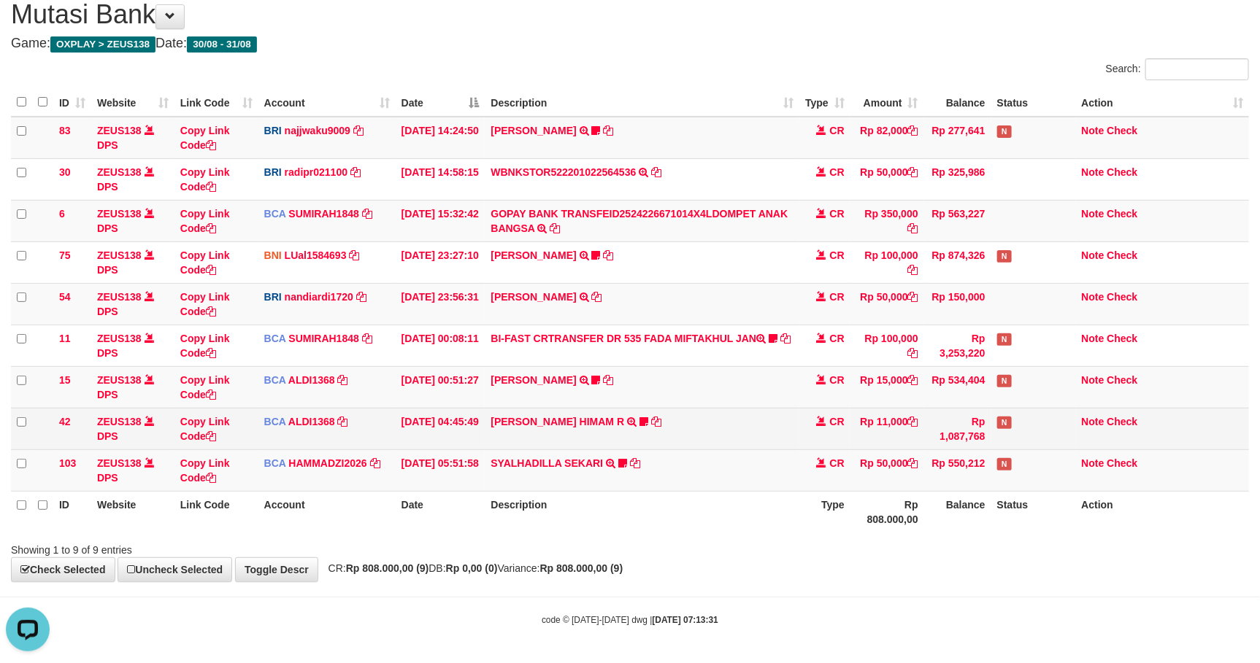
click at [733, 408] on td "ALVA HIMAM R TRSF E-BANKING CR 3108/FTSCY/WS95051 11000.002025083151411092 TRFD…" at bounding box center [642, 429] width 314 height 42
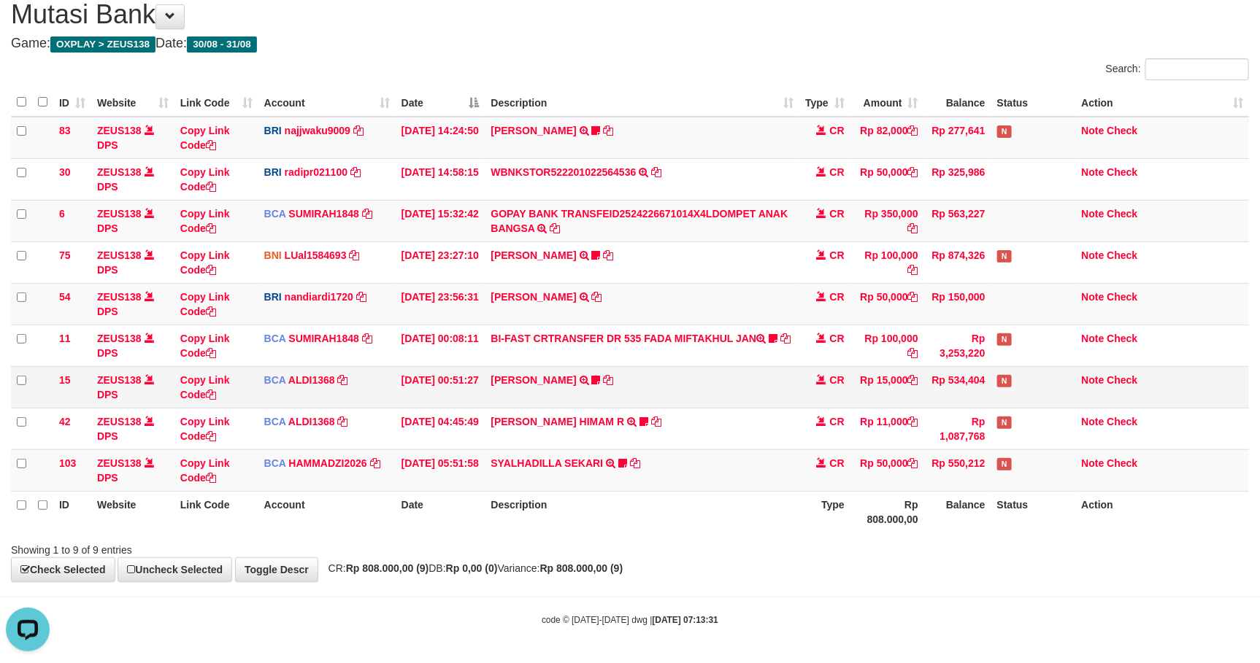
drag, startPoint x: 734, startPoint y: 405, endPoint x: 852, endPoint y: 386, distance: 119.7
click at [738, 405] on td "INDAH YULITASARI TRSF E-BANKING CR 3108/FTSCY/WS95031 15000.00INDAH YULITASARI …" at bounding box center [642, 387] width 314 height 42
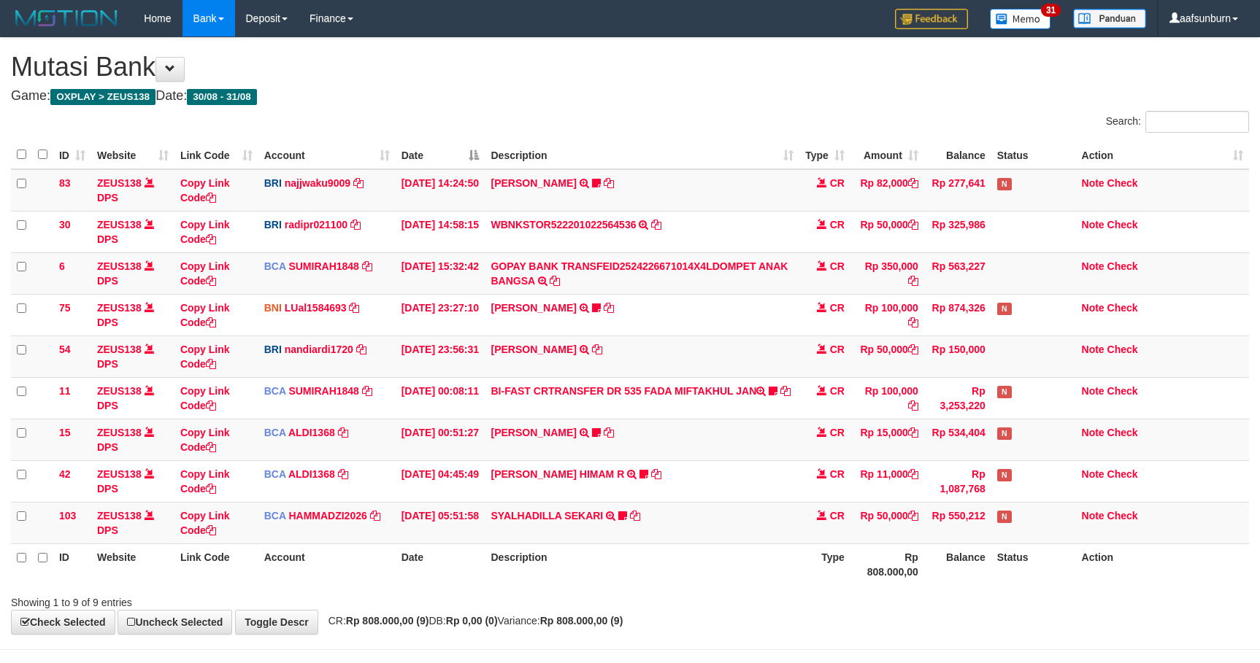
scroll to position [57, 0]
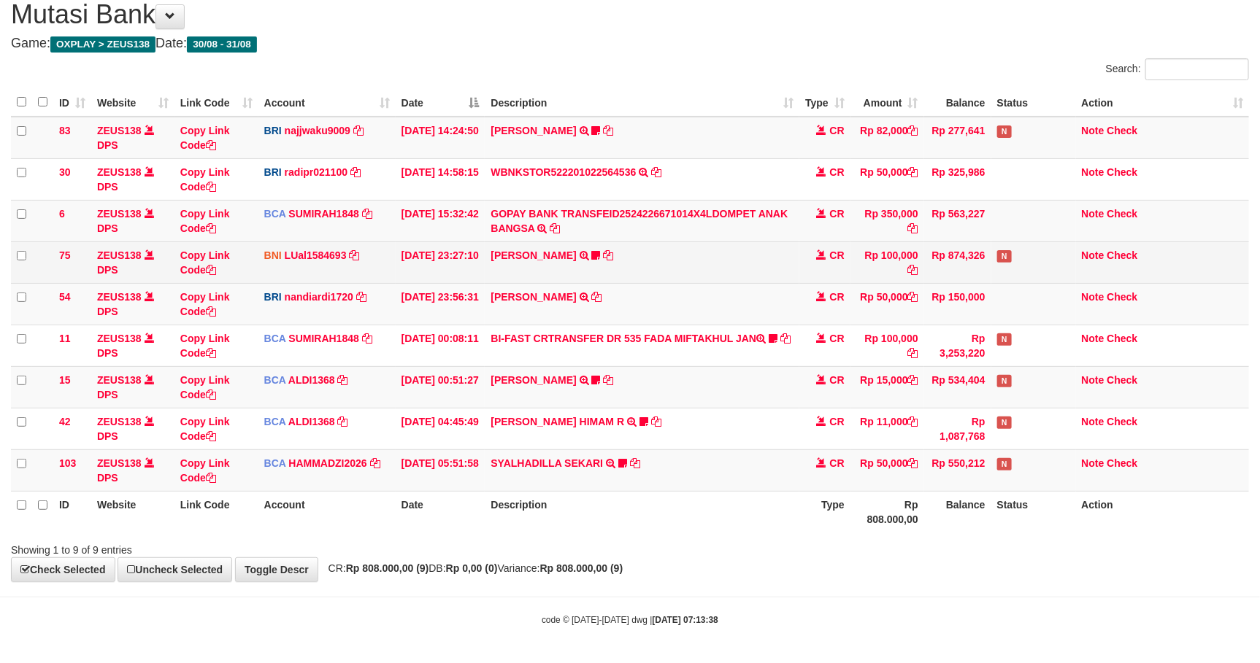
click at [798, 258] on td "NOFAN MOHAMAD SAPUTRA TRF/PAY/TOP-UP ECHANNEL SDR NOFAN MOHAMAD SAPUTRA NOPET13…" at bounding box center [642, 263] width 314 height 42
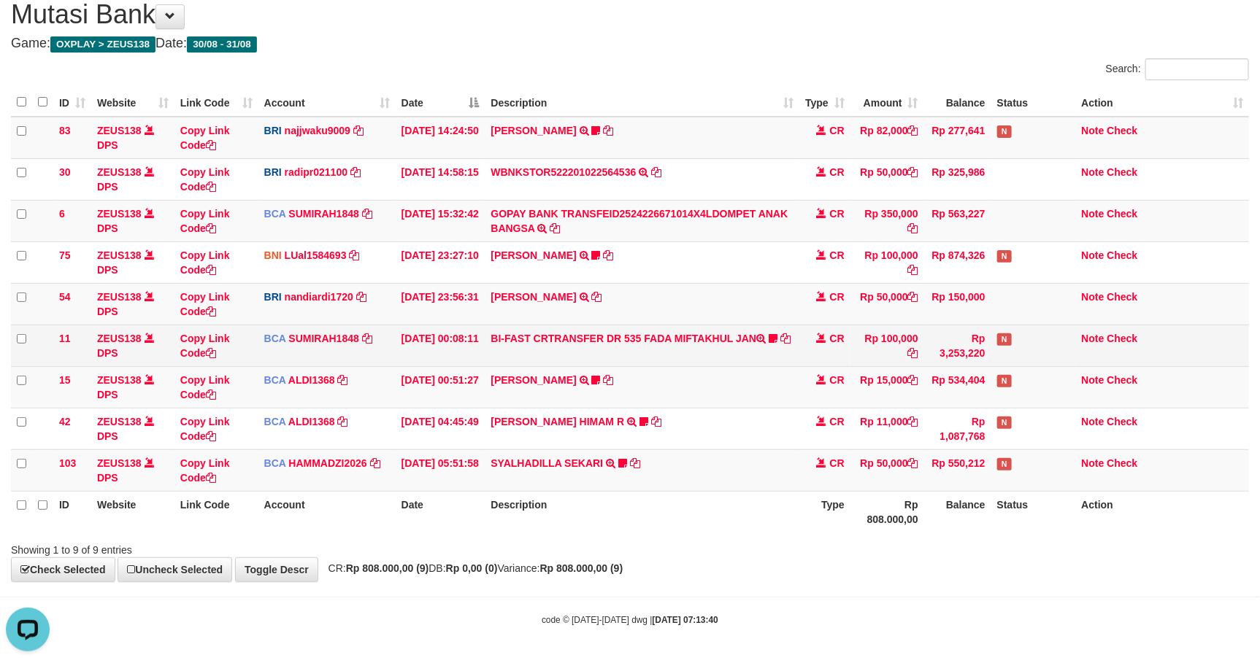
click at [859, 347] on td "Rp 100,000" at bounding box center [887, 346] width 74 height 42
click at [727, 336] on td "BI-FAST CRTRANSFER DR 535 FADA MIFTAKHUL JAN Adlian11" at bounding box center [642, 346] width 314 height 42
drag, startPoint x: 723, startPoint y: 336, endPoint x: 714, endPoint y: 331, distance: 9.8
click at [714, 331] on td "BI-FAST CRTRANSFER DR 535 FADA MIFTAKHUL JAN Adlian11" at bounding box center [642, 346] width 314 height 42
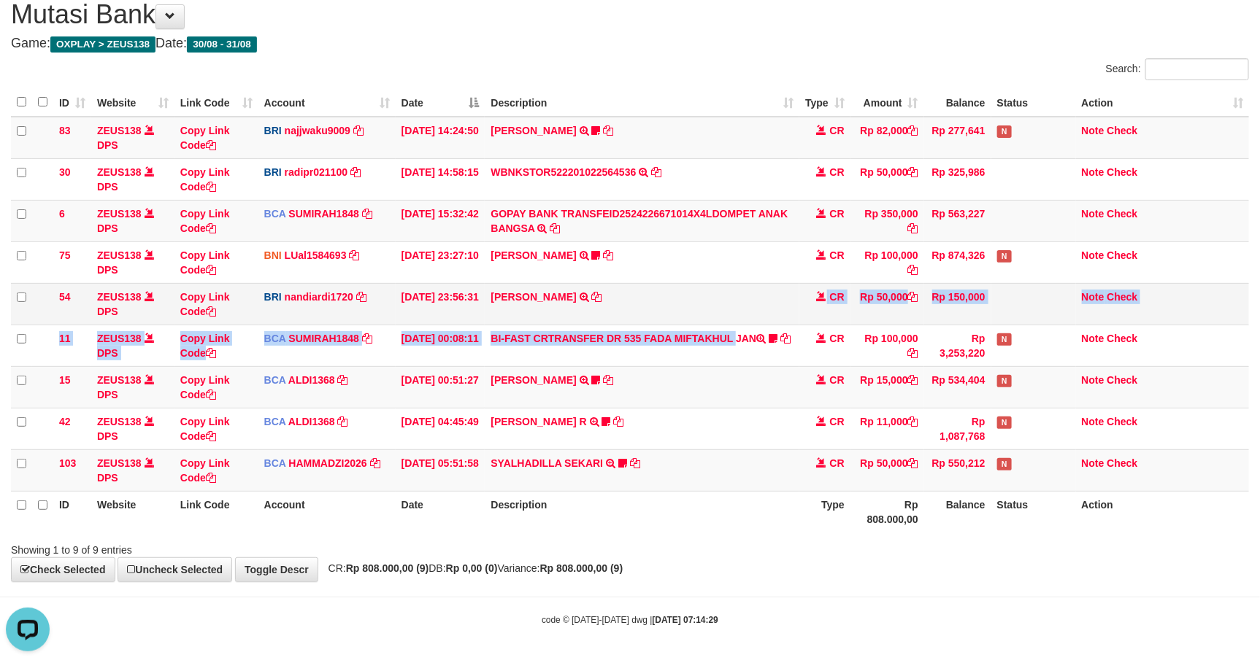
click at [692, 318] on tbody "83 ZEUS138 DPS Copy Link Code BRI najjwaku9009 DPS SITI KURNIA NINGSIH mutasi_2…" at bounding box center [630, 304] width 1238 height 375
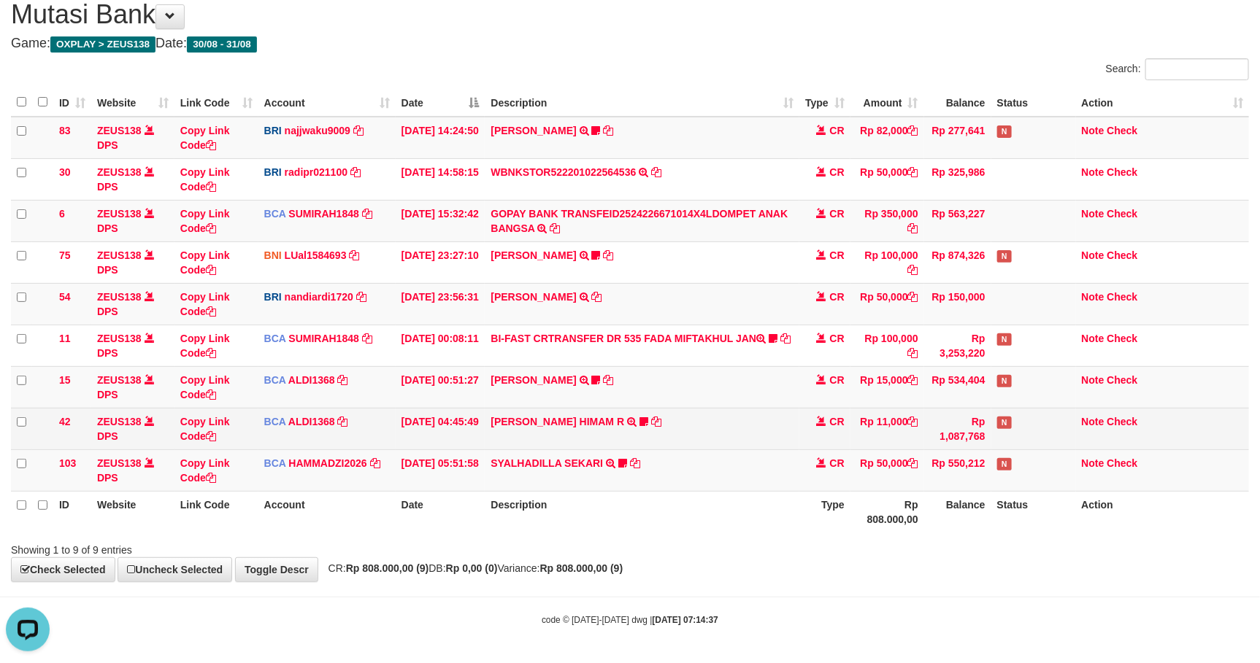
click at [685, 408] on td "ALVA HIMAM R TRSF E-BANKING CR 3108/FTSCY/WS95051 11000.002025083151411092 TRFD…" at bounding box center [642, 429] width 314 height 42
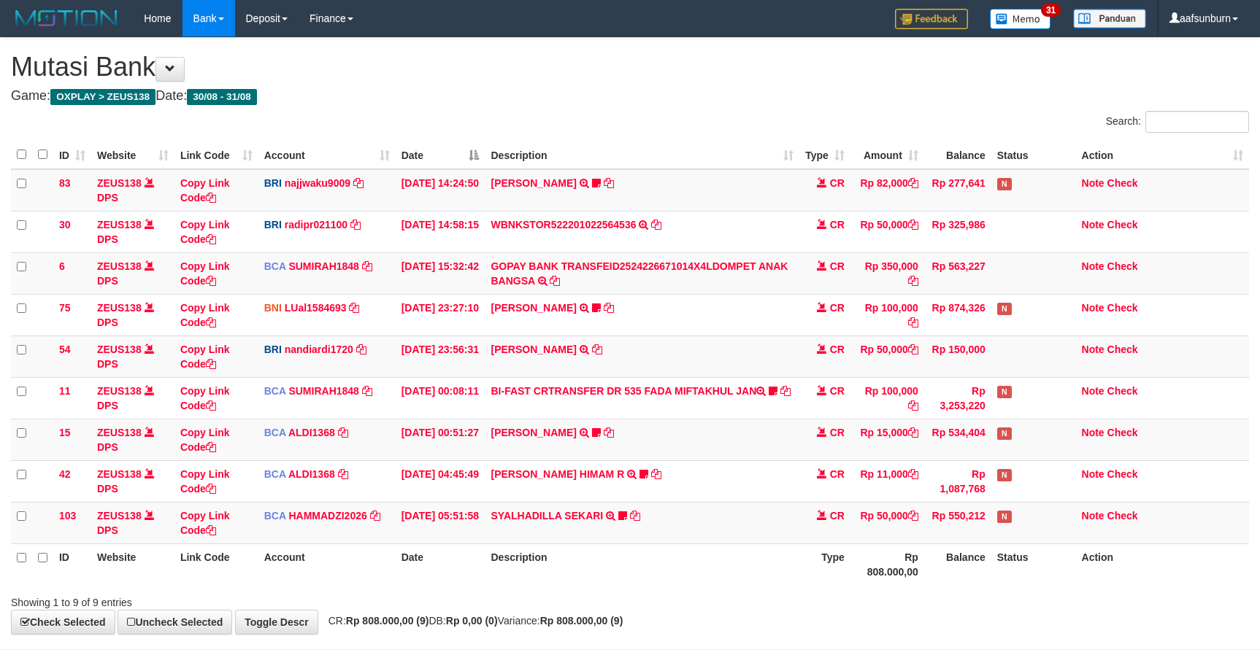
scroll to position [57, 0]
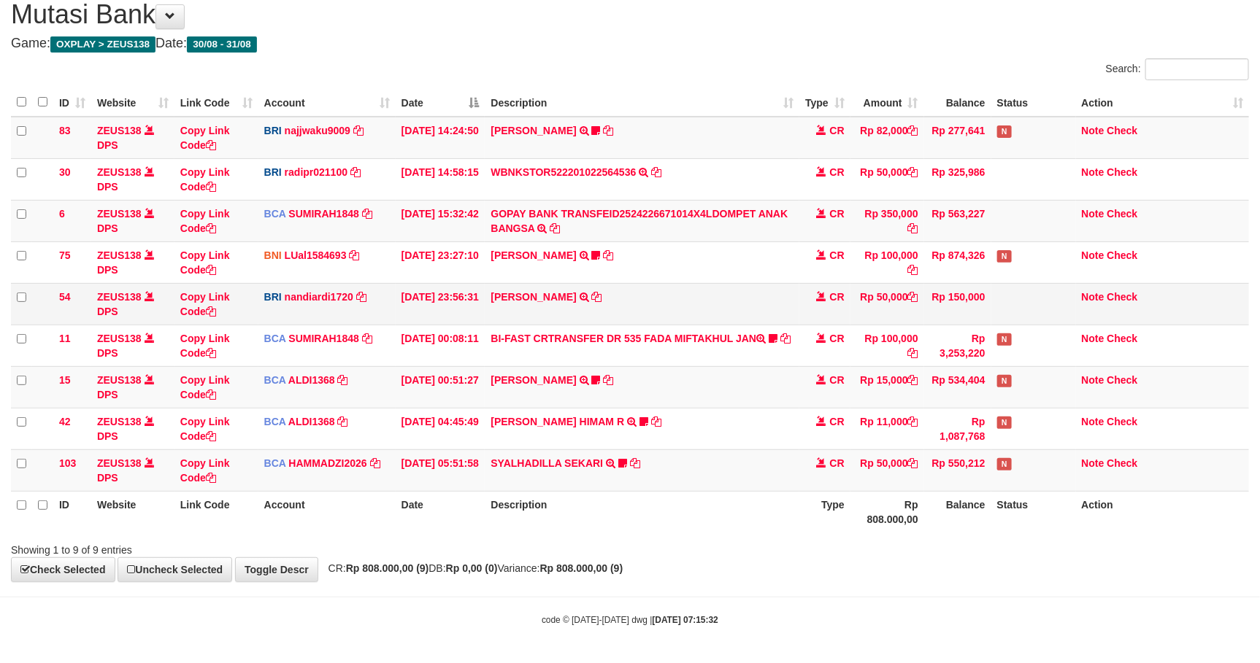
drag, startPoint x: 0, startPoint y: 0, endPoint x: 845, endPoint y: 316, distance: 902.2
click at [845, 316] on td "CR" at bounding box center [824, 304] width 51 height 42
drag, startPoint x: 942, startPoint y: 217, endPoint x: 937, endPoint y: 211, distance: 8.3
click at [941, 215] on td "Rp 563,227" at bounding box center [957, 221] width 67 height 42
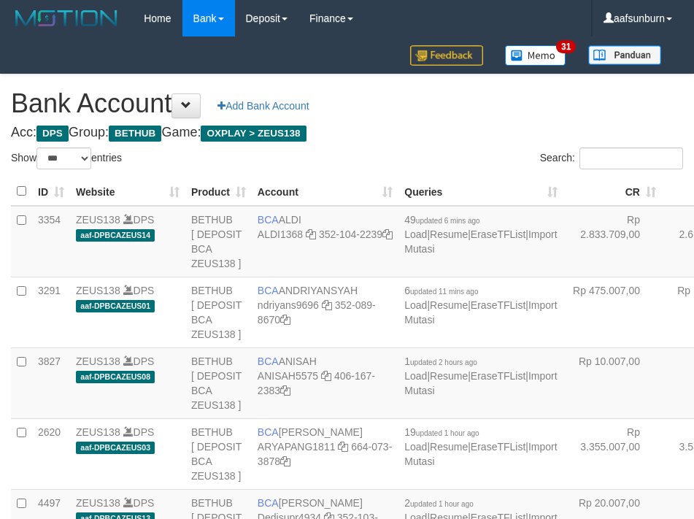
select select "***"
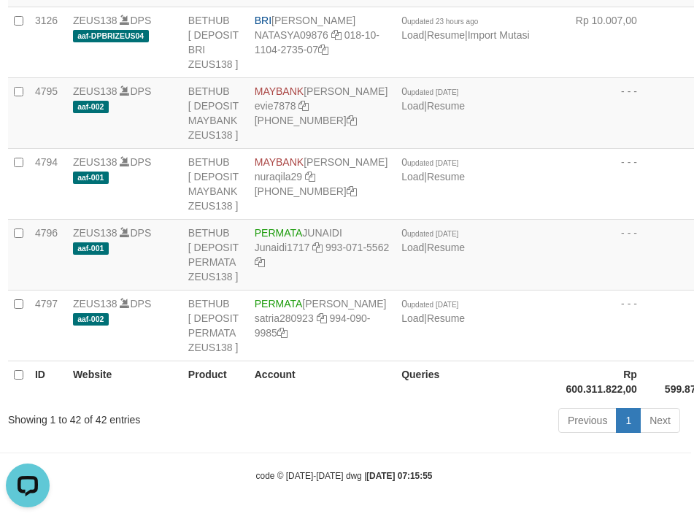
drag, startPoint x: 631, startPoint y: 106, endPoint x: 628, endPoint y: 96, distance: 9.9
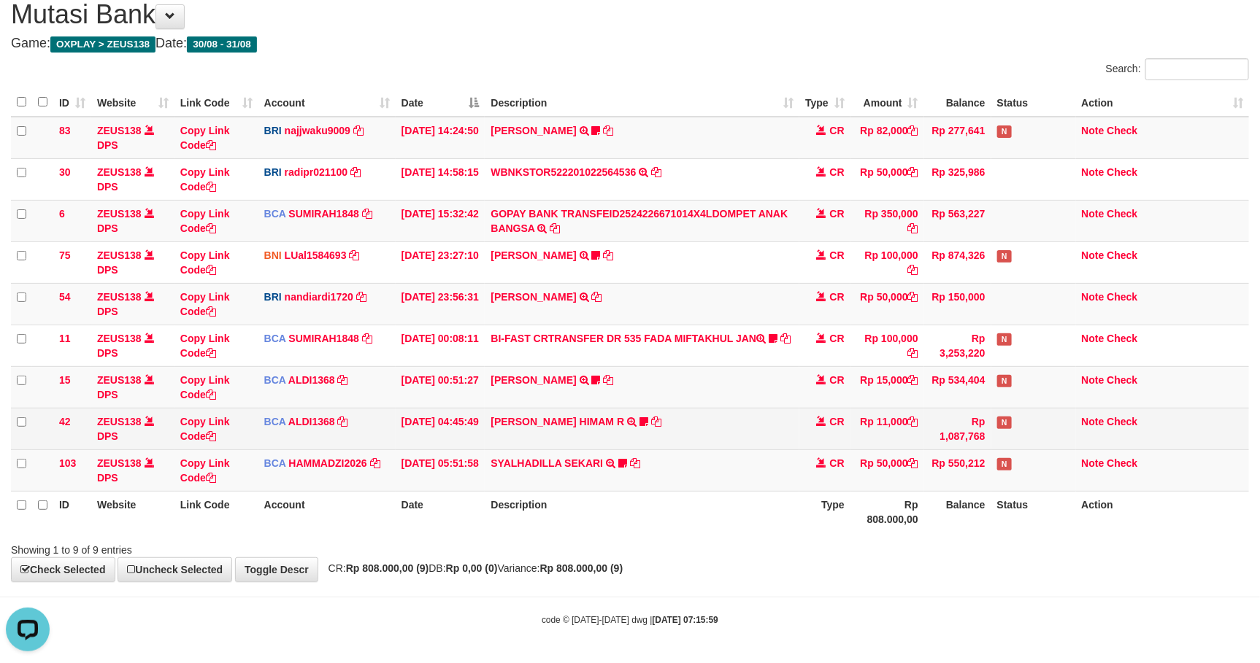
click at [747, 417] on td "ALVA HIMAM R TRSF E-BANKING CR 3108/FTSCY/WS95051 11000.002025083151411092 TRFD…" at bounding box center [642, 429] width 314 height 42
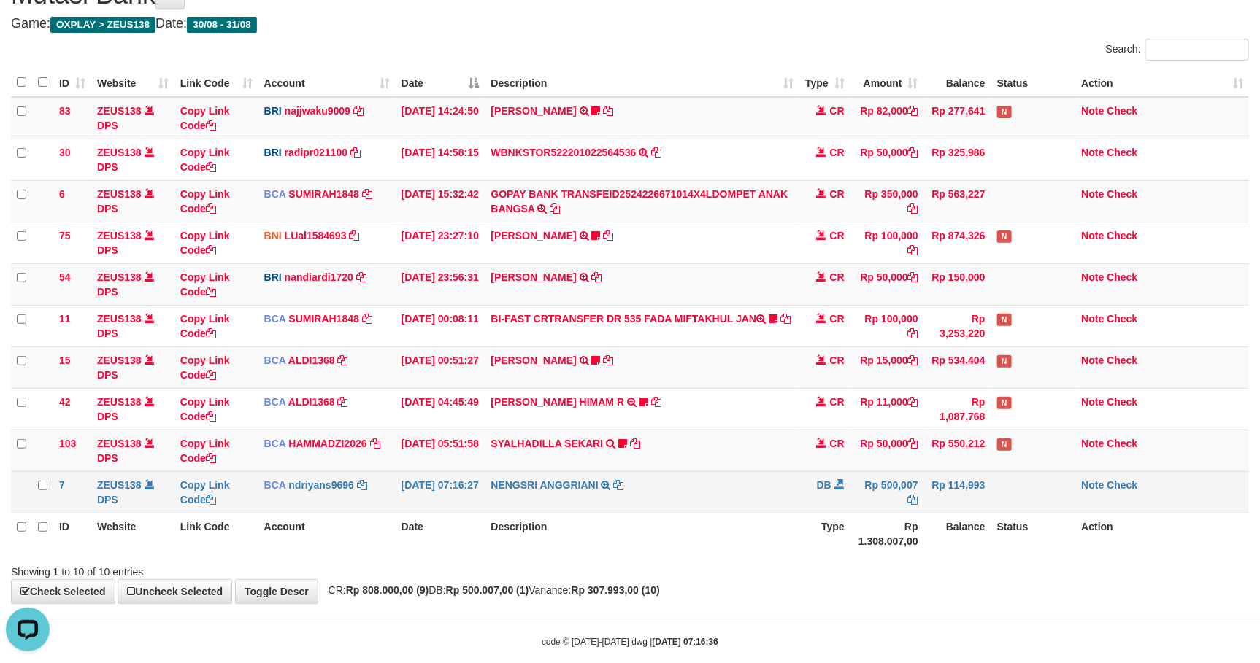
drag, startPoint x: 995, startPoint y: 447, endPoint x: 1016, endPoint y: 486, distance: 44.1
click at [1005, 447] on td "N" at bounding box center [1033, 451] width 85 height 42
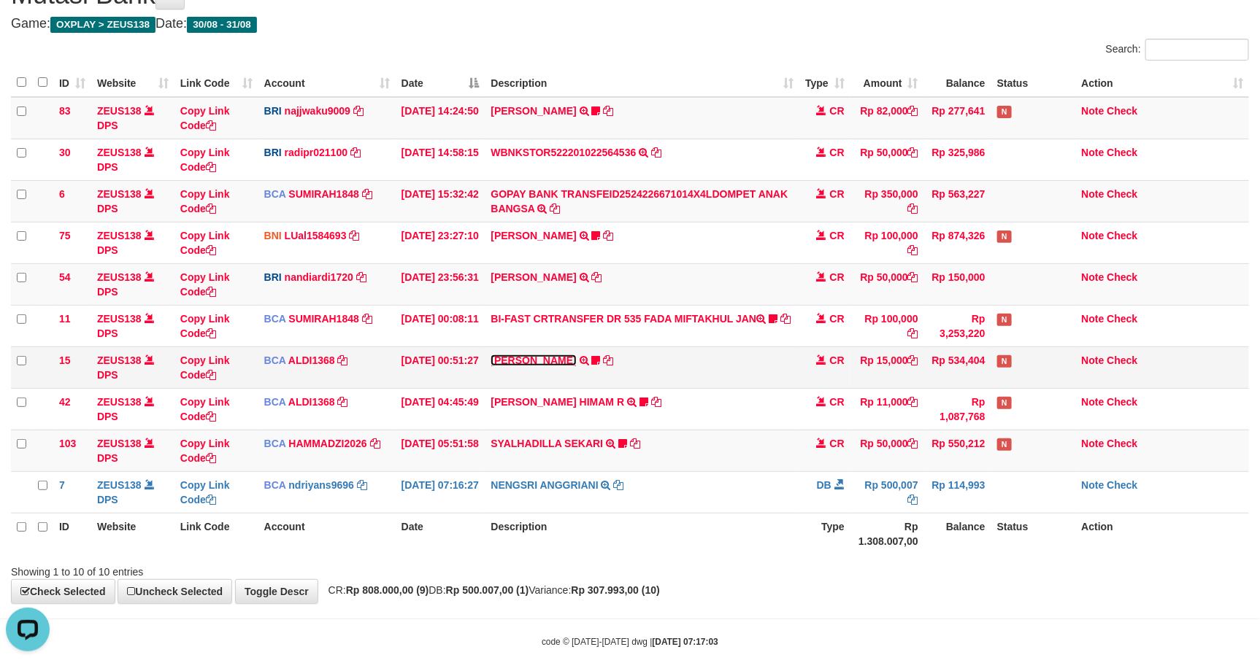
click at [533, 364] on link "[PERSON_NAME]" at bounding box center [532, 361] width 85 height 12
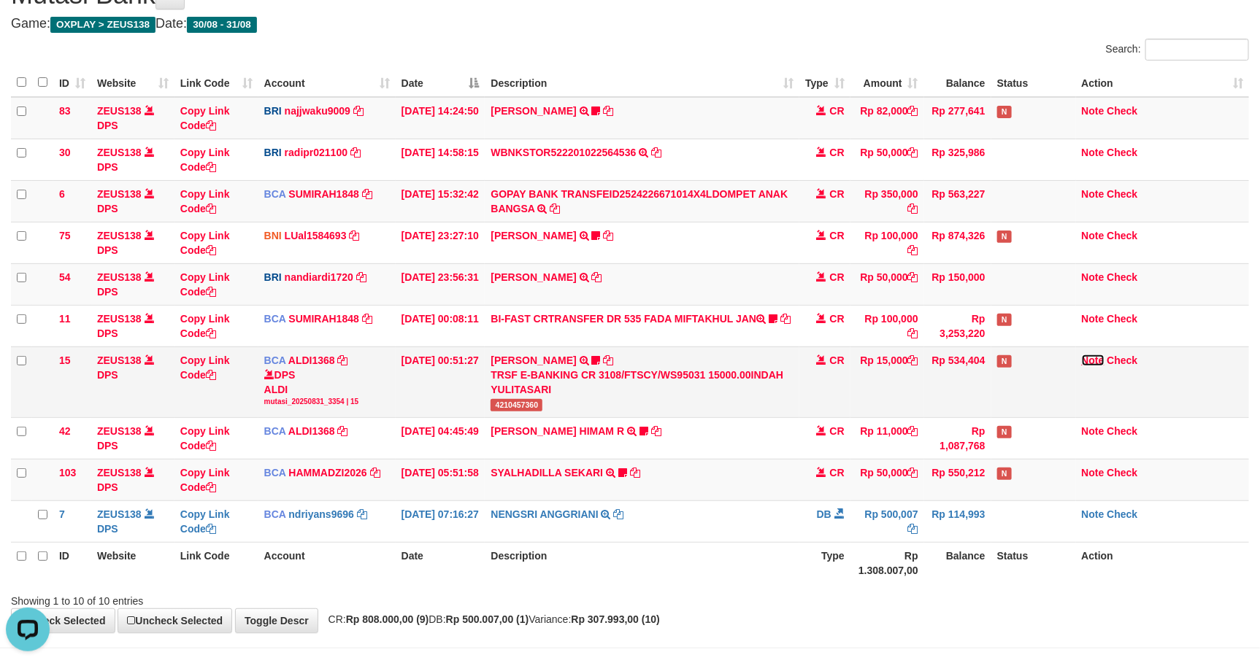
click at [1088, 364] on link "Note" at bounding box center [1092, 361] width 23 height 12
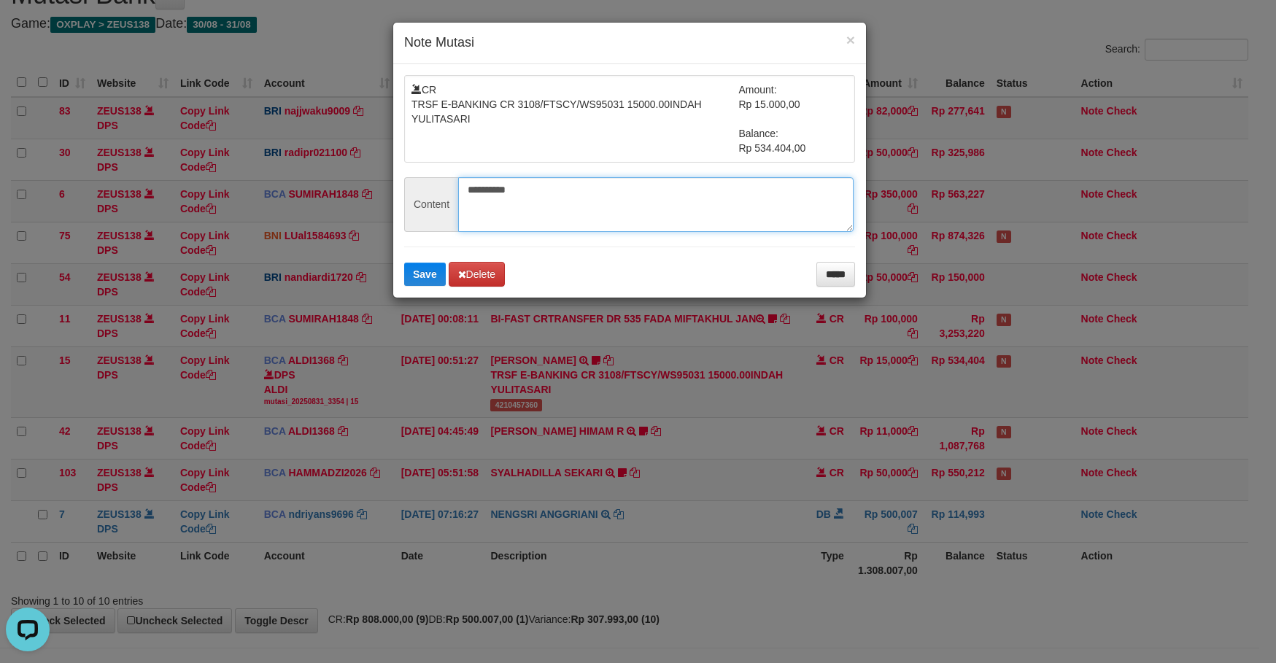
click at [602, 186] on textarea "**********" at bounding box center [656, 204] width 396 height 55
paste textarea "**"
type textarea "**********"
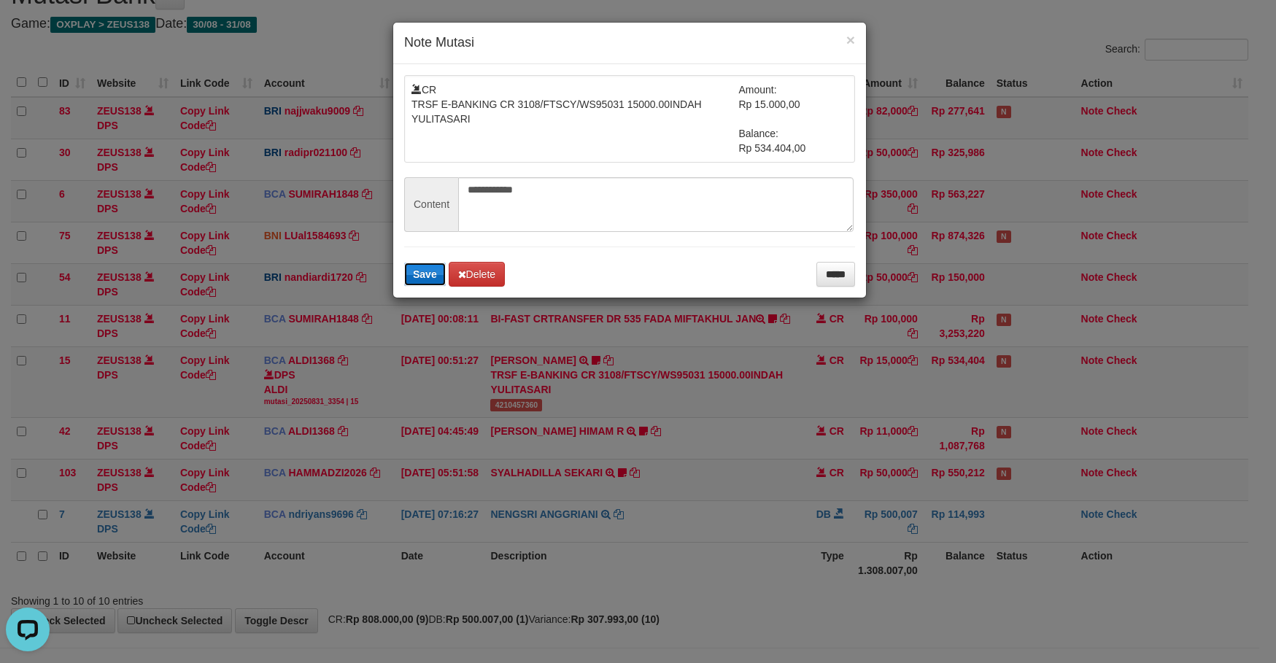
click at [406, 283] on button "Save" at bounding box center [425, 274] width 42 height 23
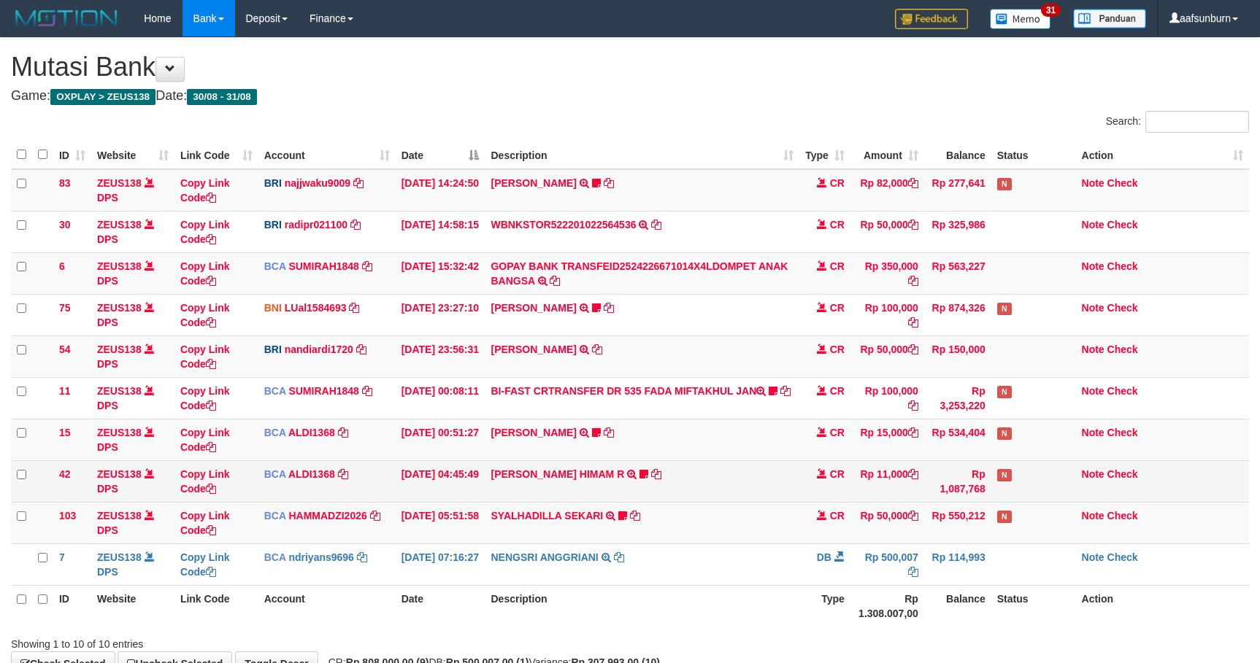
scroll to position [72, 0]
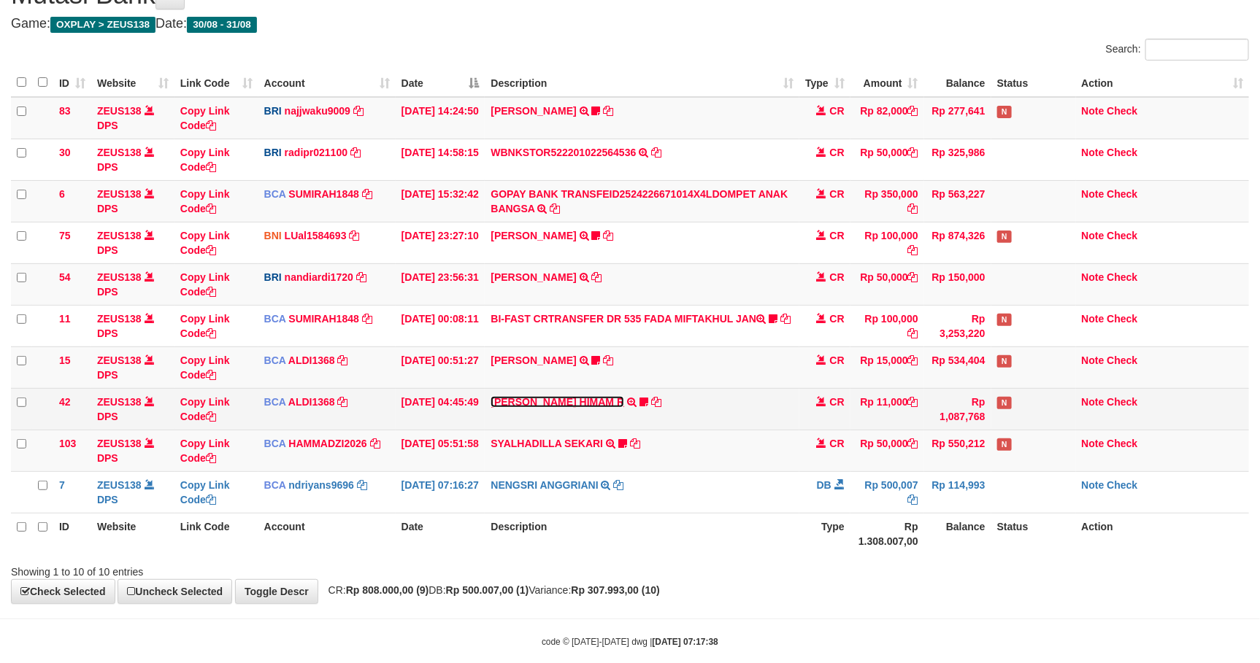
click at [517, 401] on link "ALVA HIMAM R" at bounding box center [557, 402] width 134 height 12
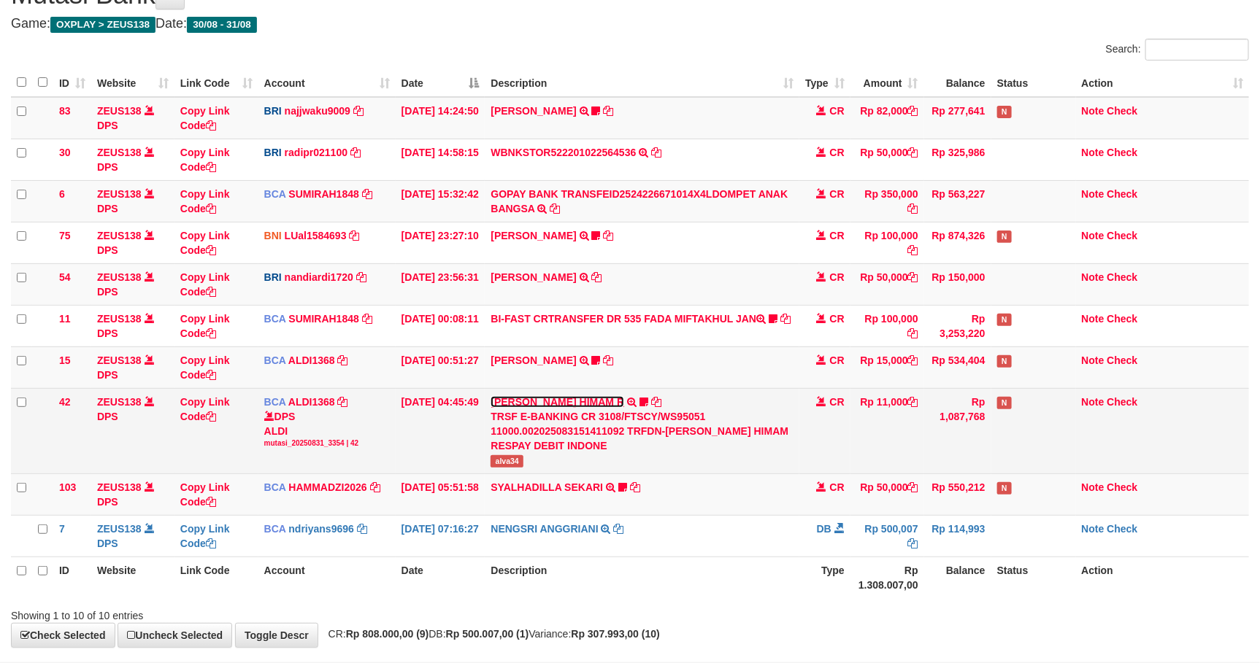
click at [524, 408] on link "[PERSON_NAME] HIMAM R" at bounding box center [557, 402] width 134 height 12
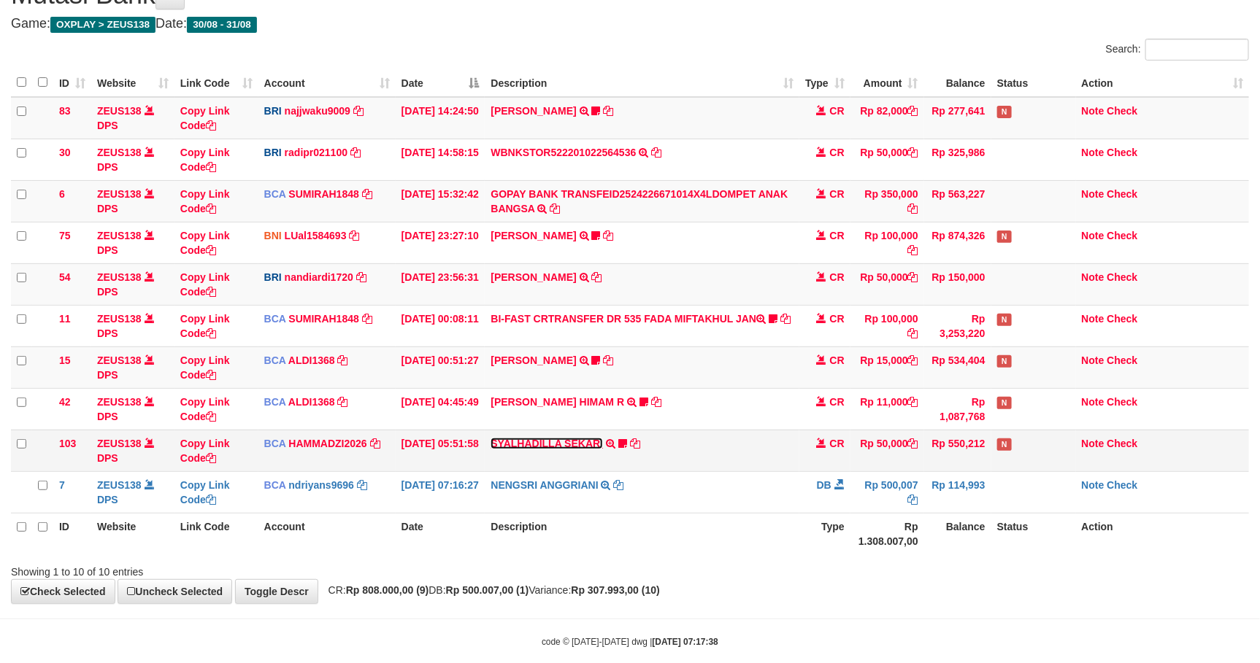
click at [534, 447] on link "SYALHADILLA SEKARI" at bounding box center [546, 444] width 112 height 12
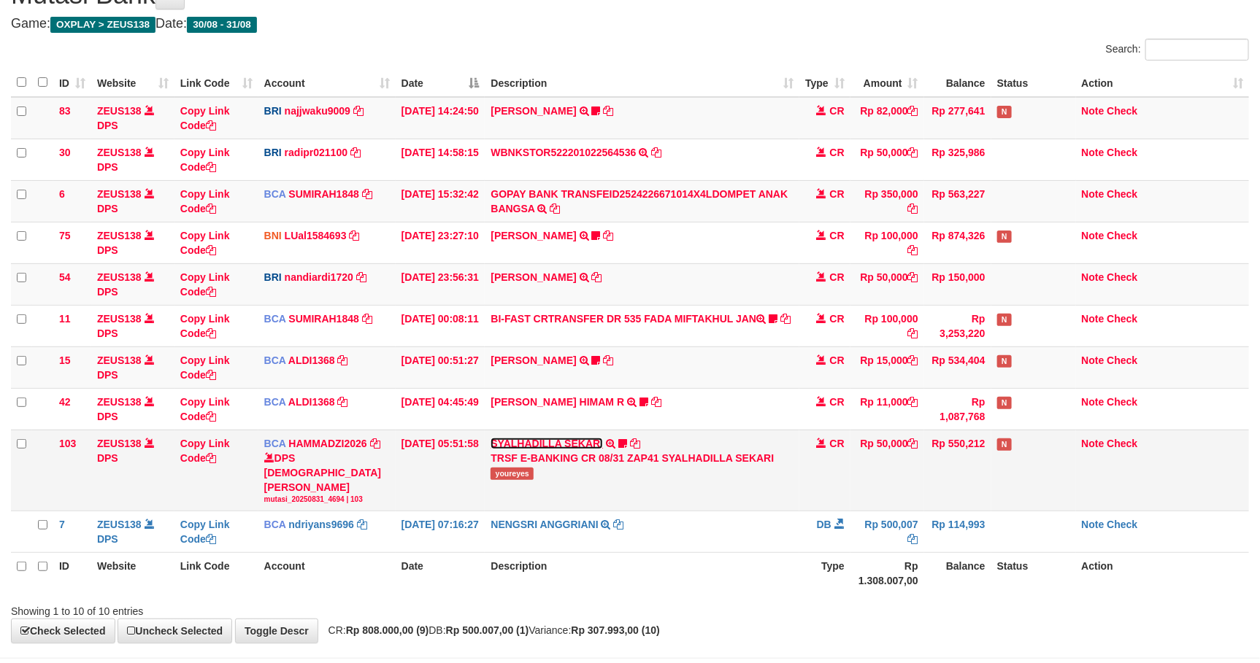
click at [535, 447] on link "SYALHADILLA SEKARI" at bounding box center [546, 444] width 112 height 12
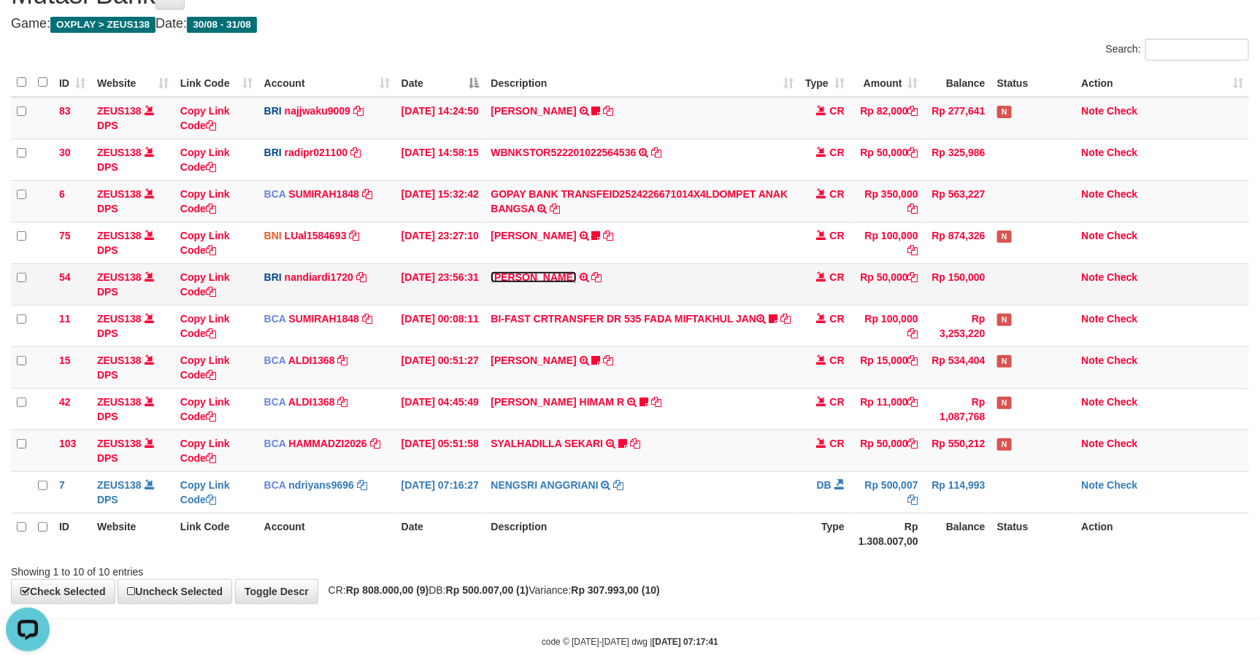
click at [541, 279] on link "VALENTINO LAHU" at bounding box center [532, 277] width 85 height 12
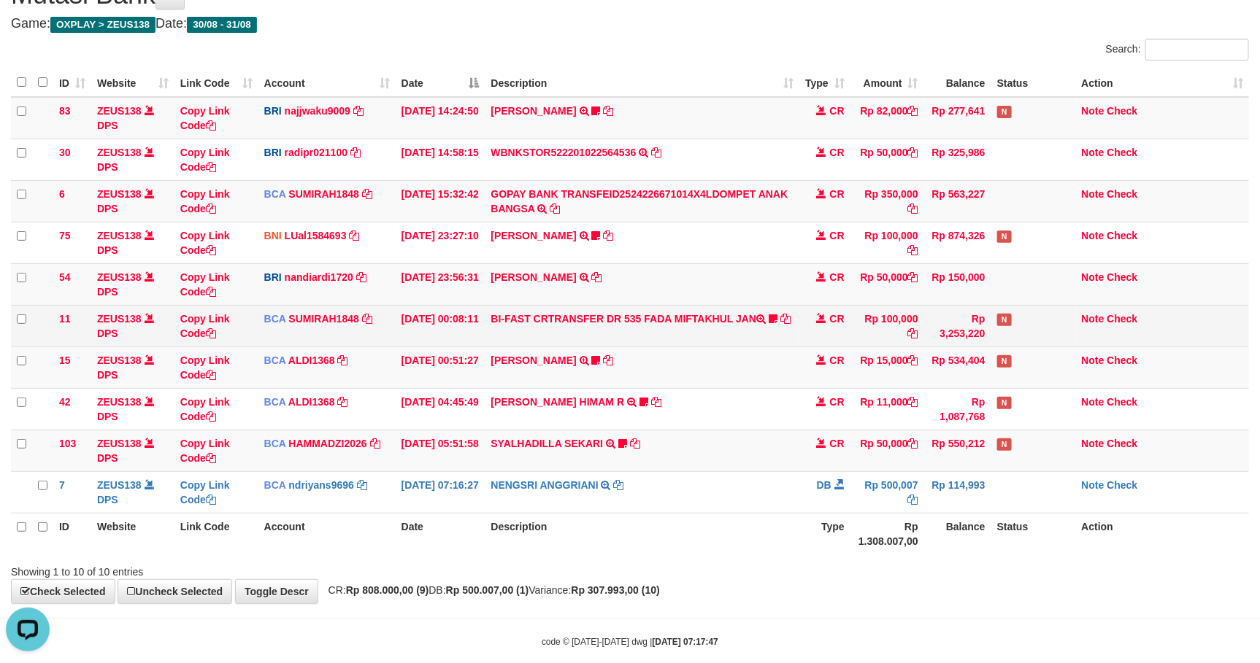
click at [812, 323] on td "CR" at bounding box center [824, 326] width 51 height 42
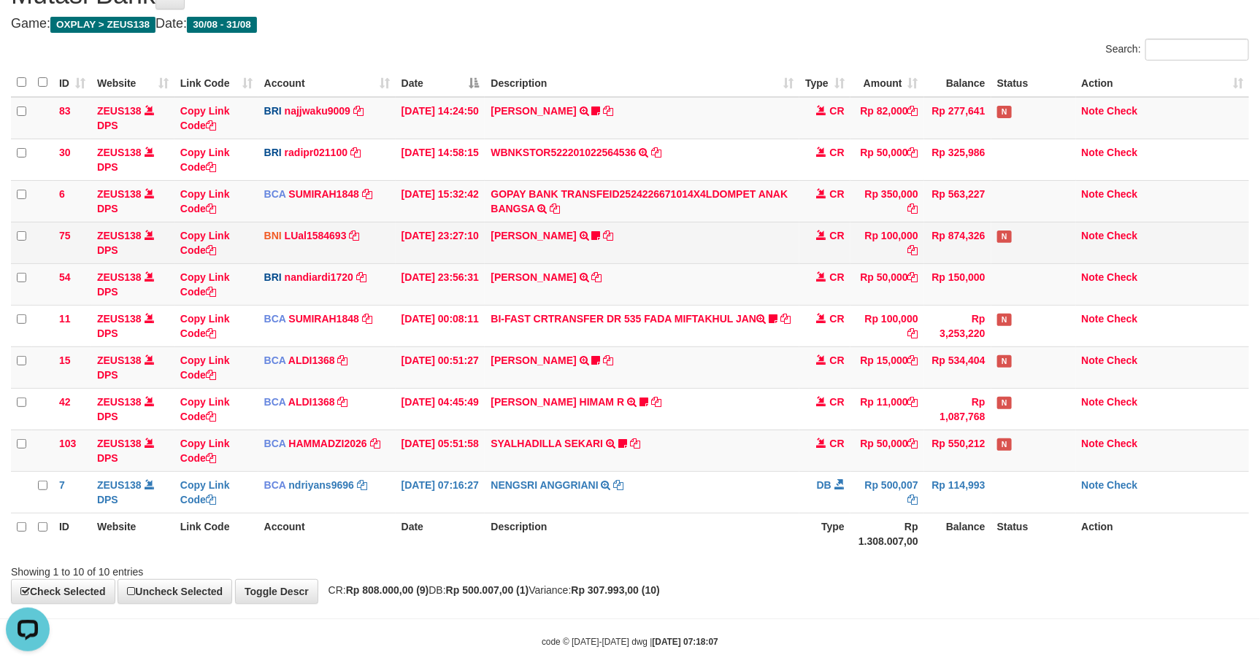
click at [957, 254] on td "Rp 874,326" at bounding box center [957, 243] width 67 height 42
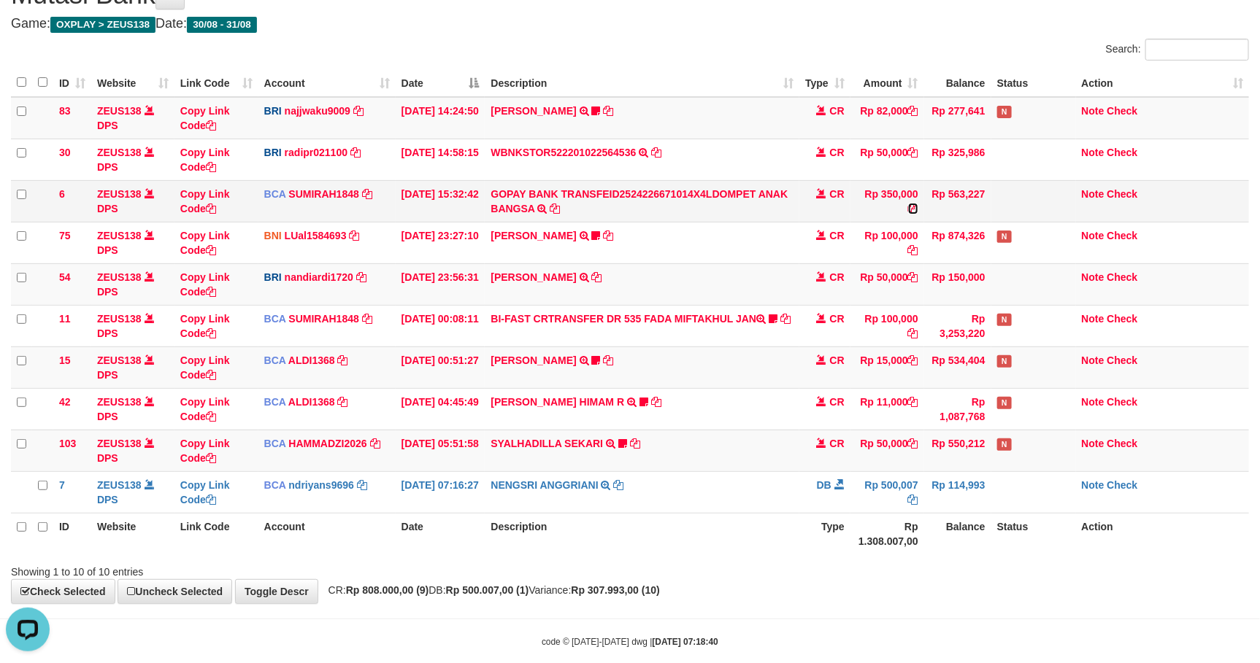
click at [909, 213] on icon at bounding box center [913, 209] width 10 height 10
click at [882, 276] on td "Rp 50,000" at bounding box center [887, 284] width 74 height 42
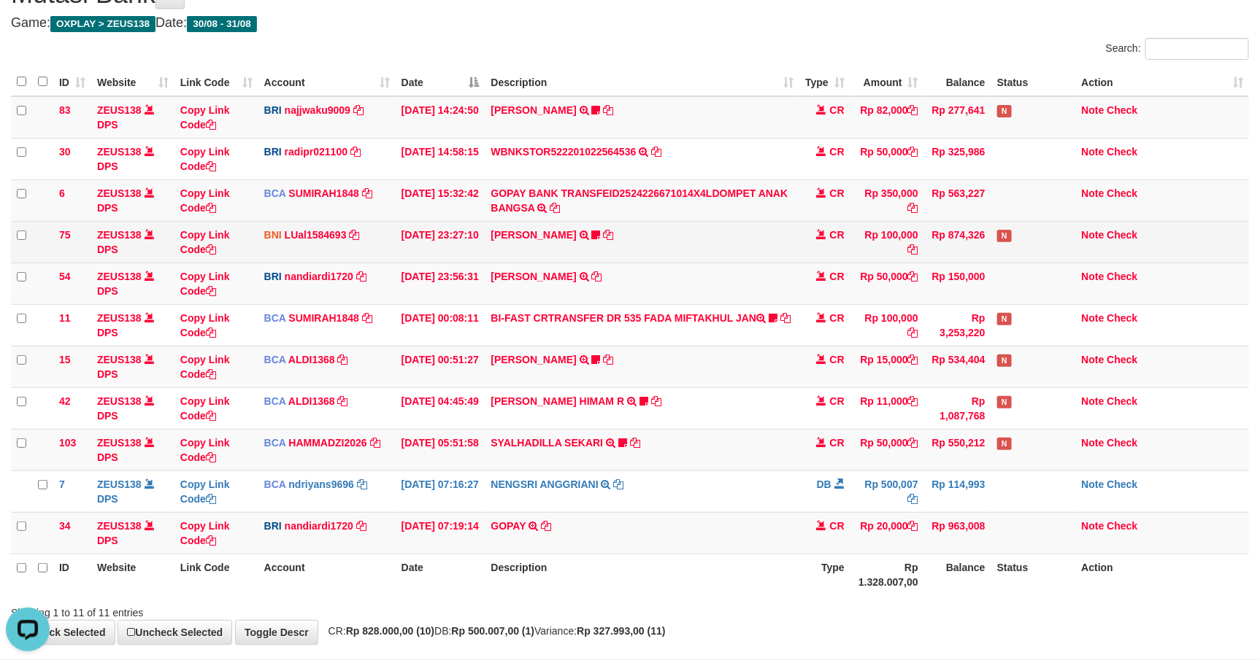
drag, startPoint x: 920, startPoint y: 230, endPoint x: 927, endPoint y: 235, distance: 8.3
click at [927, 235] on tr "75 ZEUS138 DPS Copy Link Code BNI LUal1584693 DPS LUCKY ALAMSYAH mutasi_2025083…" at bounding box center [630, 242] width 1238 height 42
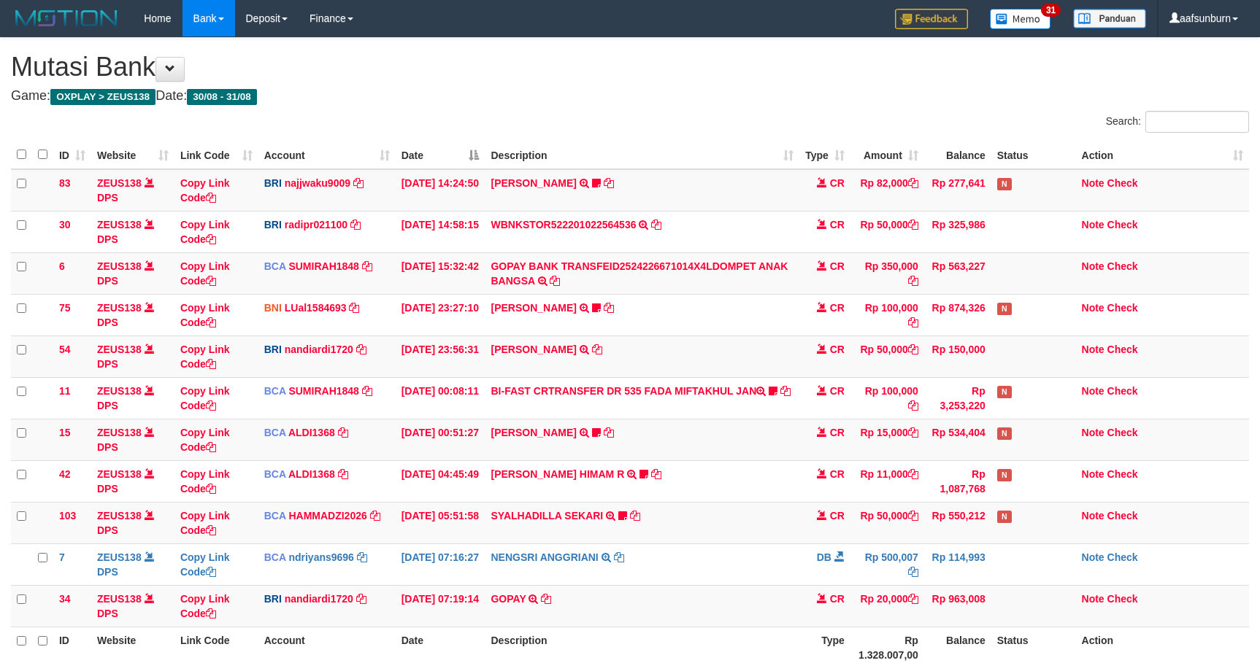
scroll to position [74, 0]
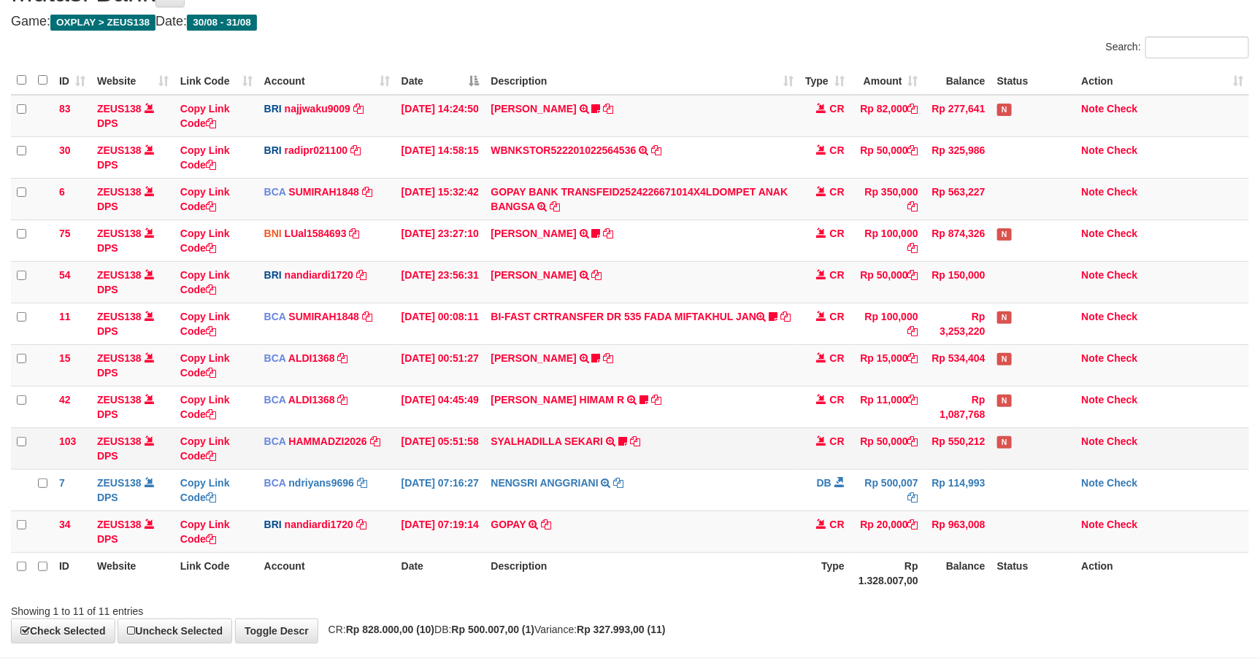
drag, startPoint x: 983, startPoint y: 458, endPoint x: 1071, endPoint y: 467, distance: 88.7
click at [988, 464] on td "Rp 550,212" at bounding box center [957, 449] width 67 height 42
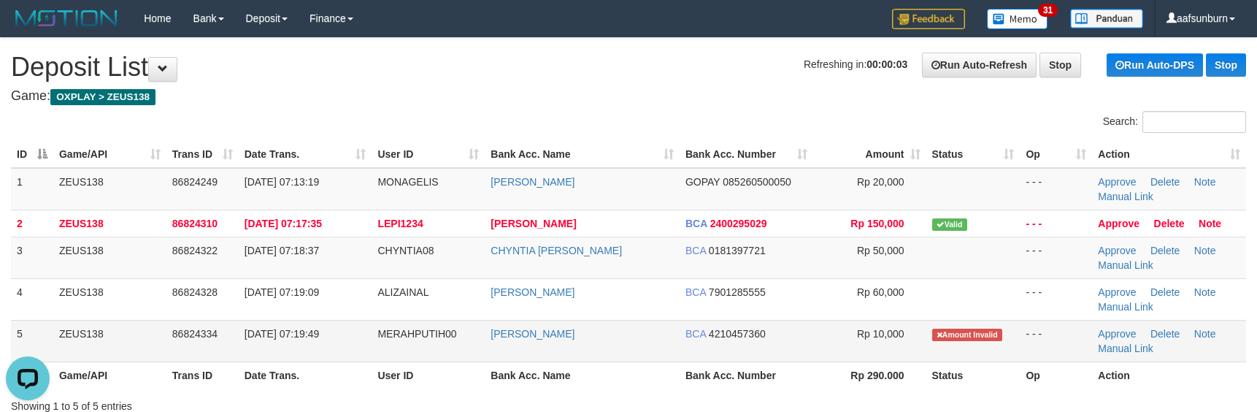
click at [604, 340] on td "[PERSON_NAME]" at bounding box center [582, 341] width 195 height 42
copy tr "[PERSON_NAME]"
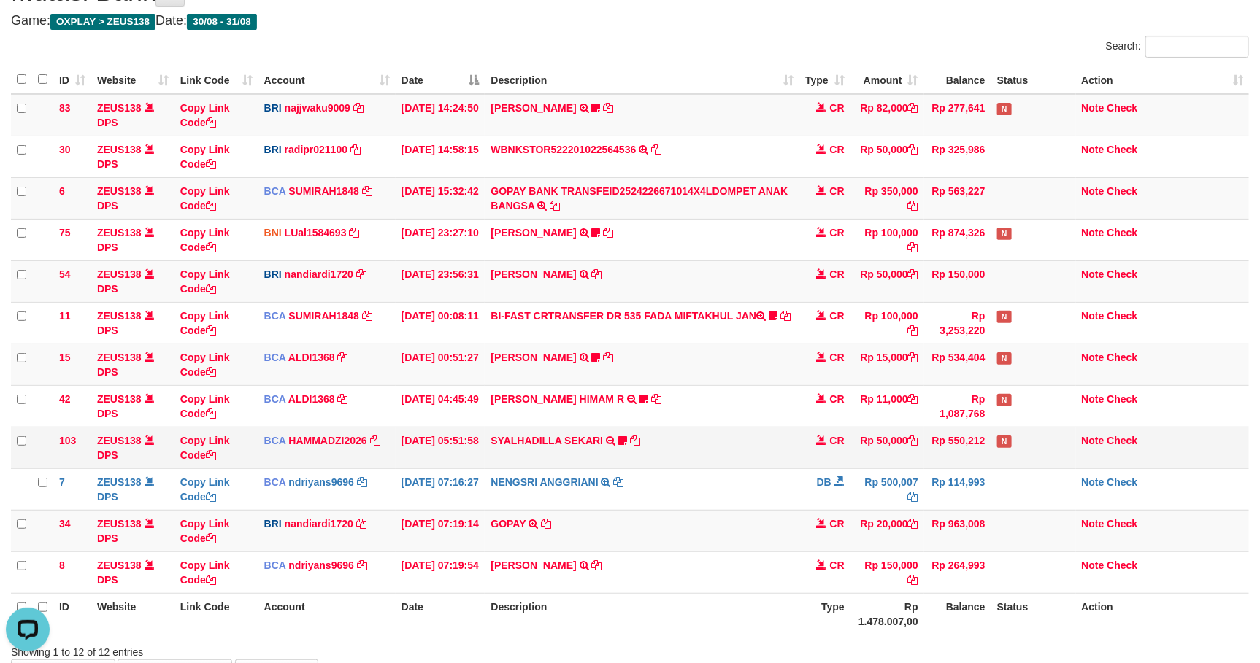
drag, startPoint x: 814, startPoint y: 377, endPoint x: 801, endPoint y: 447, distance: 70.6
click at [812, 388] on tbody "83 ZEUS138 DPS Copy Link Code BRI najjwaku9009 DPS SITI KURNIA NINGSIH mutasi_2…" at bounding box center [630, 344] width 1238 height 500
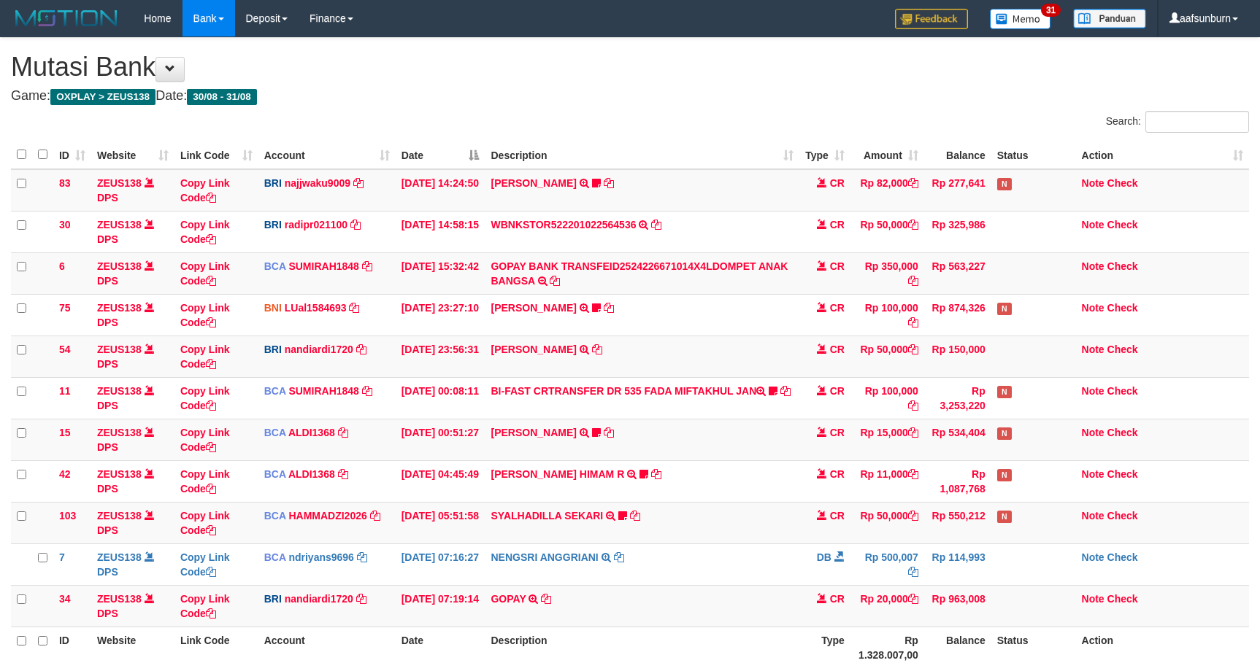
scroll to position [77, 0]
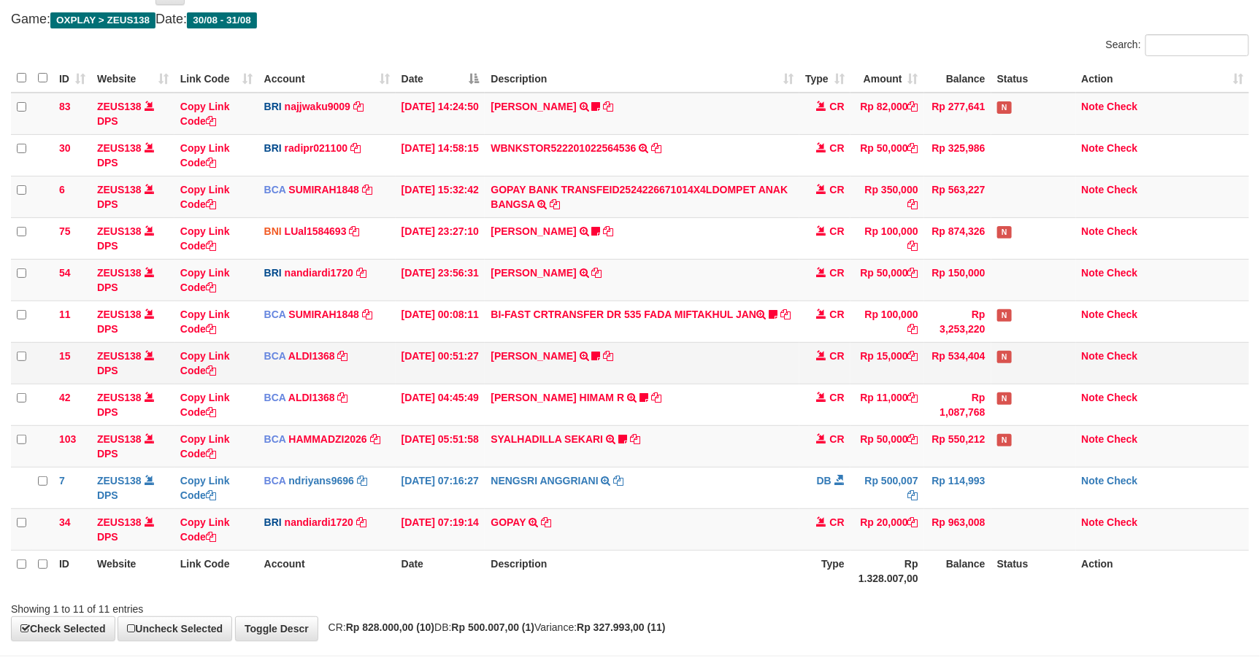
click at [776, 377] on td "INDAH YULITASARI TRSF E-BANKING CR 3108/FTSCY/WS95031 15000.00INDAH YULITASARI …" at bounding box center [642, 363] width 314 height 42
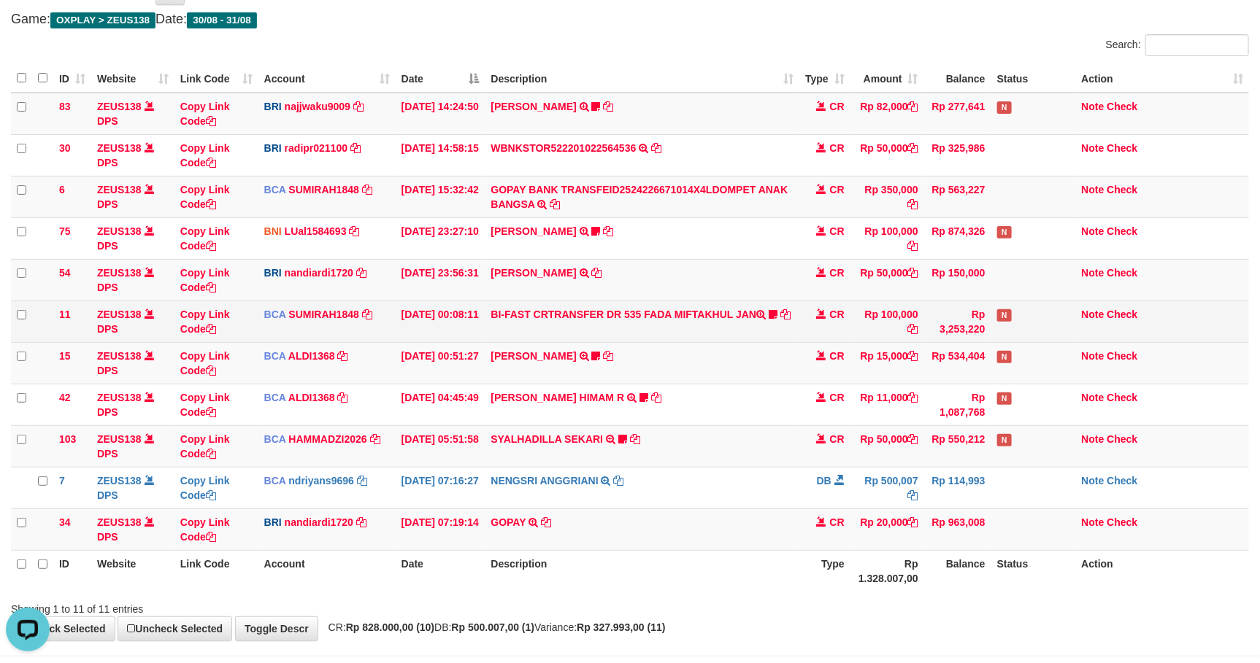
click at [648, 326] on td "BI-FAST CRTRANSFER DR 535 FADA MIFTAKHUL JAN Adlian11" at bounding box center [642, 322] width 314 height 42
click at [658, 323] on td "BI-FAST CRTRANSFER DR 535 FADA MIFTAKHUL JAN Adlian11" at bounding box center [642, 322] width 314 height 42
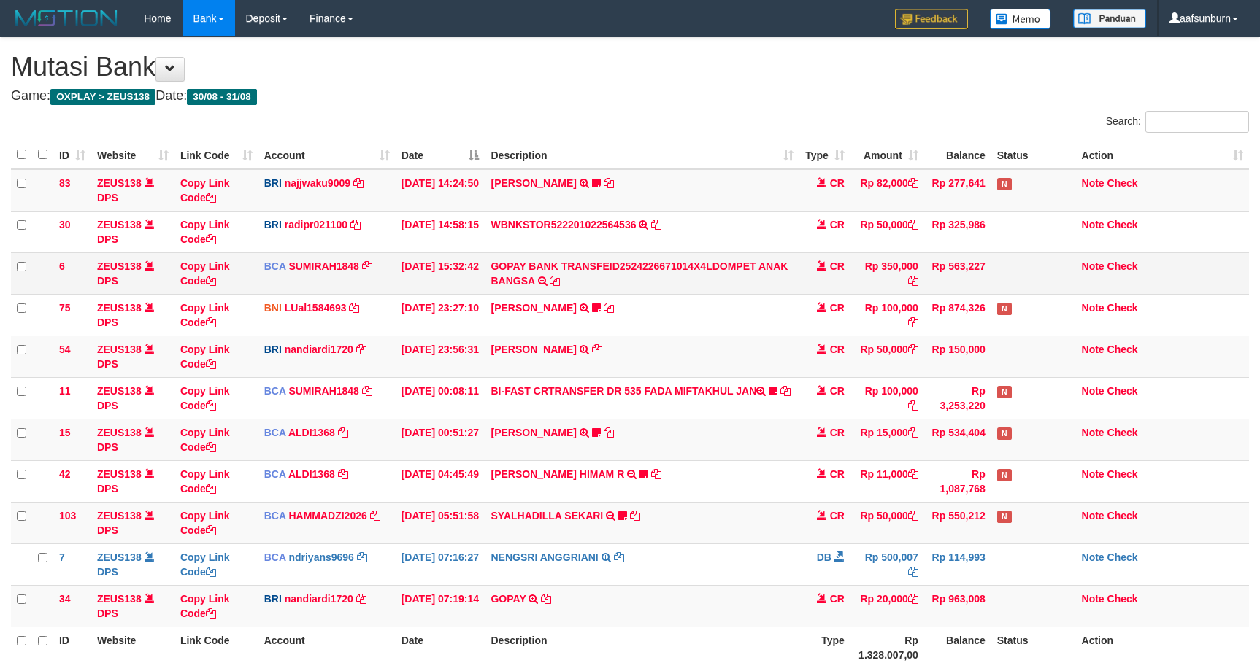
scroll to position [77, 0]
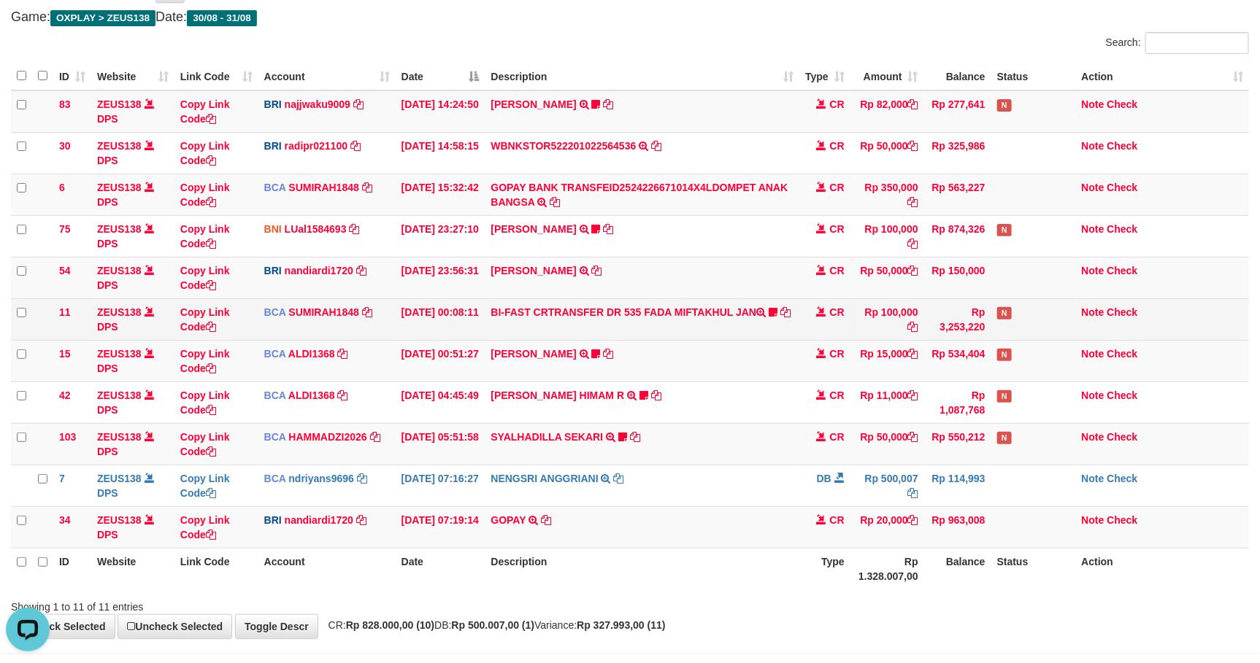
click at [872, 324] on td "Rp 100,000" at bounding box center [887, 319] width 74 height 42
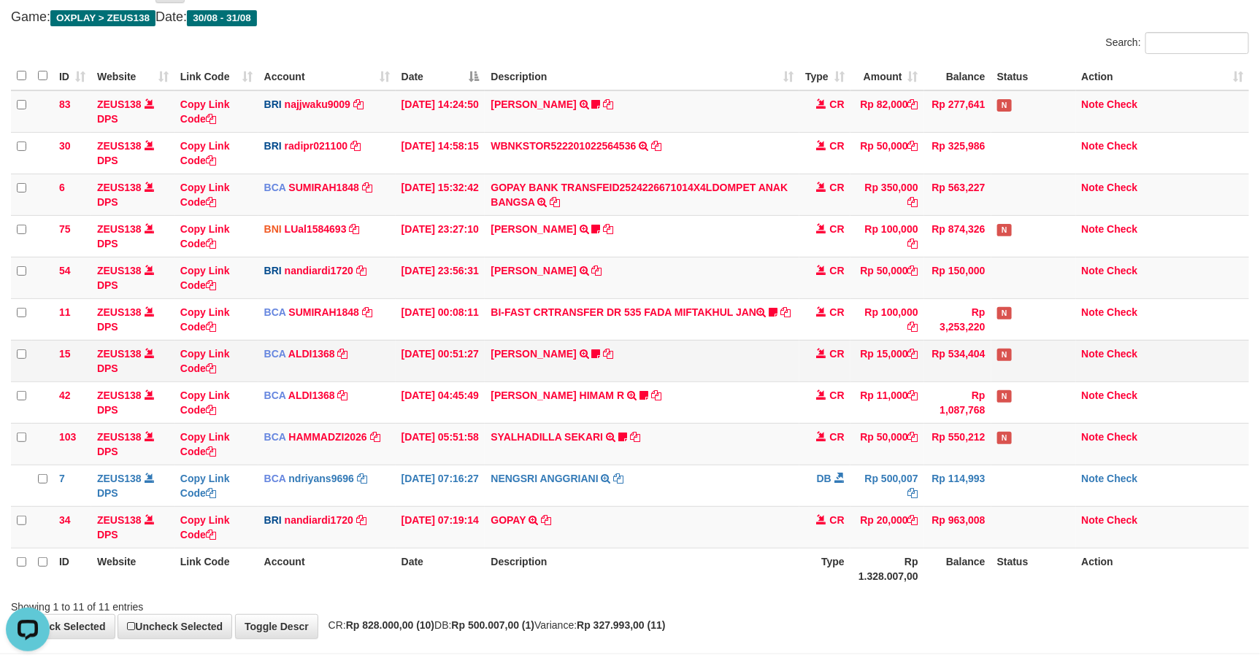
click at [901, 333] on td "Rp 100,000" at bounding box center [887, 319] width 74 height 42
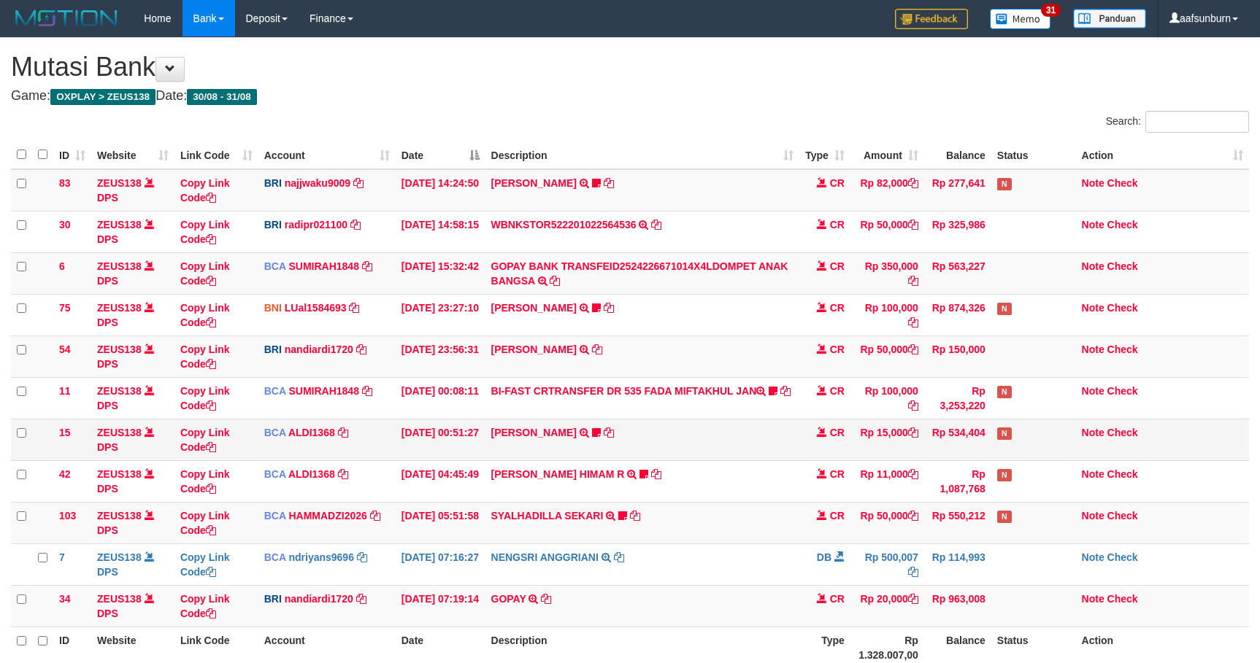
click at [714, 419] on td "INDAH YULITASARI TRSF E-BANKING CR 3108/FTSCY/WS95031 15000.00INDAH YULITASARI …" at bounding box center [642, 440] width 314 height 42
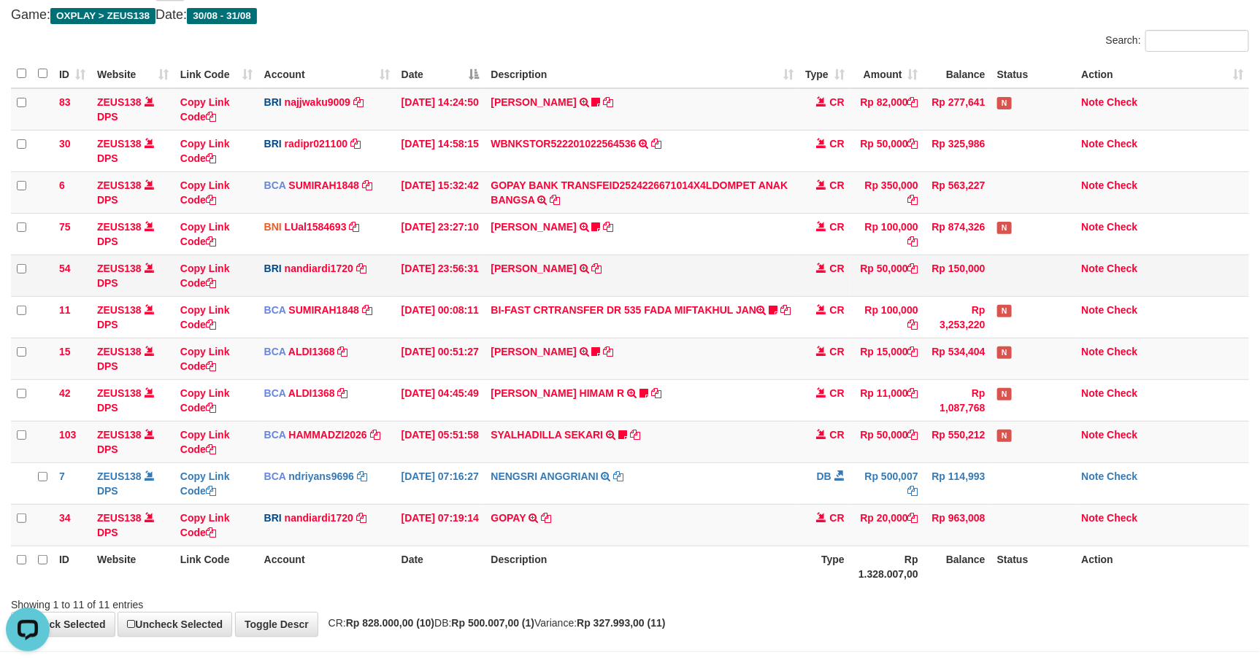
click at [690, 292] on td "VALENTINO LAHU TRANSFER NBMB VALENTINO LAHU TO NANDI ARDIANSYAH" at bounding box center [642, 276] width 314 height 42
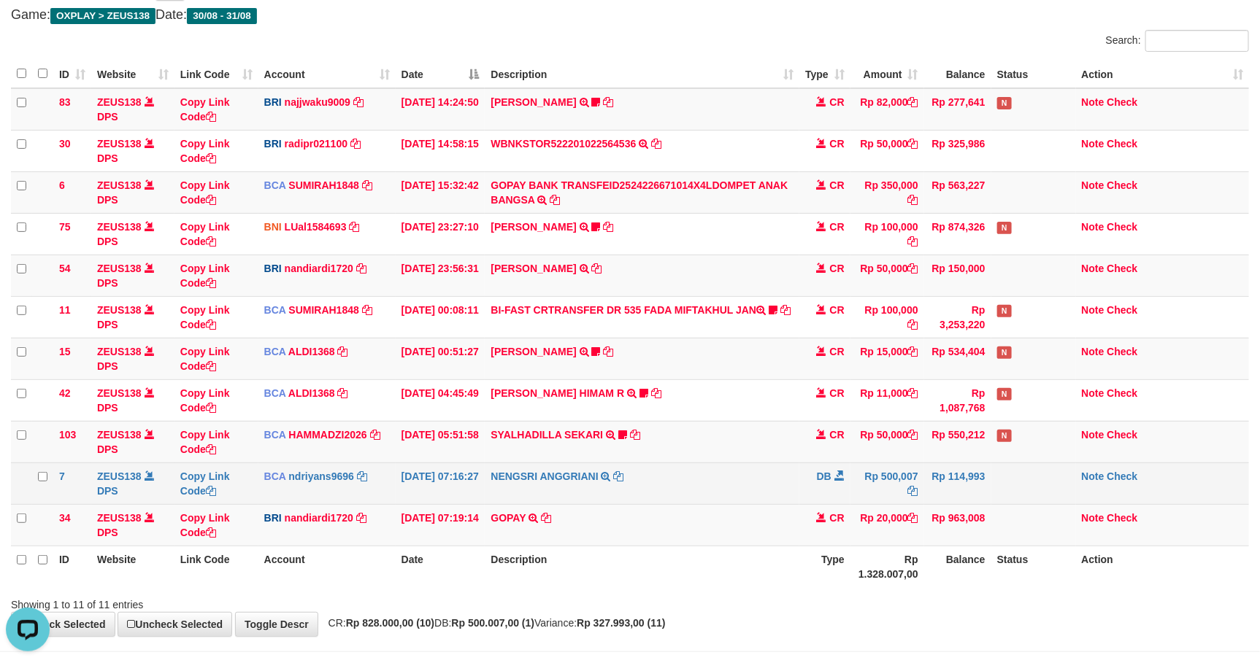
click at [838, 469] on td "DB" at bounding box center [824, 484] width 51 height 42
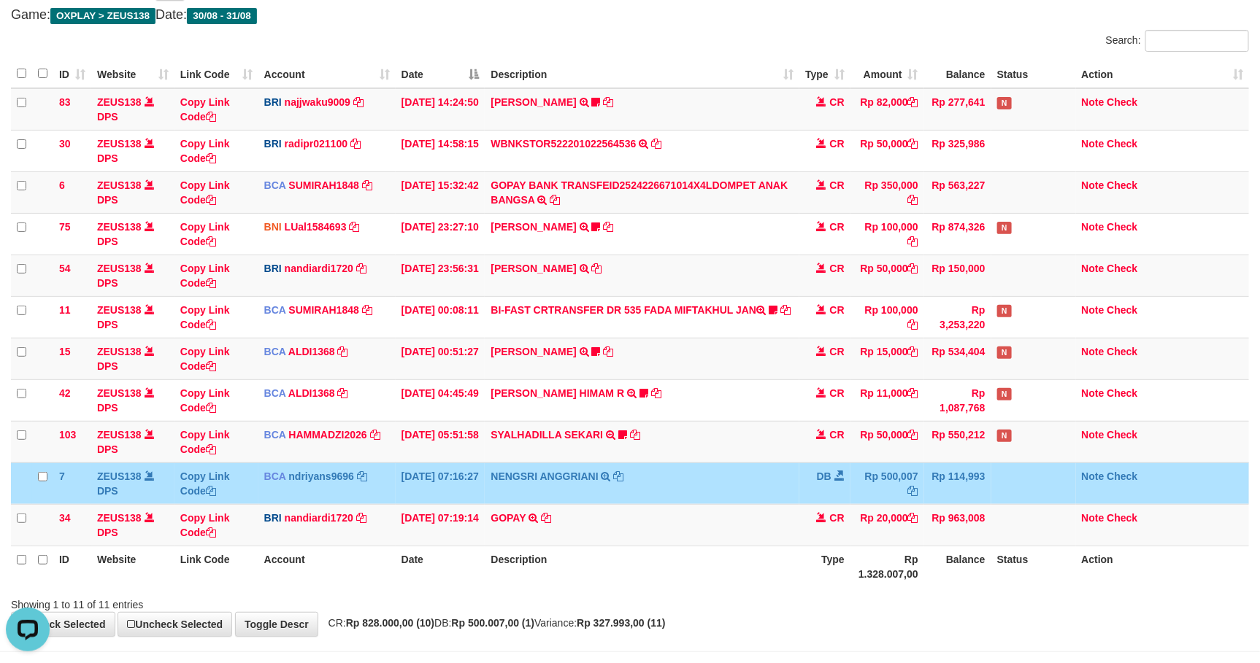
click at [838, 469] on td "DB" at bounding box center [824, 484] width 51 height 42
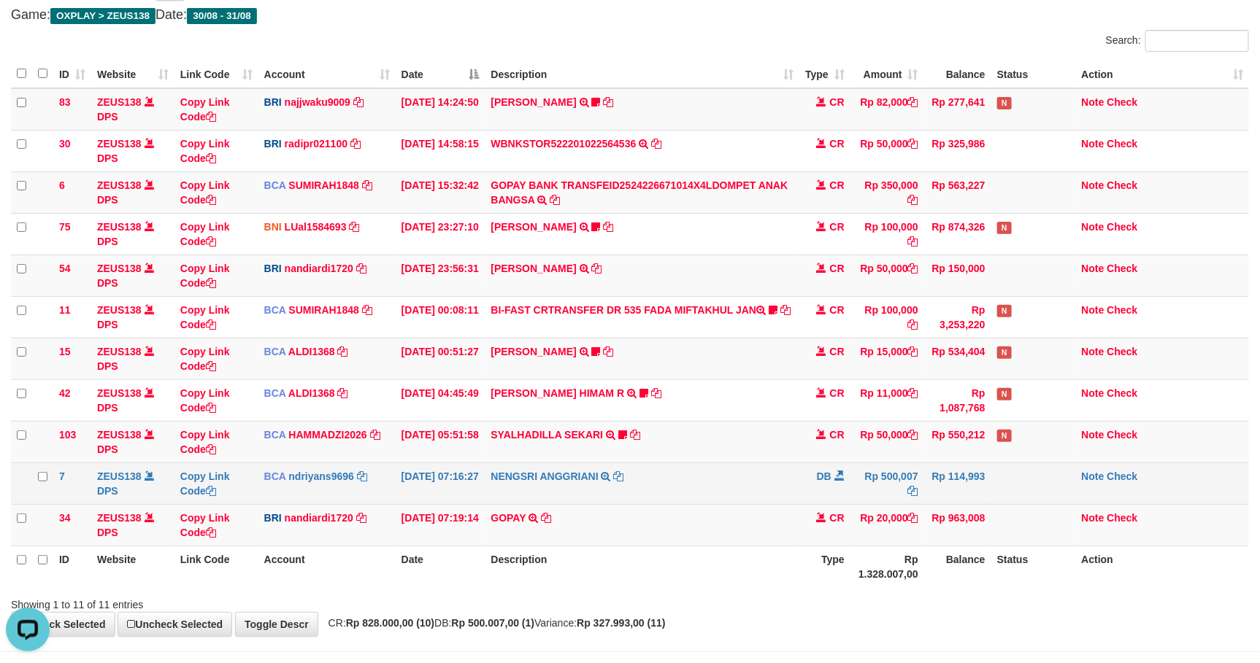
click at [846, 478] on td "DB" at bounding box center [824, 484] width 51 height 42
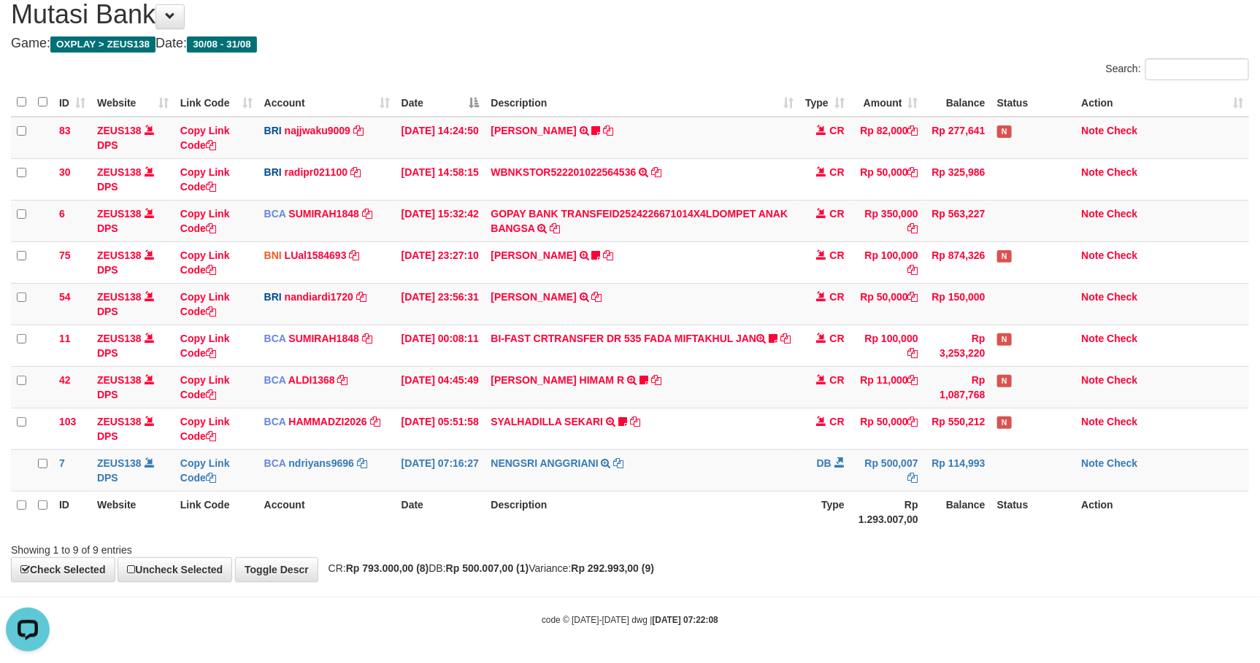
click at [959, 491] on th "Balance" at bounding box center [957, 512] width 67 height 42
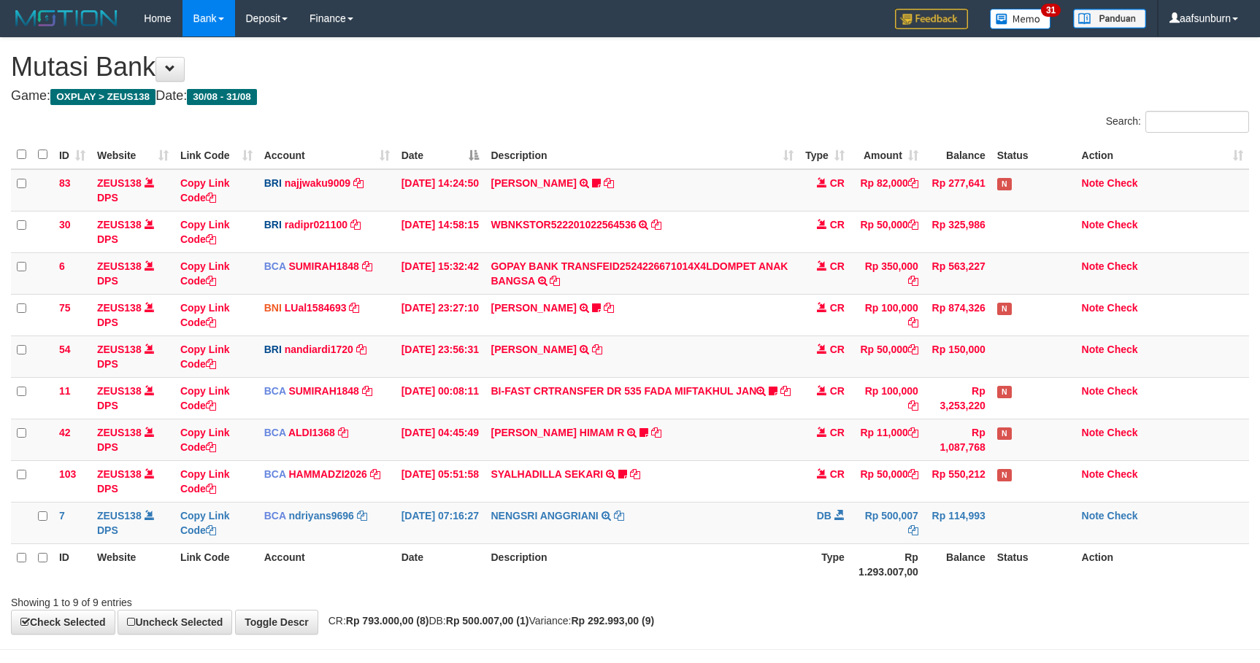
scroll to position [57, 0]
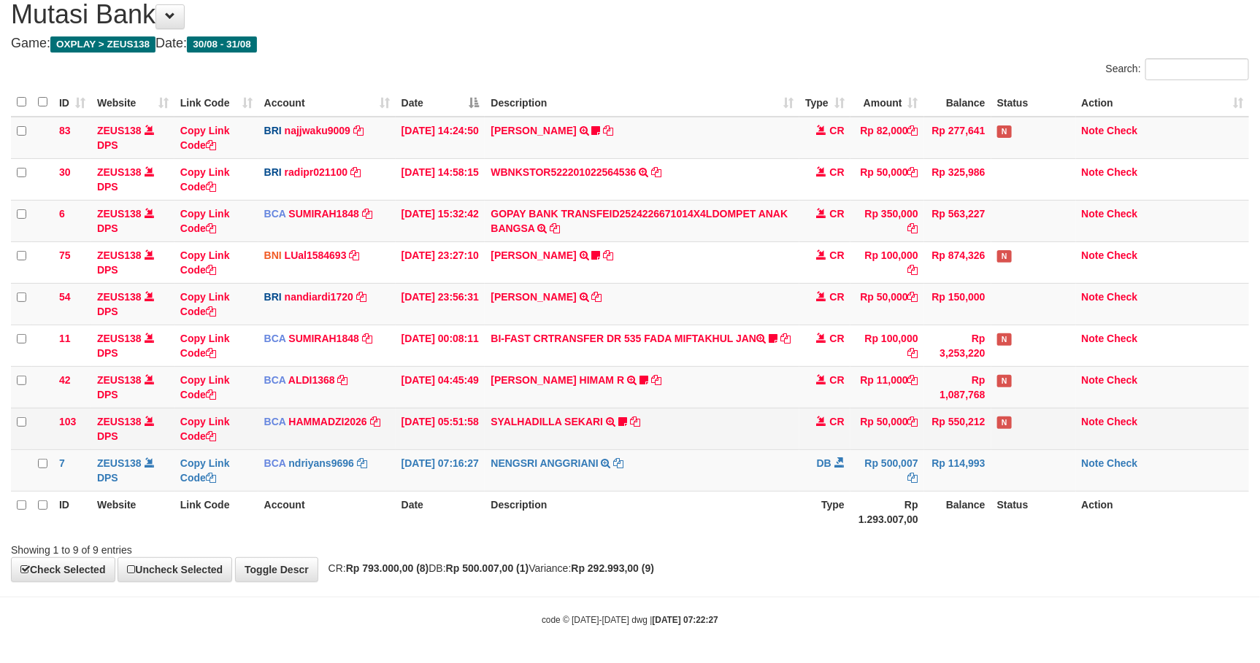
click at [924, 441] on td "Rp 550,212" at bounding box center [957, 429] width 67 height 42
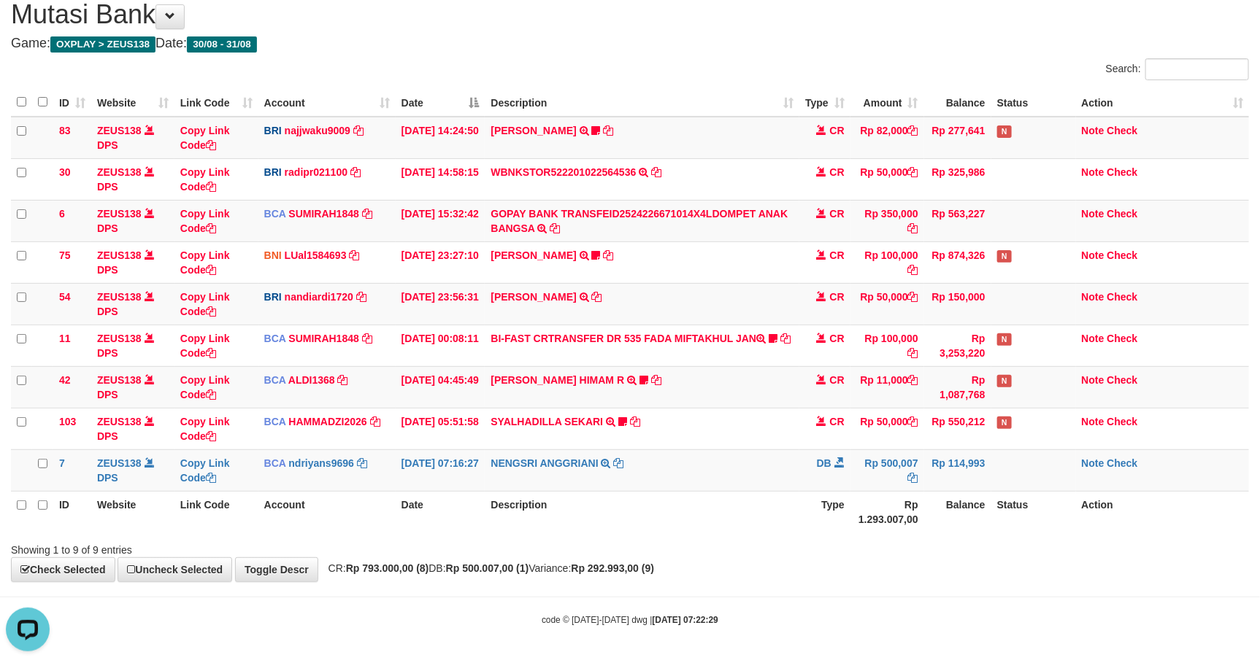
click at [828, 493] on th "Type" at bounding box center [824, 512] width 51 height 42
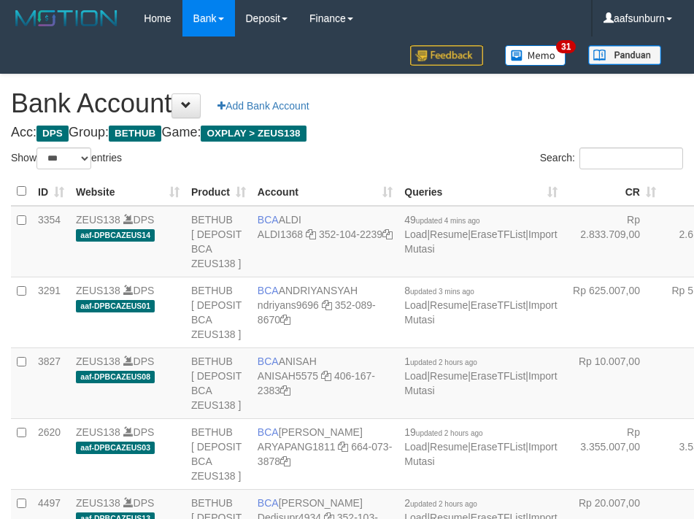
select select "***"
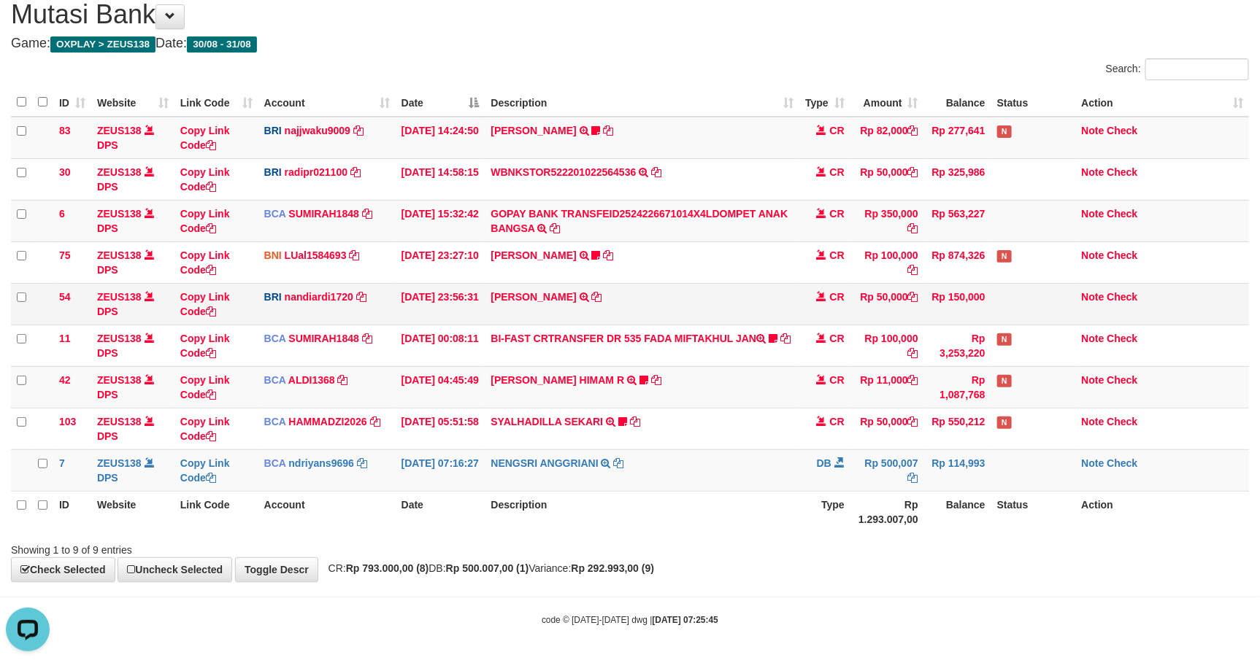
click at [768, 283] on td "VALENTINO LAHU TRANSFER NBMB VALENTINO LAHU TO NANDI ARDIANSYAH" at bounding box center [642, 304] width 314 height 42
click at [769, 283] on td "VALENTINO LAHU TRANSFER NBMB VALENTINO LAHU TO NANDI ARDIANSYAH" at bounding box center [642, 304] width 314 height 42
drag, startPoint x: 780, startPoint y: 287, endPoint x: 995, endPoint y: 497, distance: 300.3
click at [780, 288] on td "VALENTINO LAHU TRANSFER NBMB VALENTINO LAHU TO NANDI ARDIANSYAH" at bounding box center [642, 304] width 314 height 42
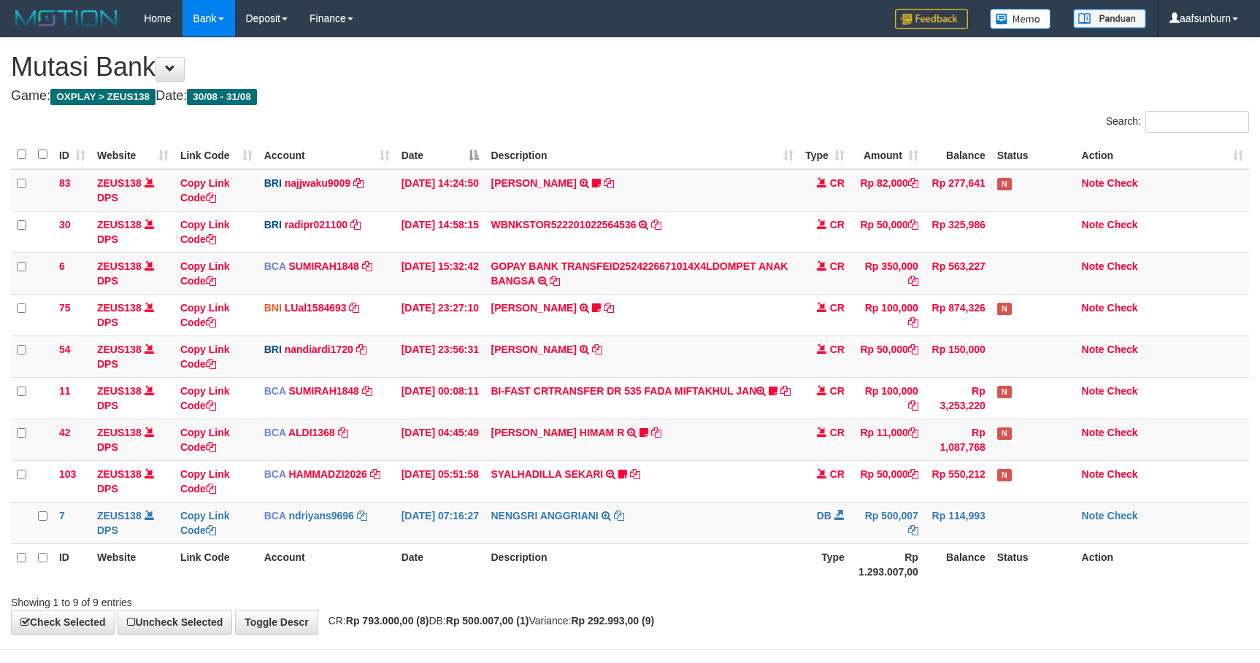
scroll to position [57, 0]
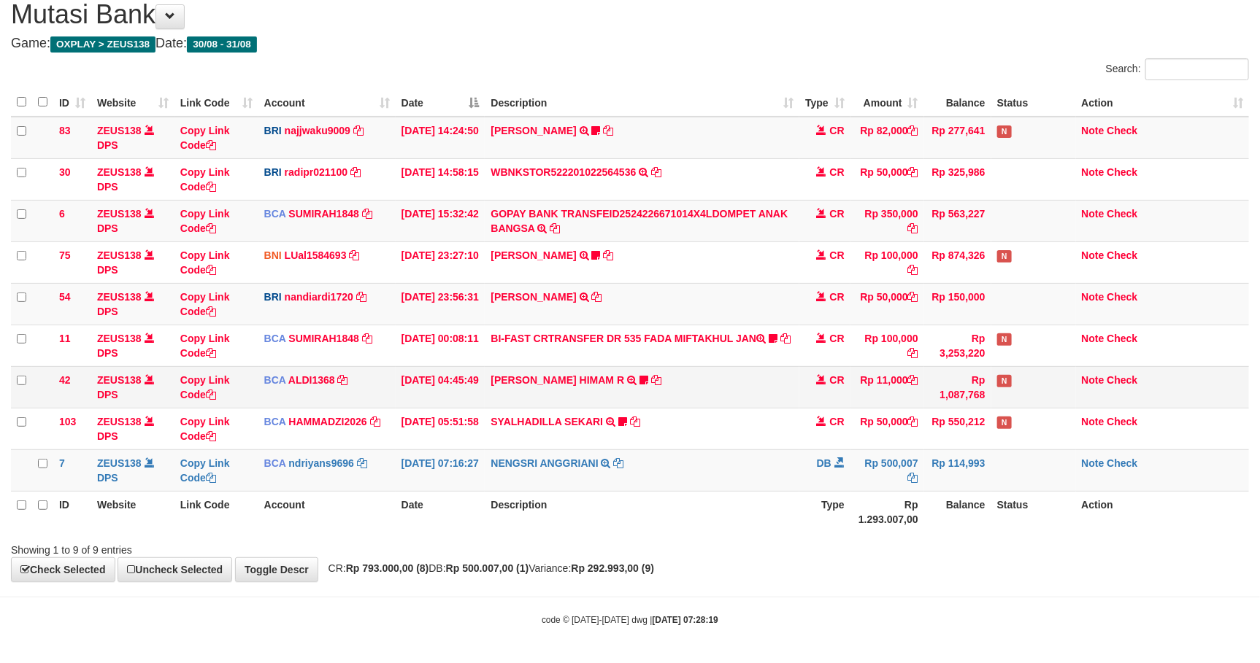
click at [605, 370] on td "ALVA HIMAM R TRSF E-BANKING CR 3108/FTSCY/WS95051 11000.002025083151411092 TRFD…" at bounding box center [642, 387] width 314 height 42
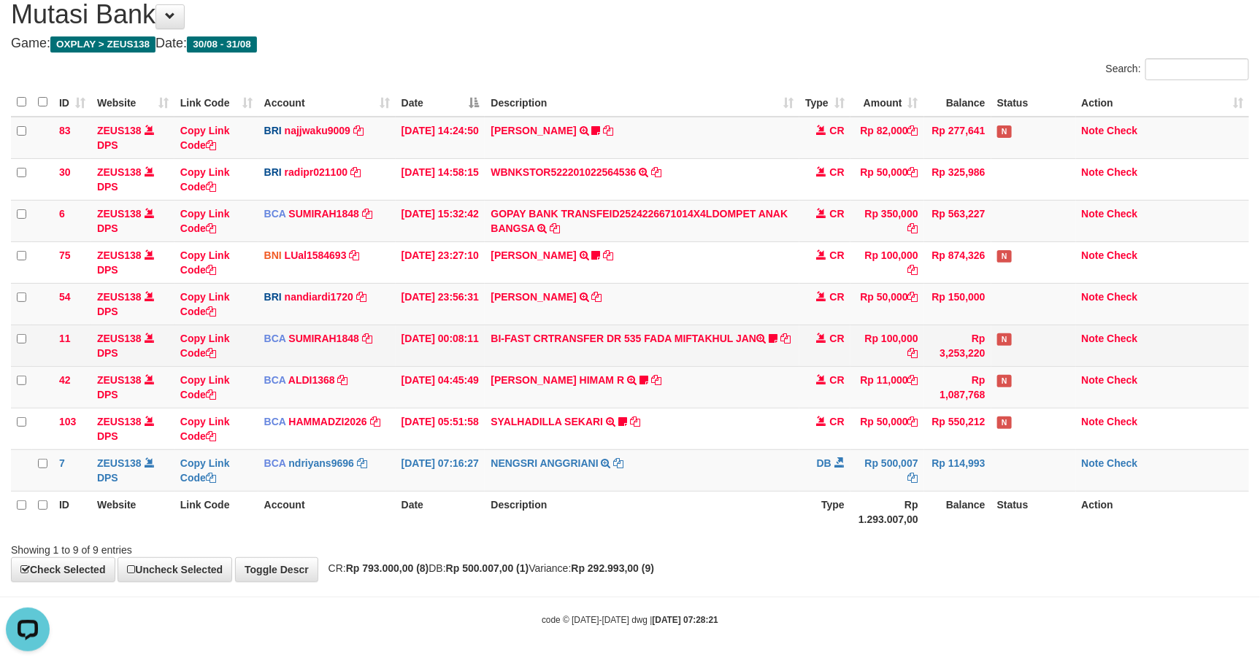
click at [858, 357] on td "Rp 100,000" at bounding box center [887, 346] width 74 height 42
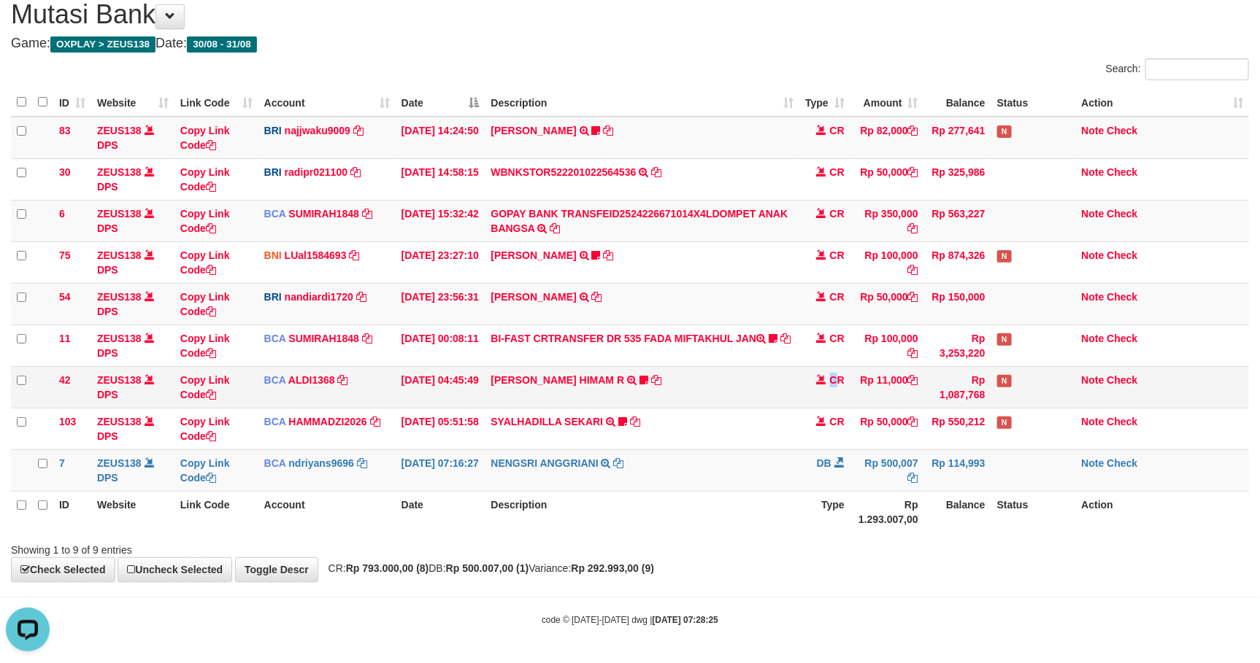
drag, startPoint x: 836, startPoint y: 379, endPoint x: 846, endPoint y: 383, distance: 10.4
click at [837, 379] on span "CR" at bounding box center [837, 380] width 15 height 12
click at [902, 375] on td "Rp 11,000" at bounding box center [887, 387] width 74 height 42
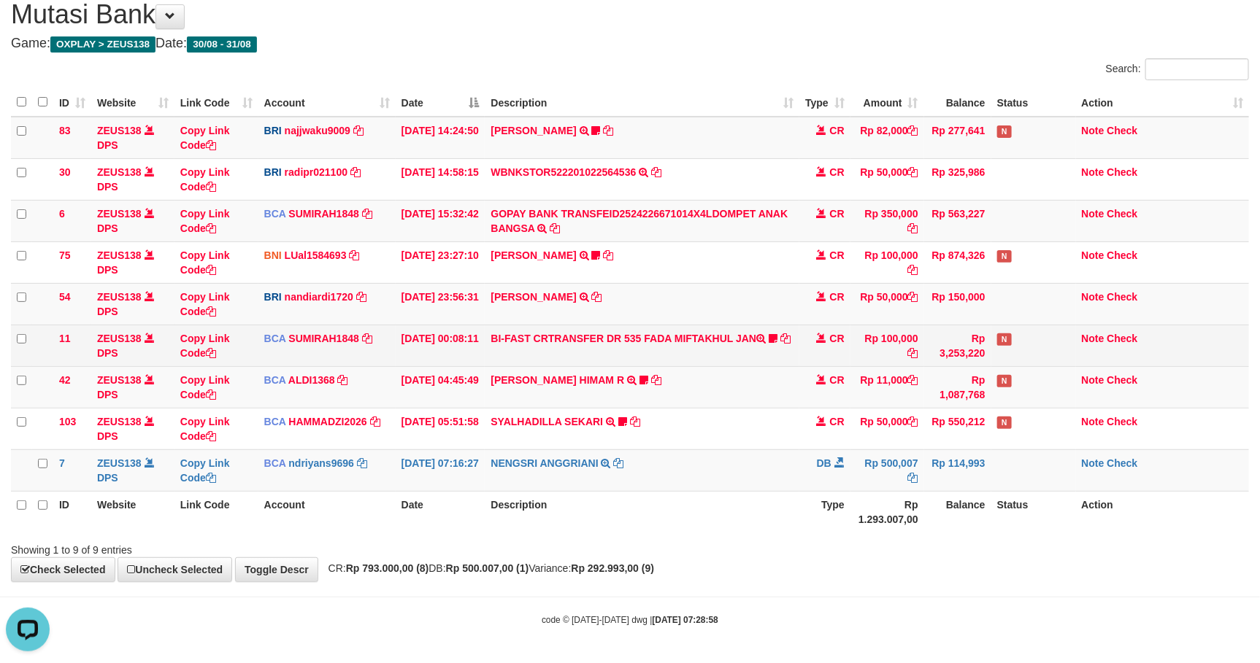
click at [729, 325] on td "BI-FAST CRTRANSFER DR 535 FADA MIFTAKHUL JAN Adlian11" at bounding box center [642, 346] width 314 height 42
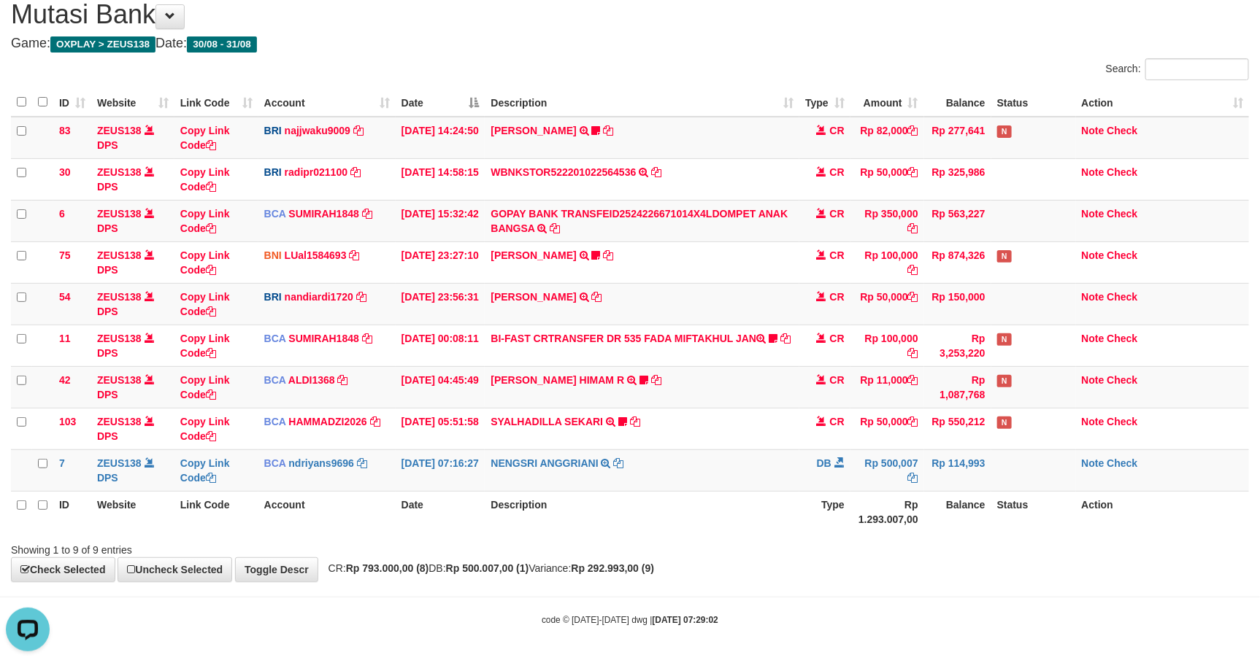
click at [747, 524] on th "Description" at bounding box center [642, 512] width 314 height 42
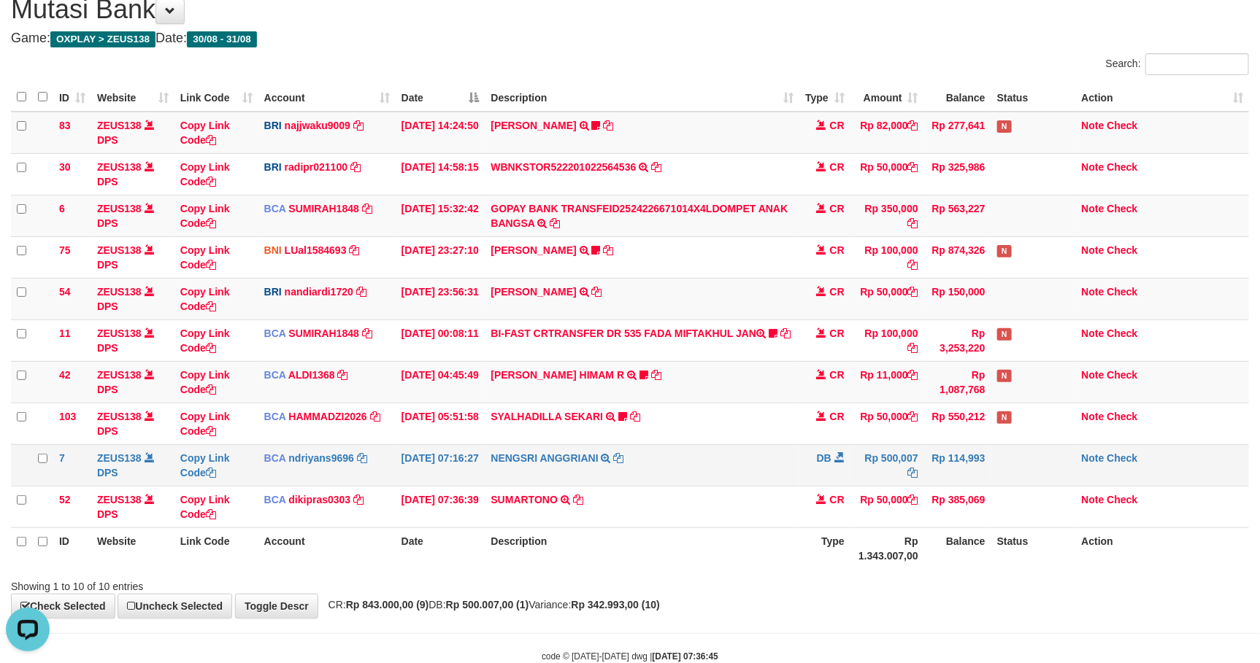
click at [712, 464] on td "NENGSRI ANGGRIANI TRSF E-BANKING DB 3108/FTSCY/WS95031 500007.00NENGSRI ANGGRIA…" at bounding box center [642, 465] width 314 height 42
